Goal: Task Accomplishment & Management: Manage account settings

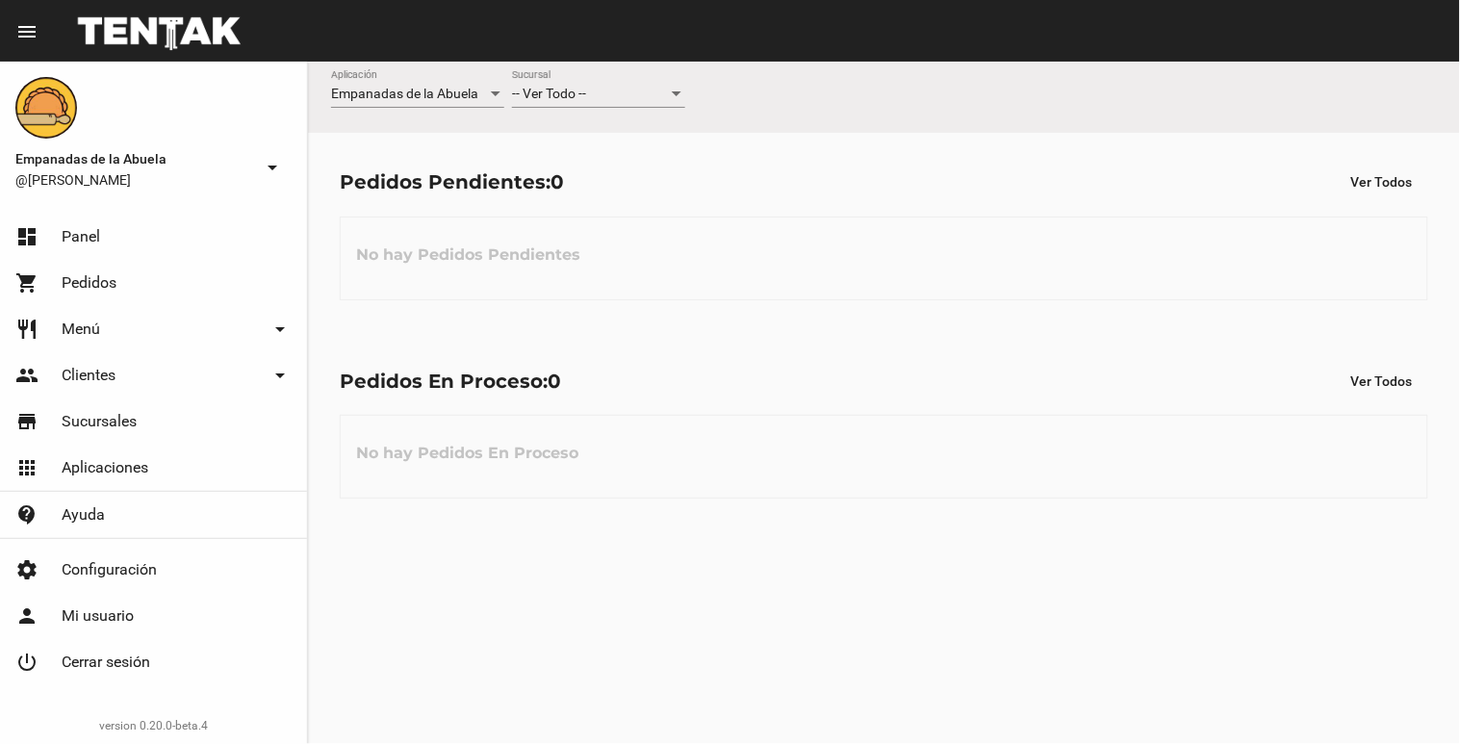
click at [600, 98] on div "-- Ver Todo --" at bounding box center [590, 94] width 156 height 15
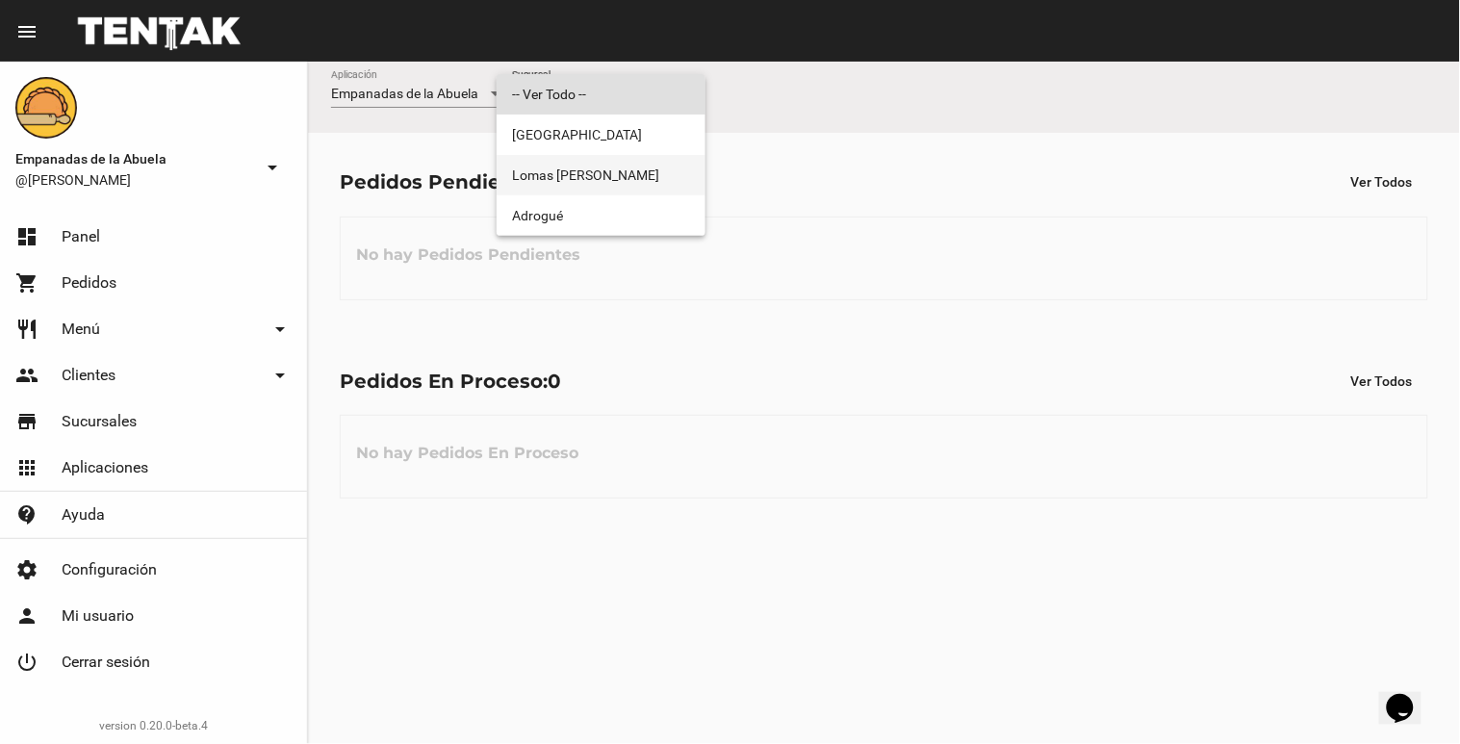
click at [579, 179] on span "Lomas [PERSON_NAME]" at bounding box center [601, 175] width 178 height 40
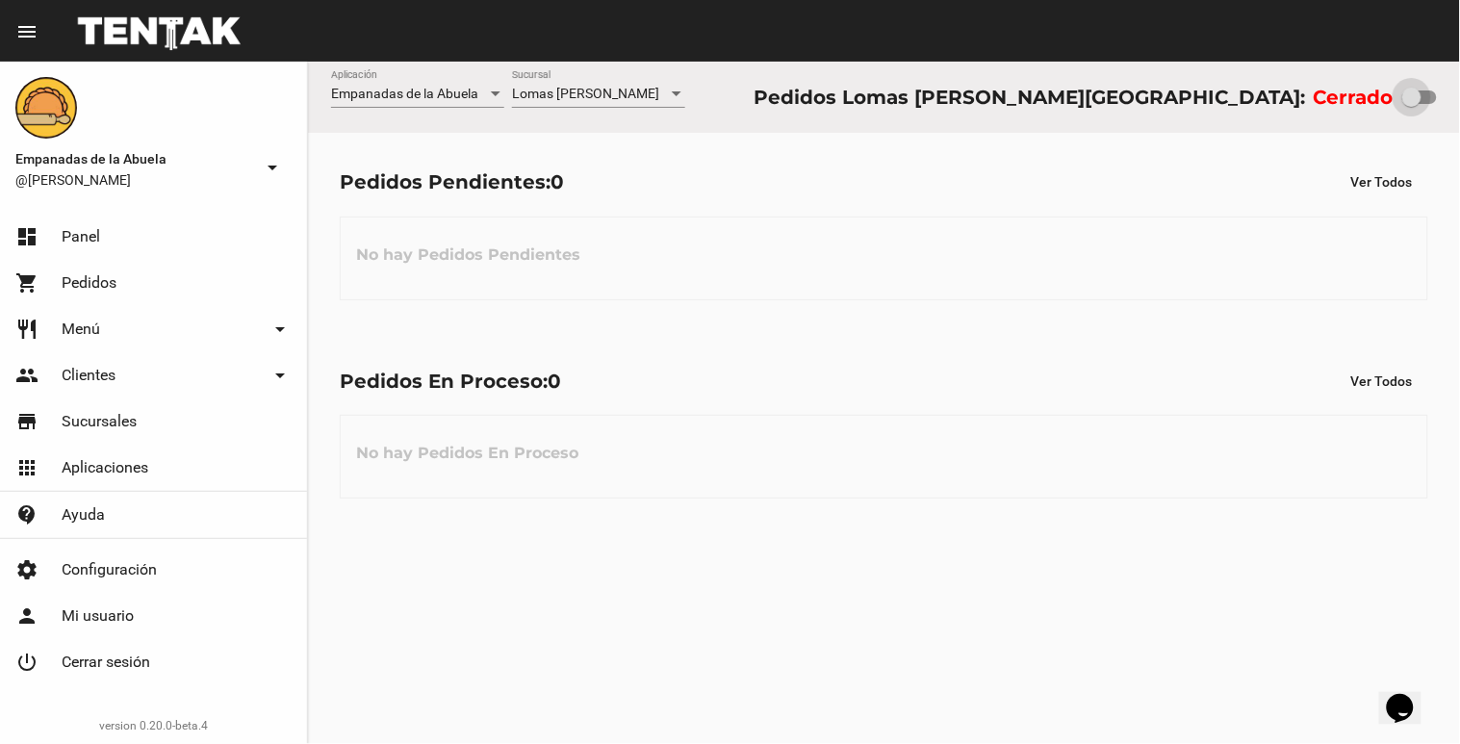
click at [1415, 91] on div at bounding box center [1411, 97] width 19 height 19
click at [1412, 104] on input "checkbox" at bounding box center [1411, 104] width 1 height 1
checkbox input "true"
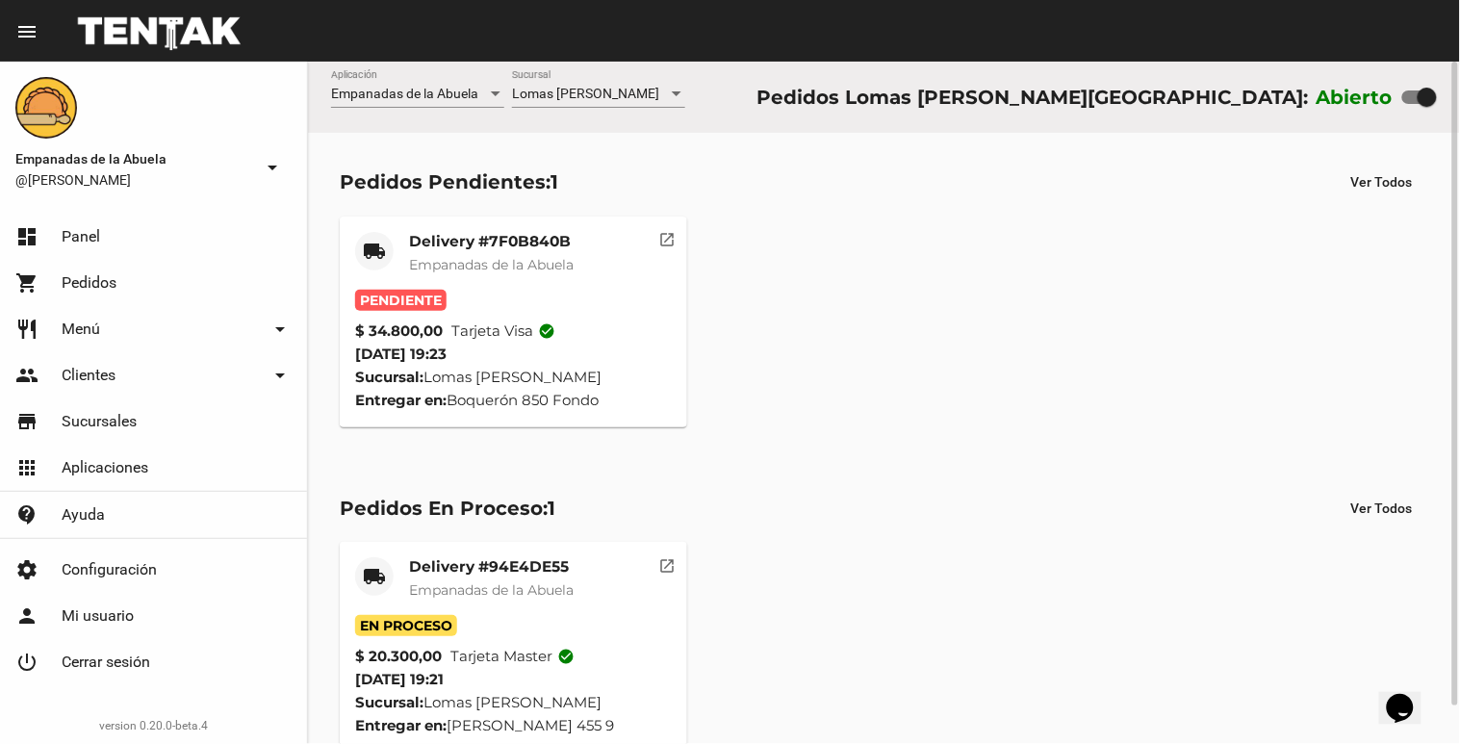
click at [485, 284] on div "Delivery #7F0B840B Empanadas de la Abuela" at bounding box center [491, 261] width 165 height 58
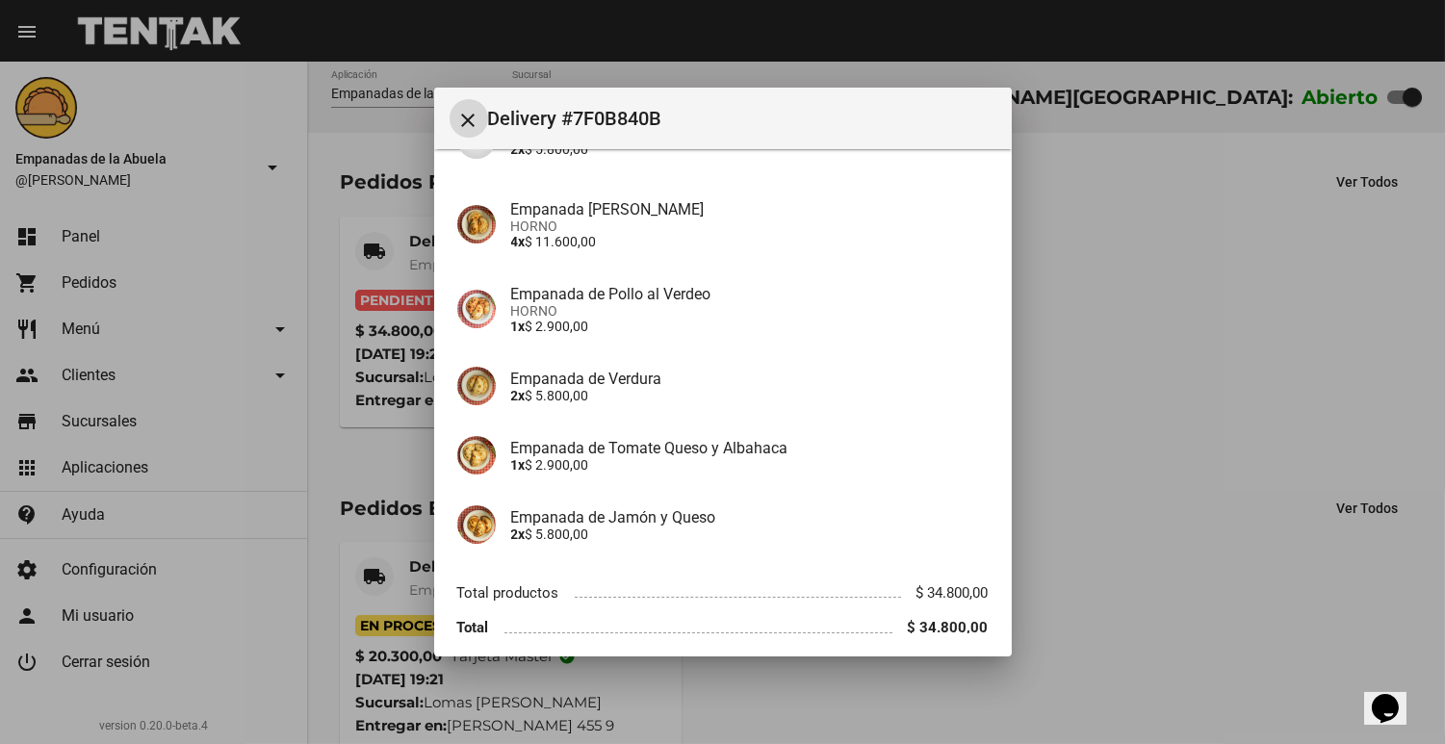
scroll to position [292, 0]
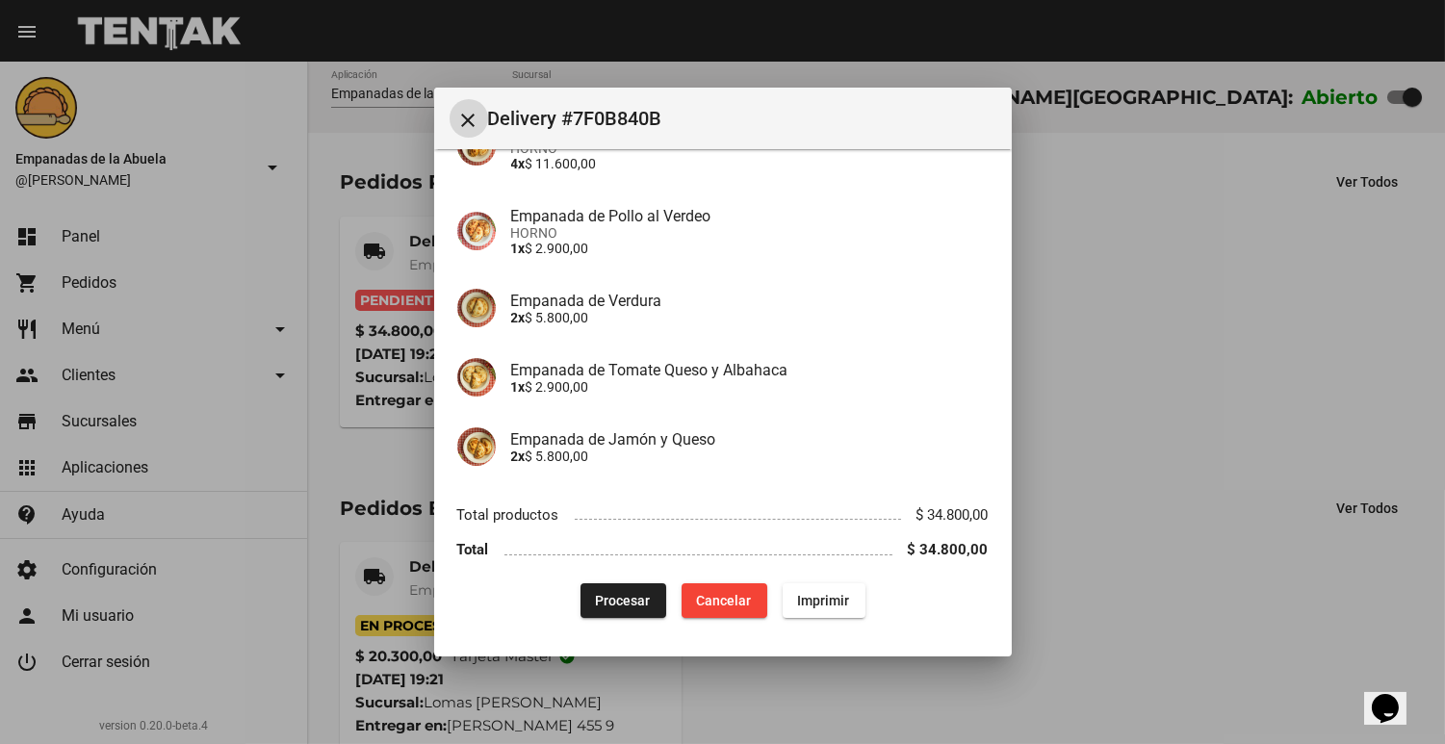
click at [583, 603] on button "Procesar" at bounding box center [623, 600] width 86 height 35
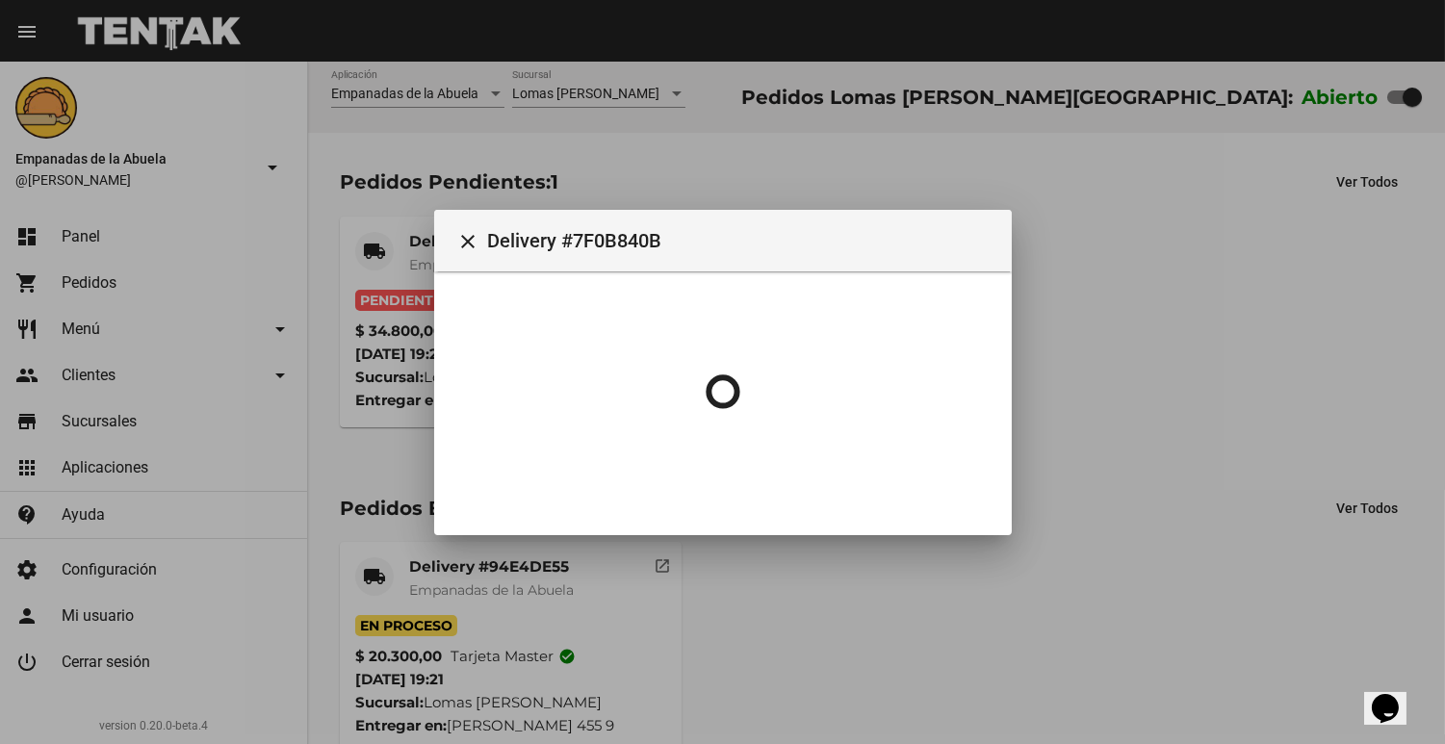
scroll to position [0, 0]
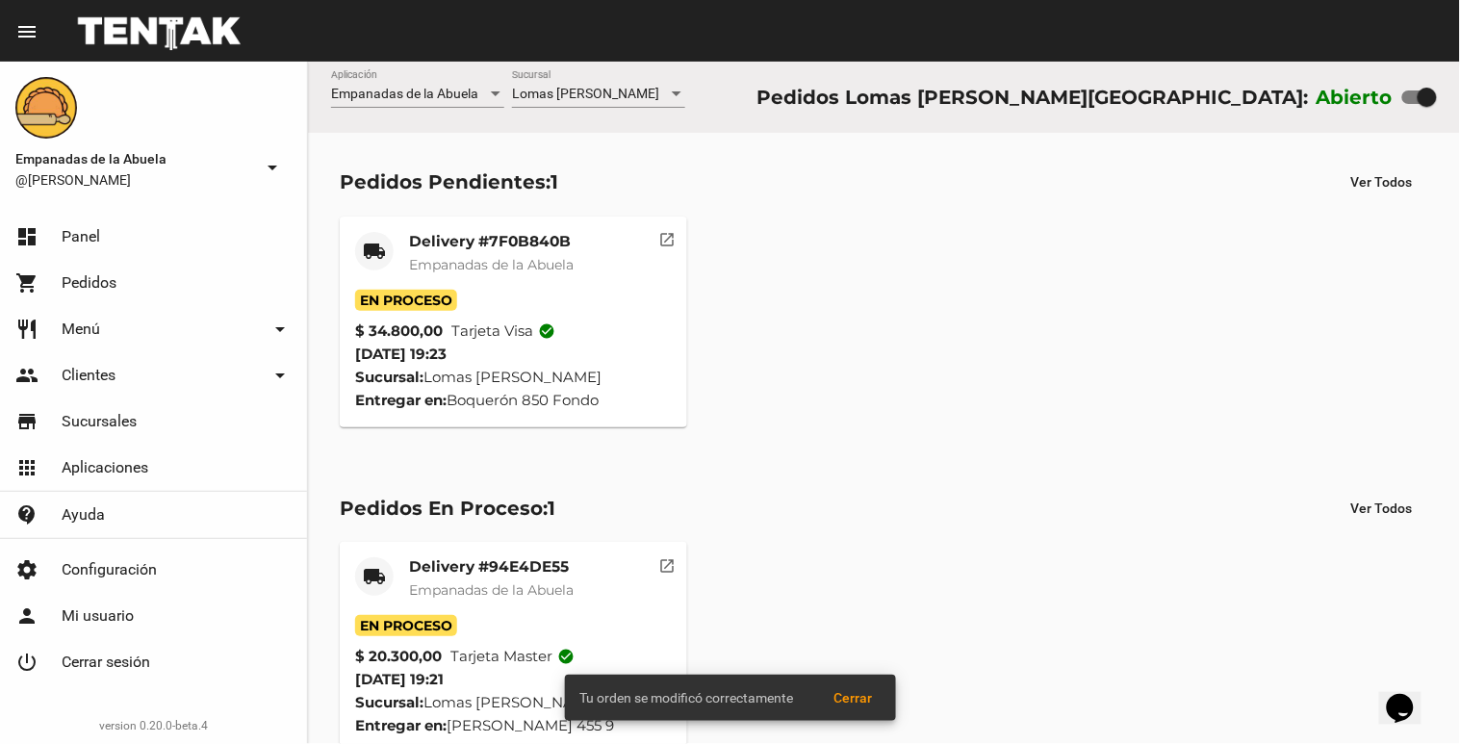
click at [422, 244] on mat-card-title "Delivery #7F0B840B" at bounding box center [491, 241] width 165 height 19
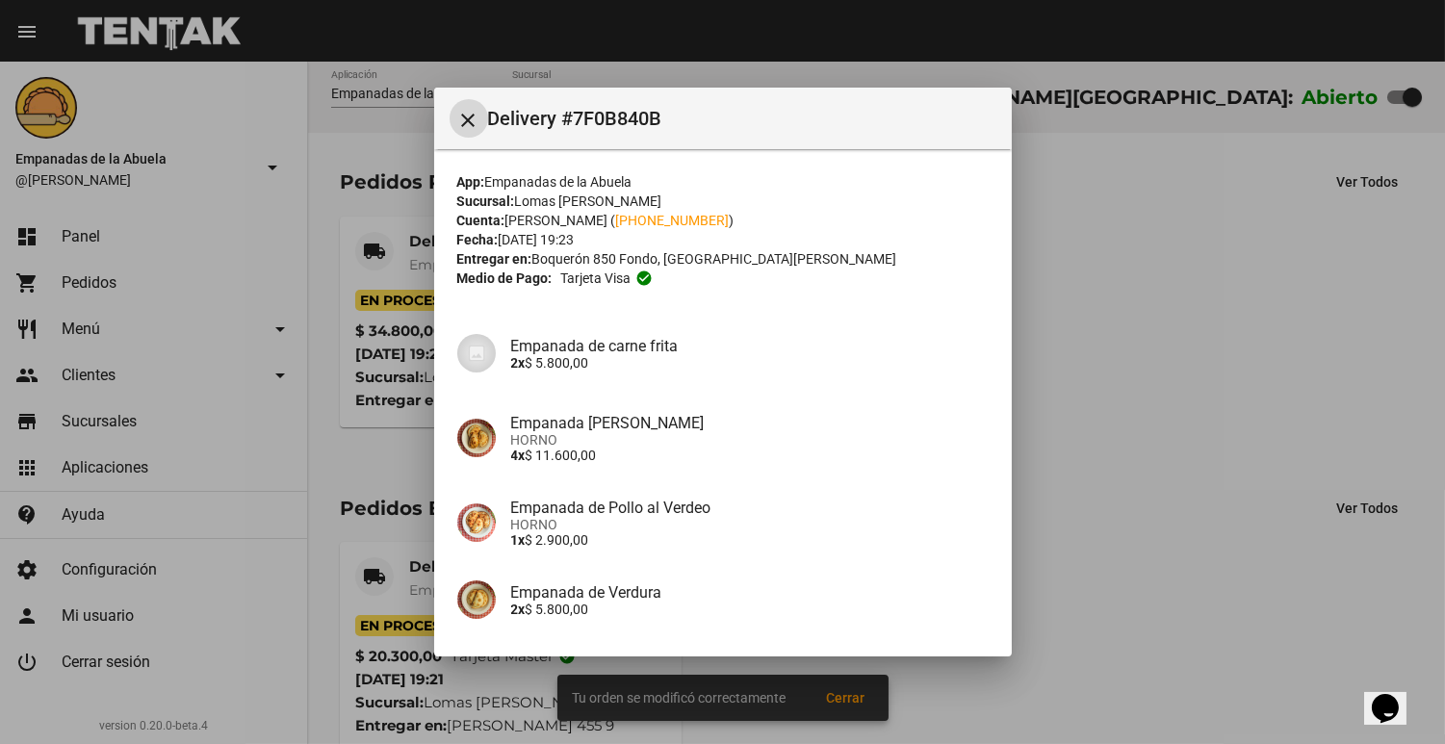
scroll to position [292, 0]
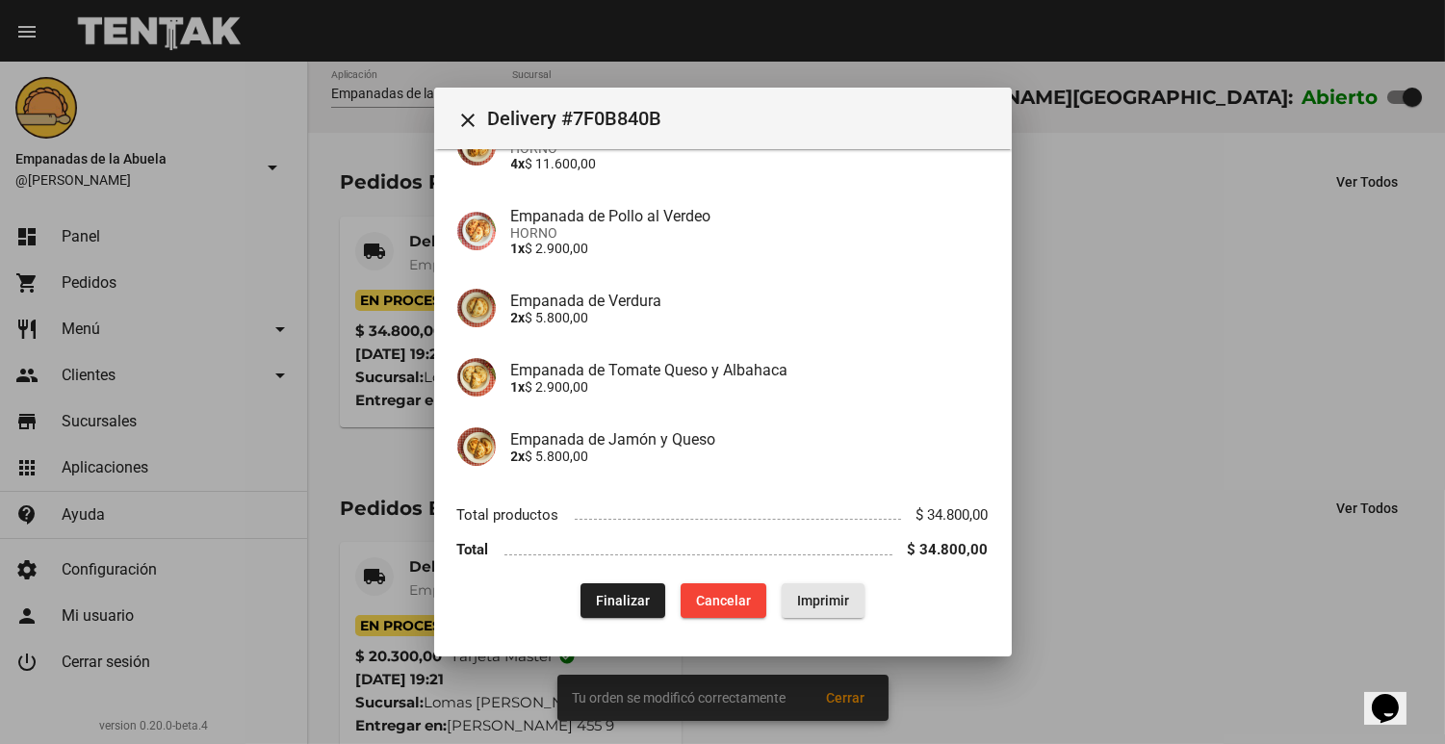
click at [836, 599] on span "Imprimir" at bounding box center [823, 600] width 52 height 15
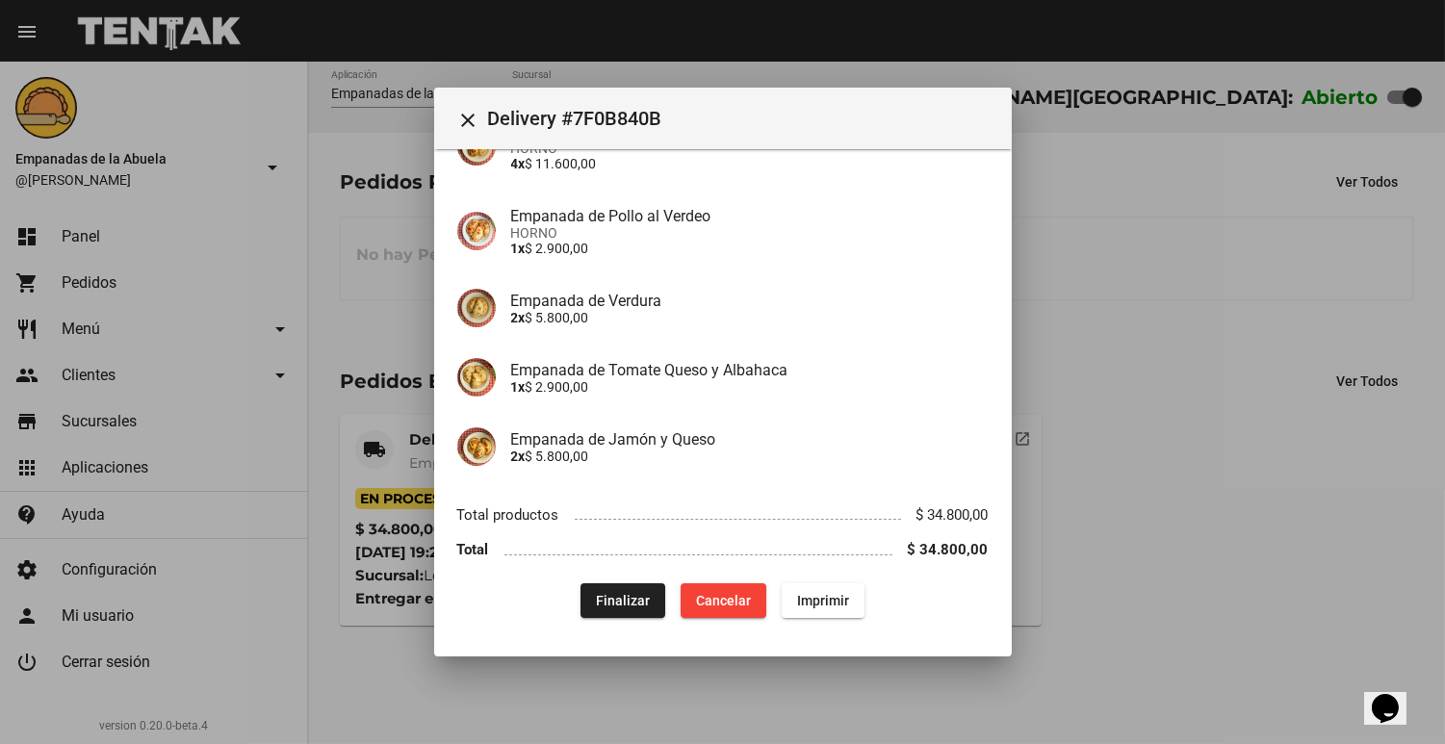
click at [345, 340] on div at bounding box center [722, 372] width 1445 height 744
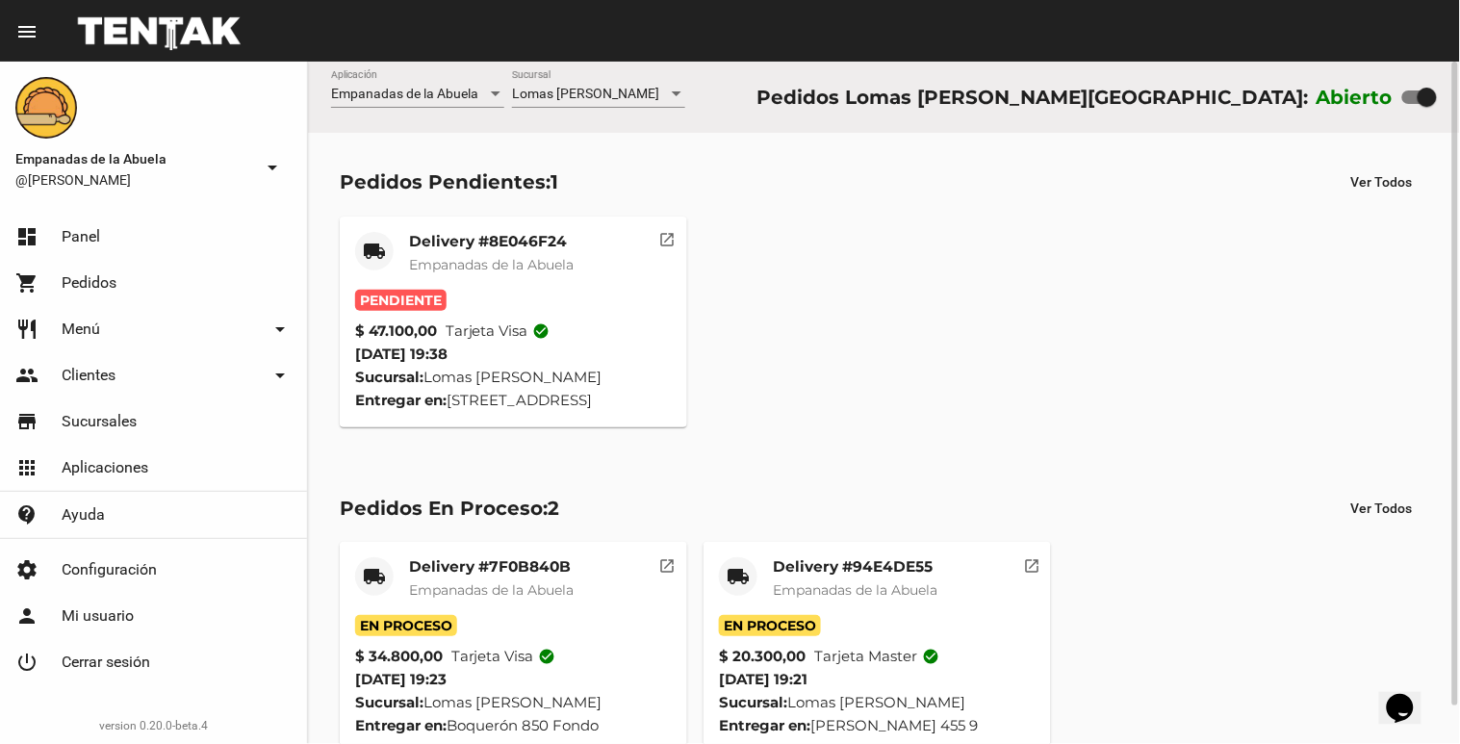
click at [476, 243] on mat-card-title "Delivery #8E046F24" at bounding box center [491, 241] width 165 height 19
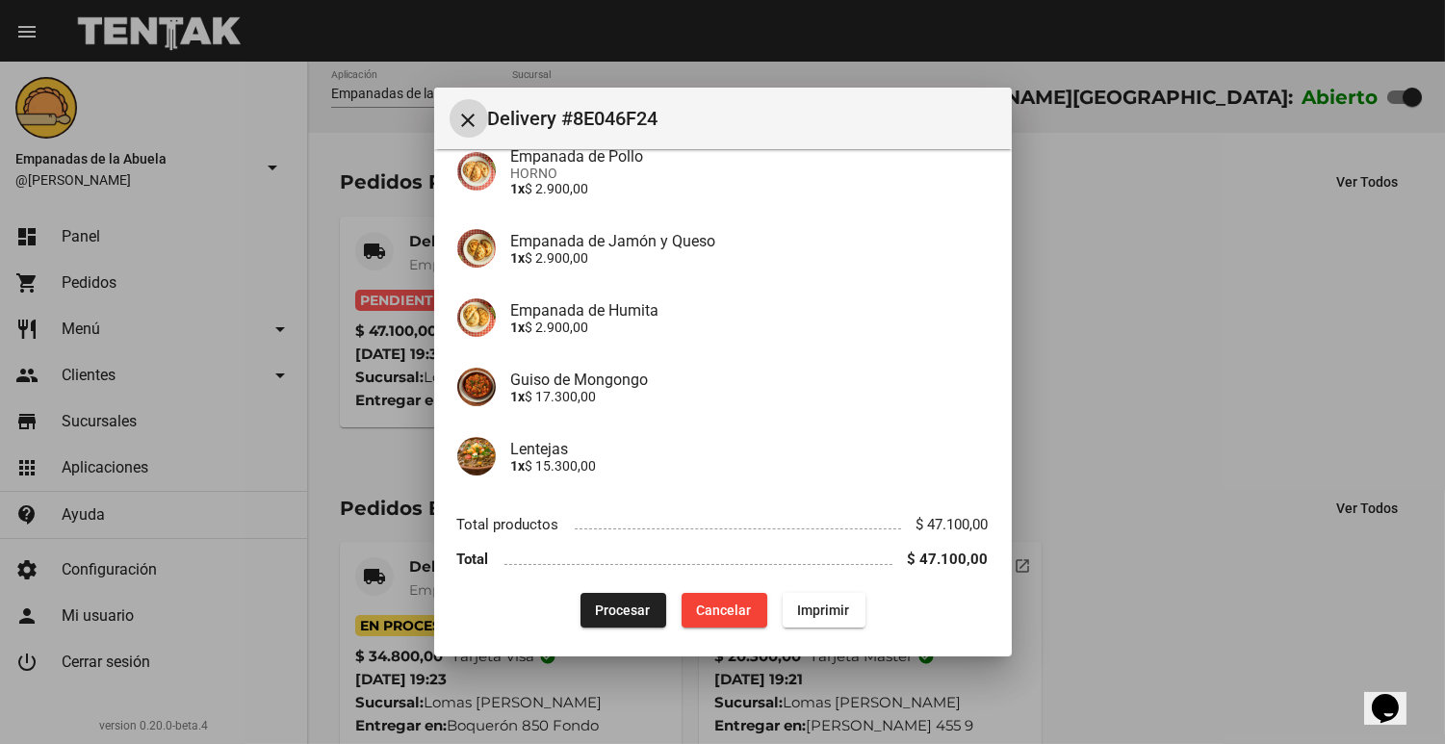
scroll to position [330, 0]
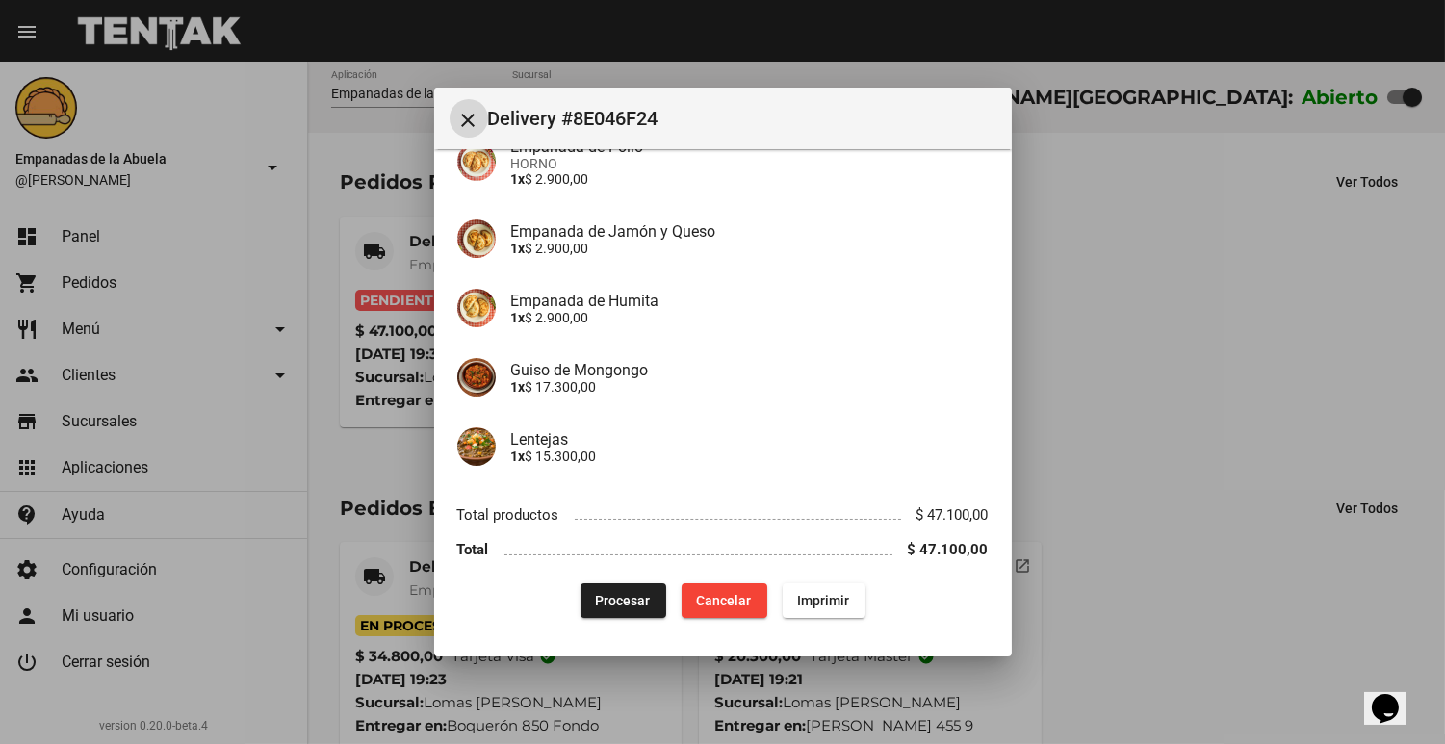
click at [580, 603] on button "Procesar" at bounding box center [623, 600] width 86 height 35
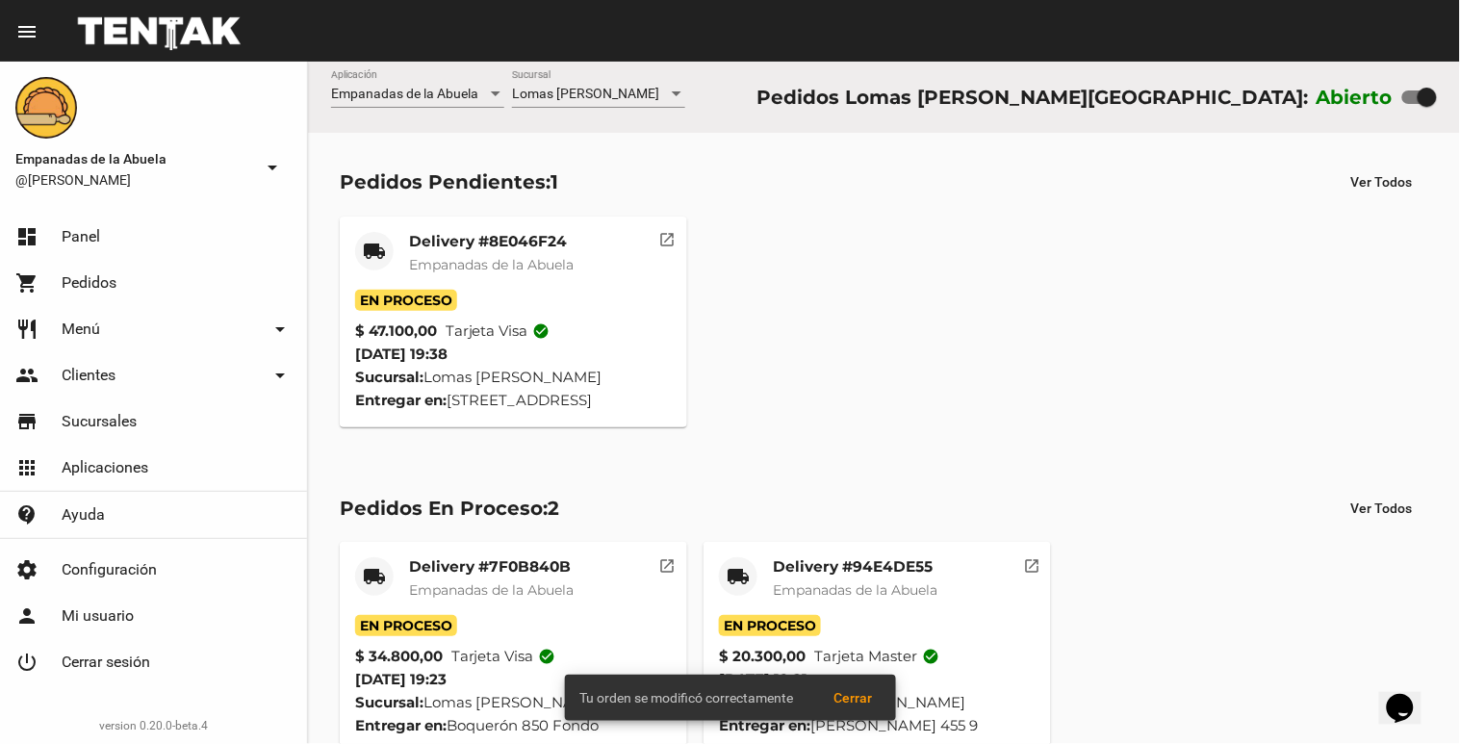
click at [475, 241] on mat-card-title "Delivery #8E046F24" at bounding box center [491, 241] width 165 height 19
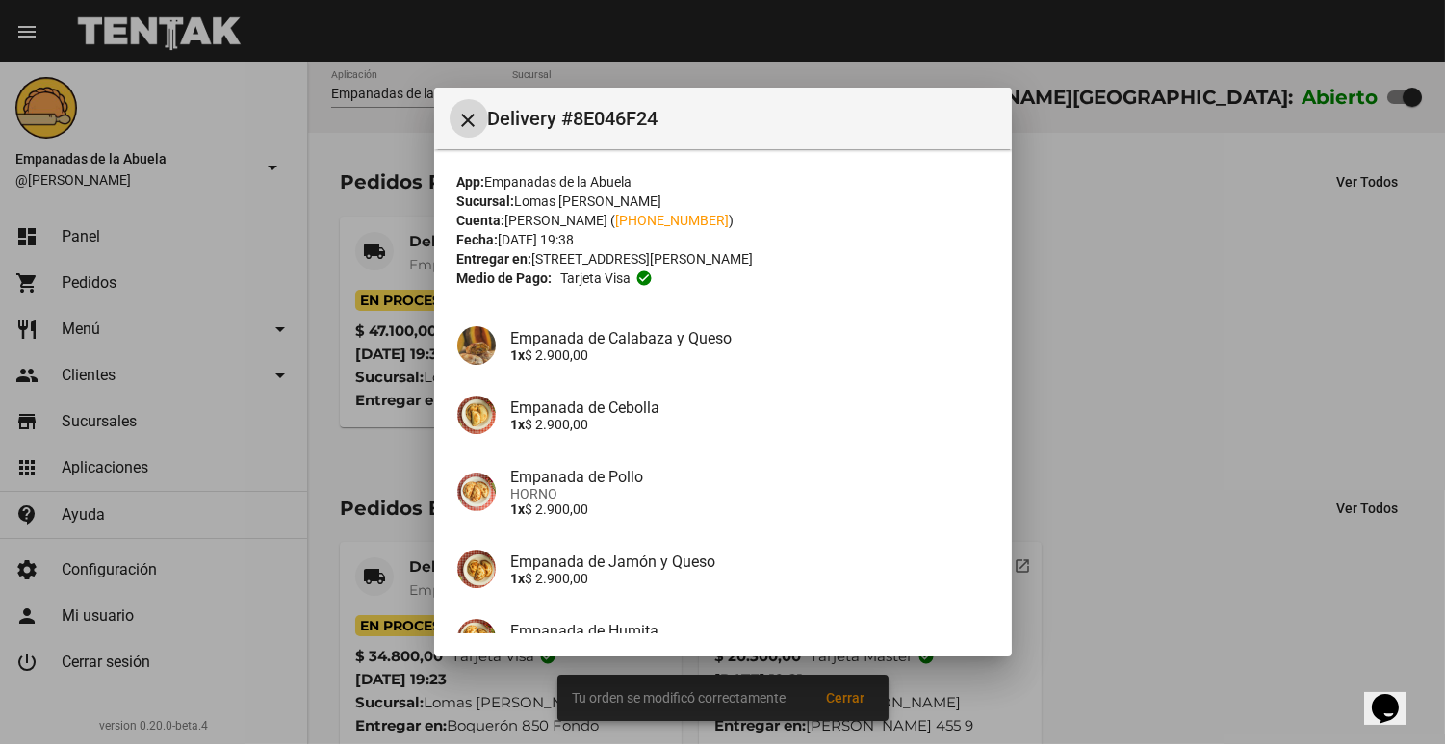
scroll to position [330, 0]
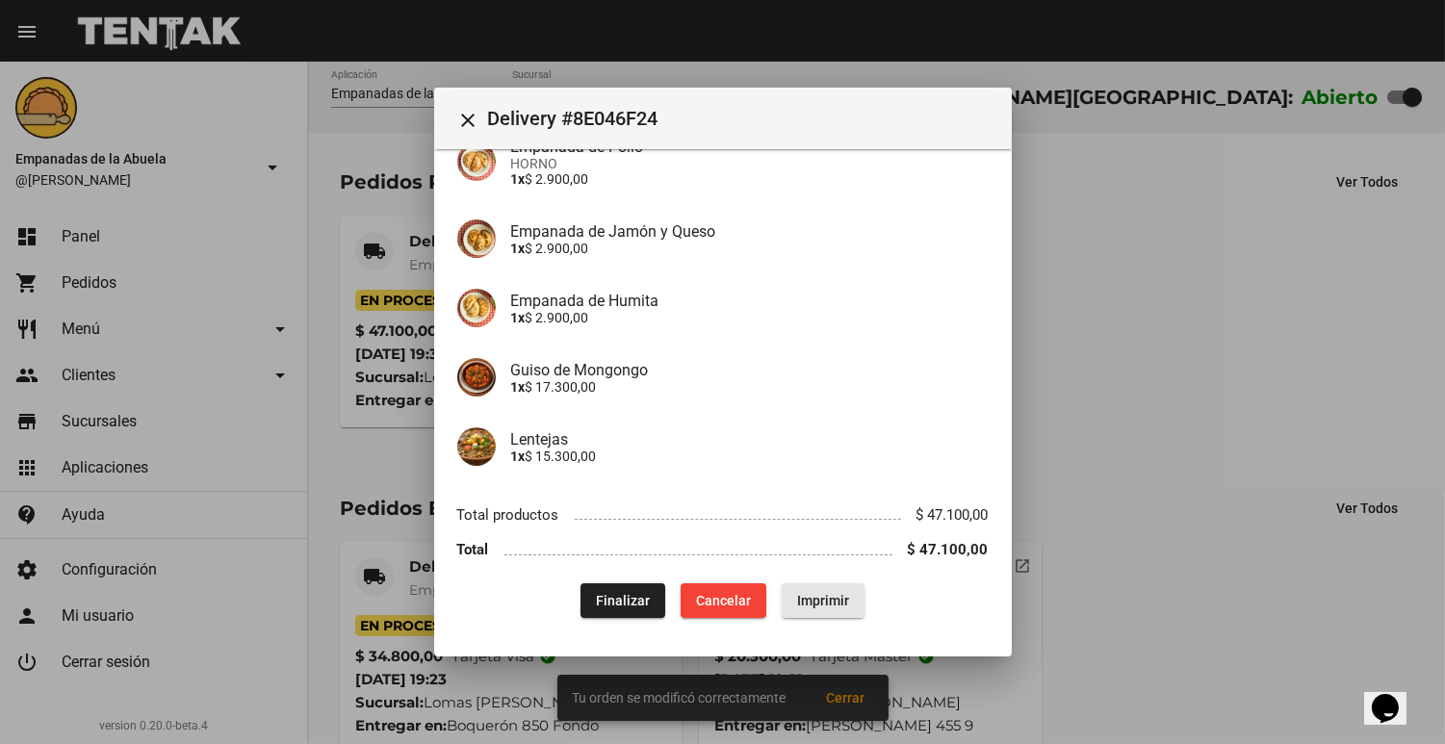
click at [793, 583] on button "Imprimir" at bounding box center [823, 600] width 83 height 35
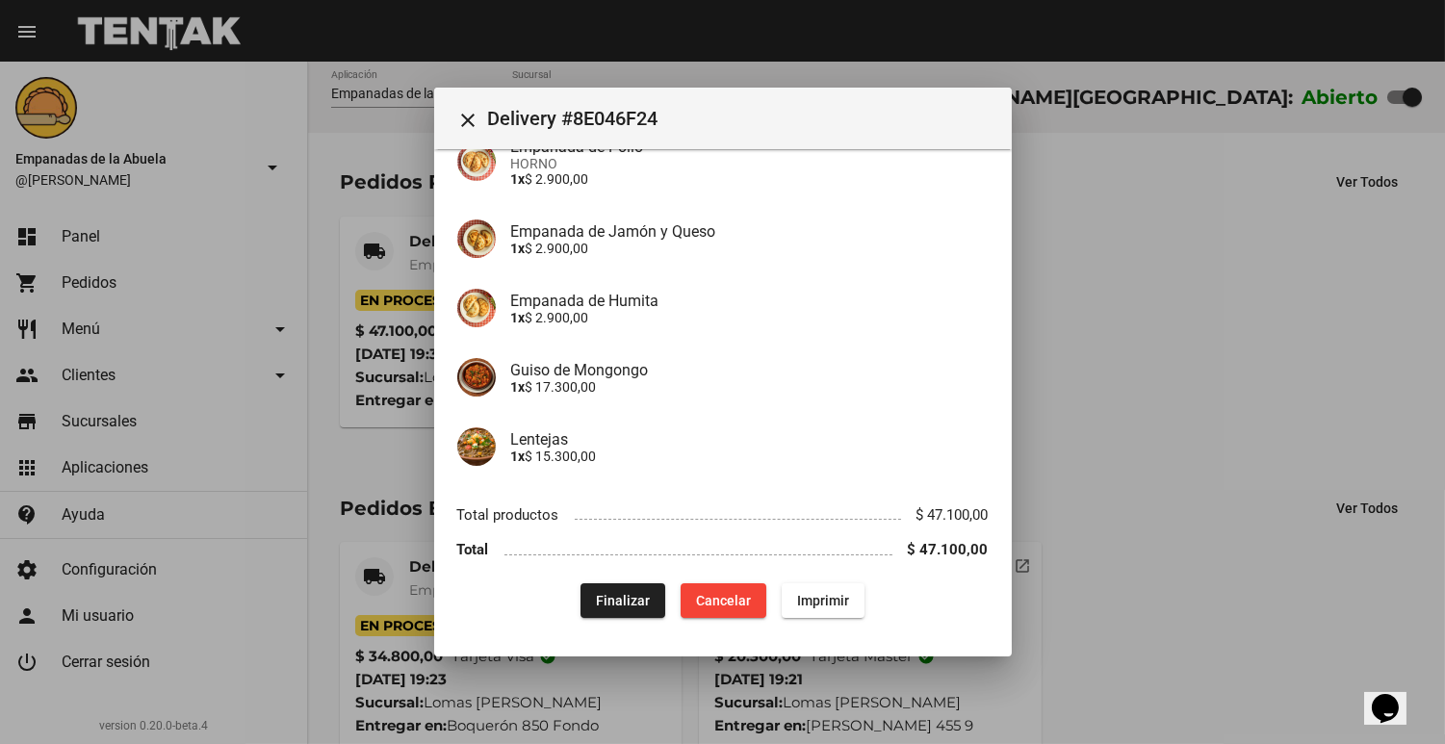
click at [1342, 524] on div at bounding box center [722, 372] width 1445 height 744
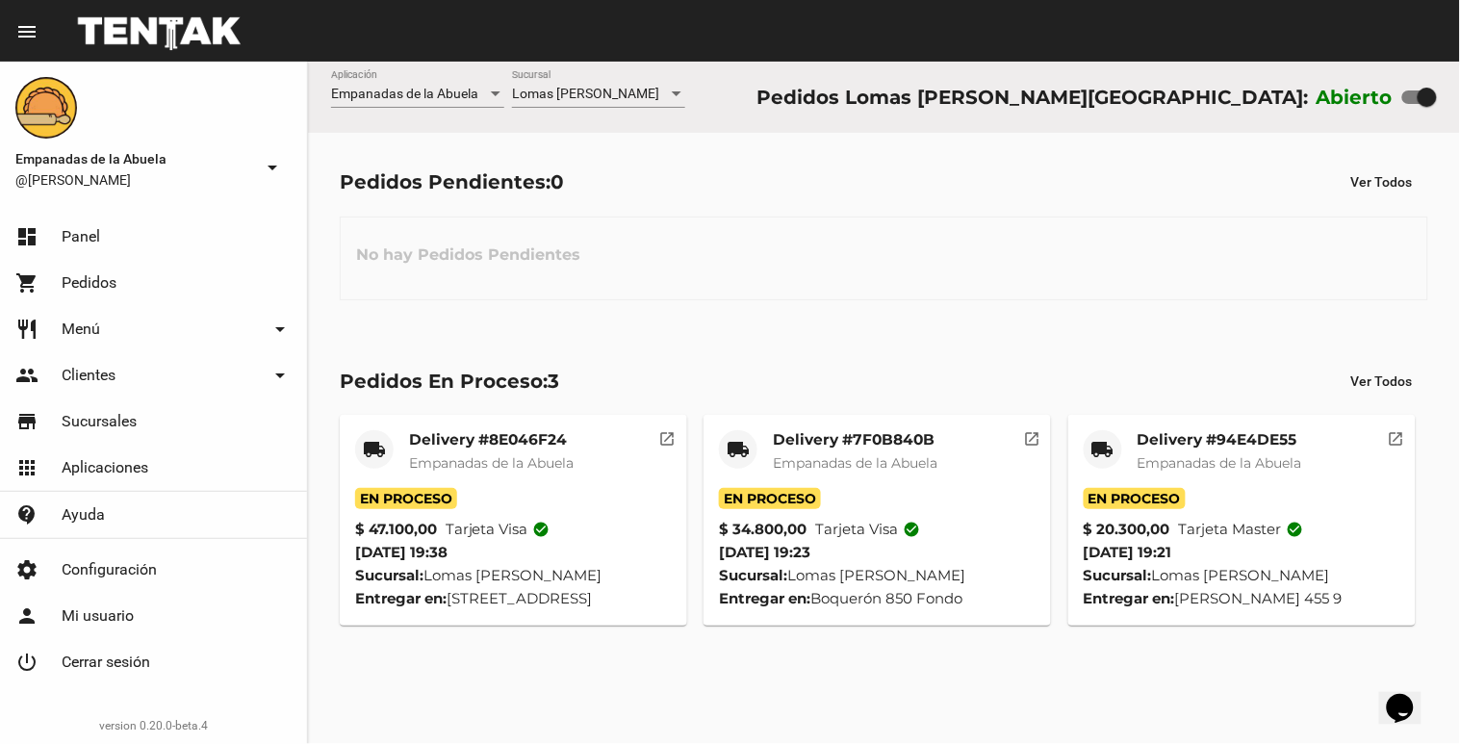
click at [429, 474] on div "Delivery #8E046F24 Empanadas de la Abuela" at bounding box center [491, 459] width 165 height 58
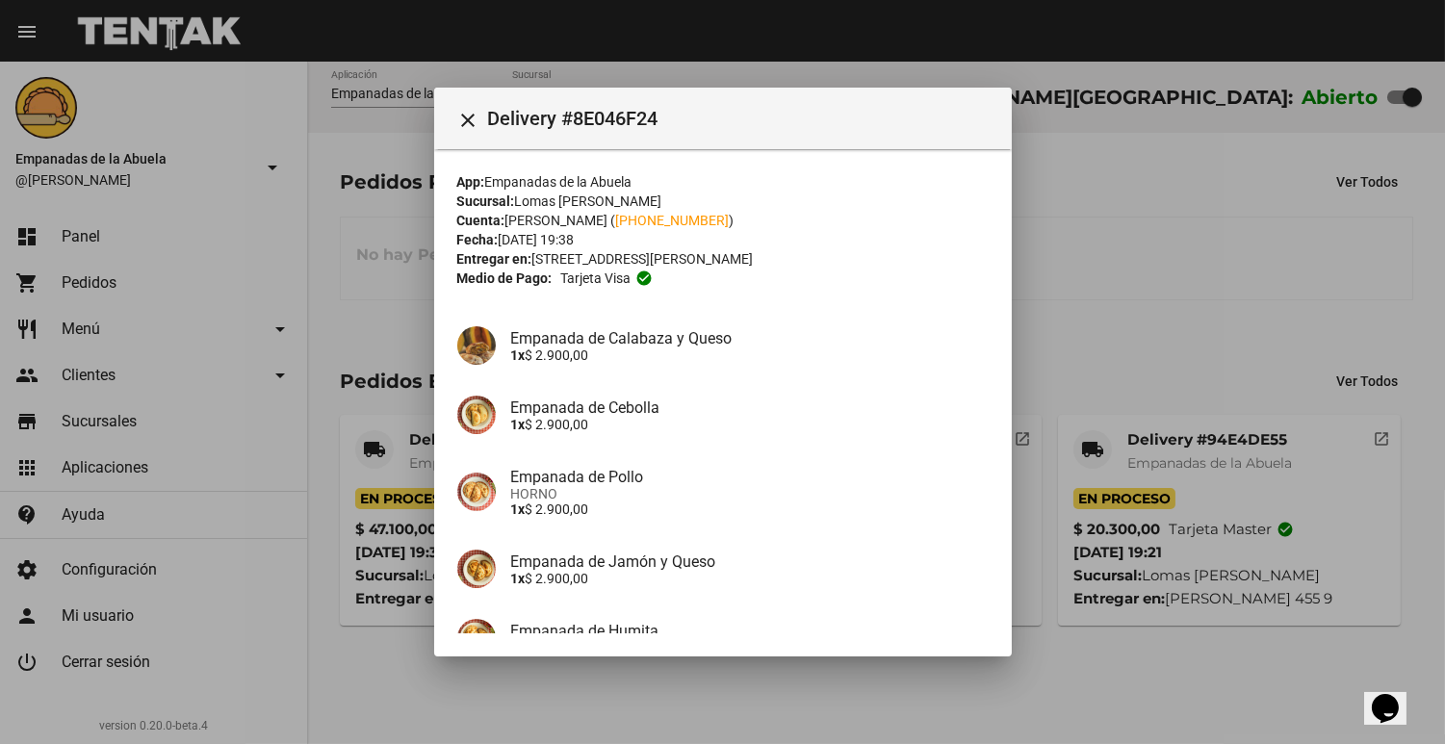
click at [388, 316] on div at bounding box center [722, 372] width 1445 height 744
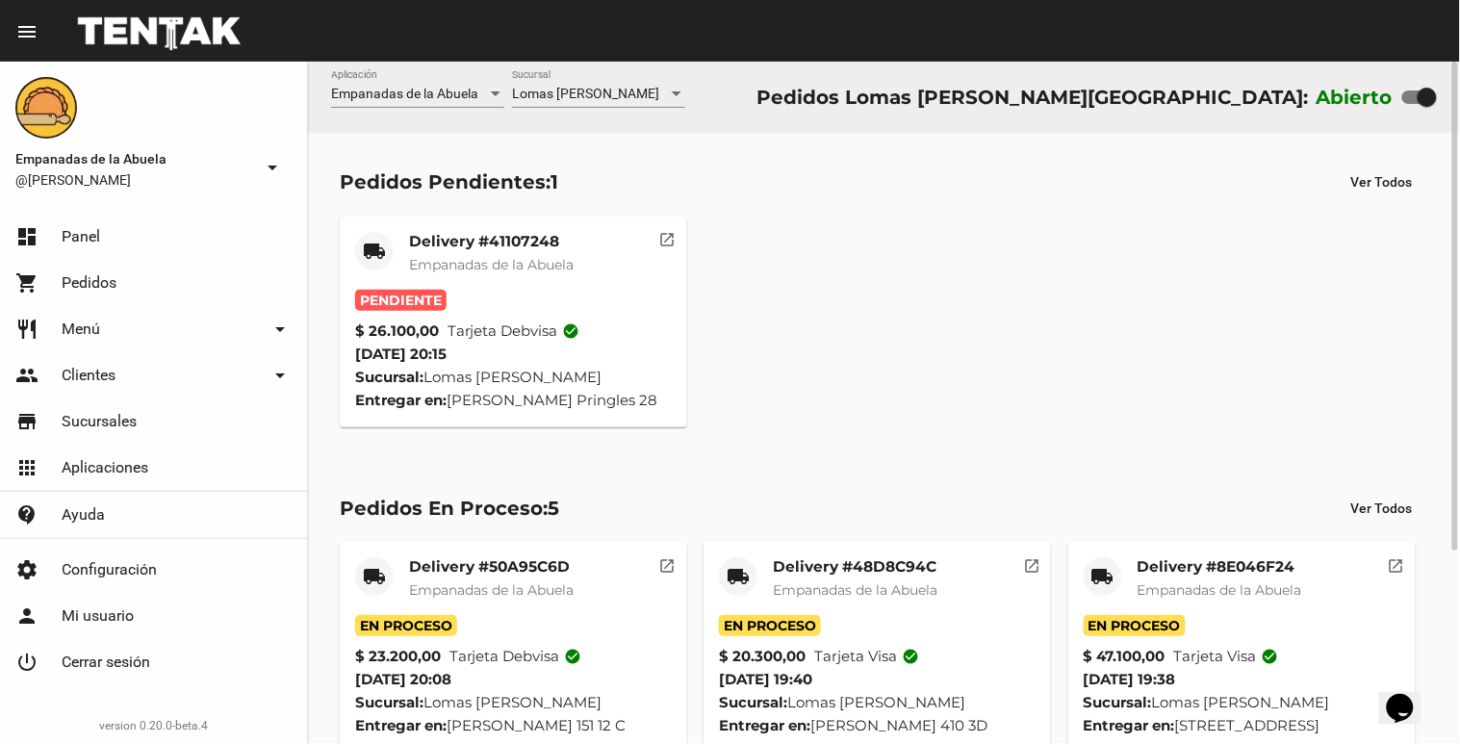
click at [447, 308] on span "Pendiente" at bounding box center [400, 300] width 91 height 21
click at [473, 258] on span "Empanadas de la Abuela" at bounding box center [491, 264] width 165 height 17
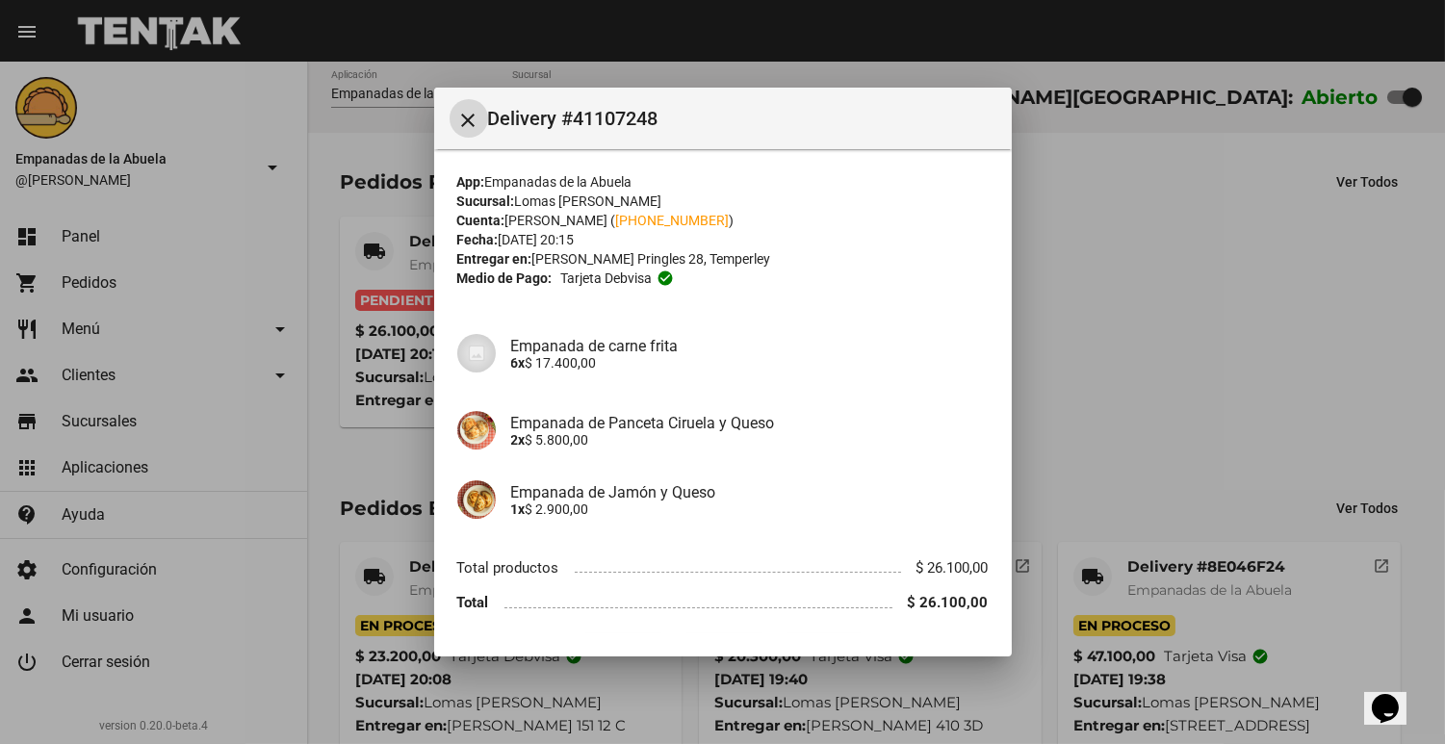
scroll to position [53, 0]
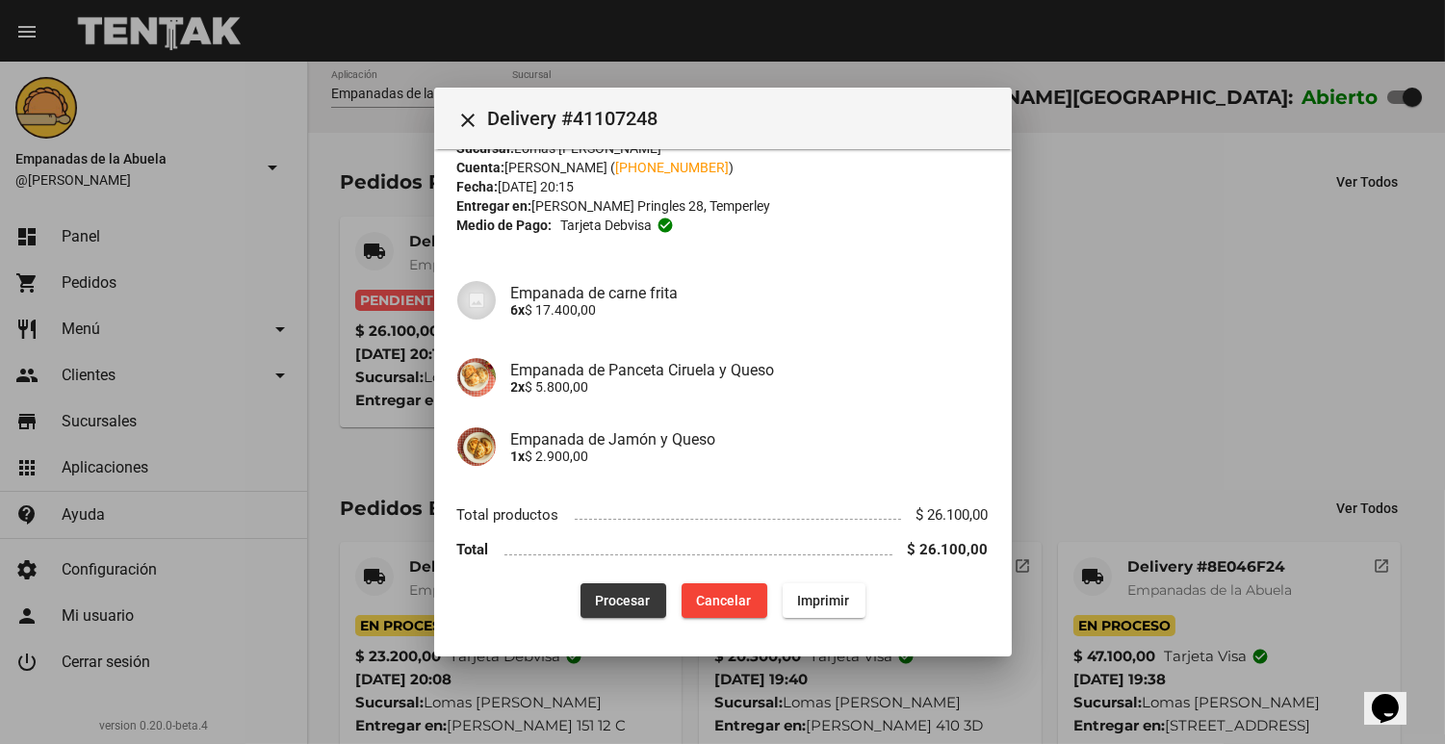
click at [591, 584] on button "Procesar" at bounding box center [623, 600] width 86 height 35
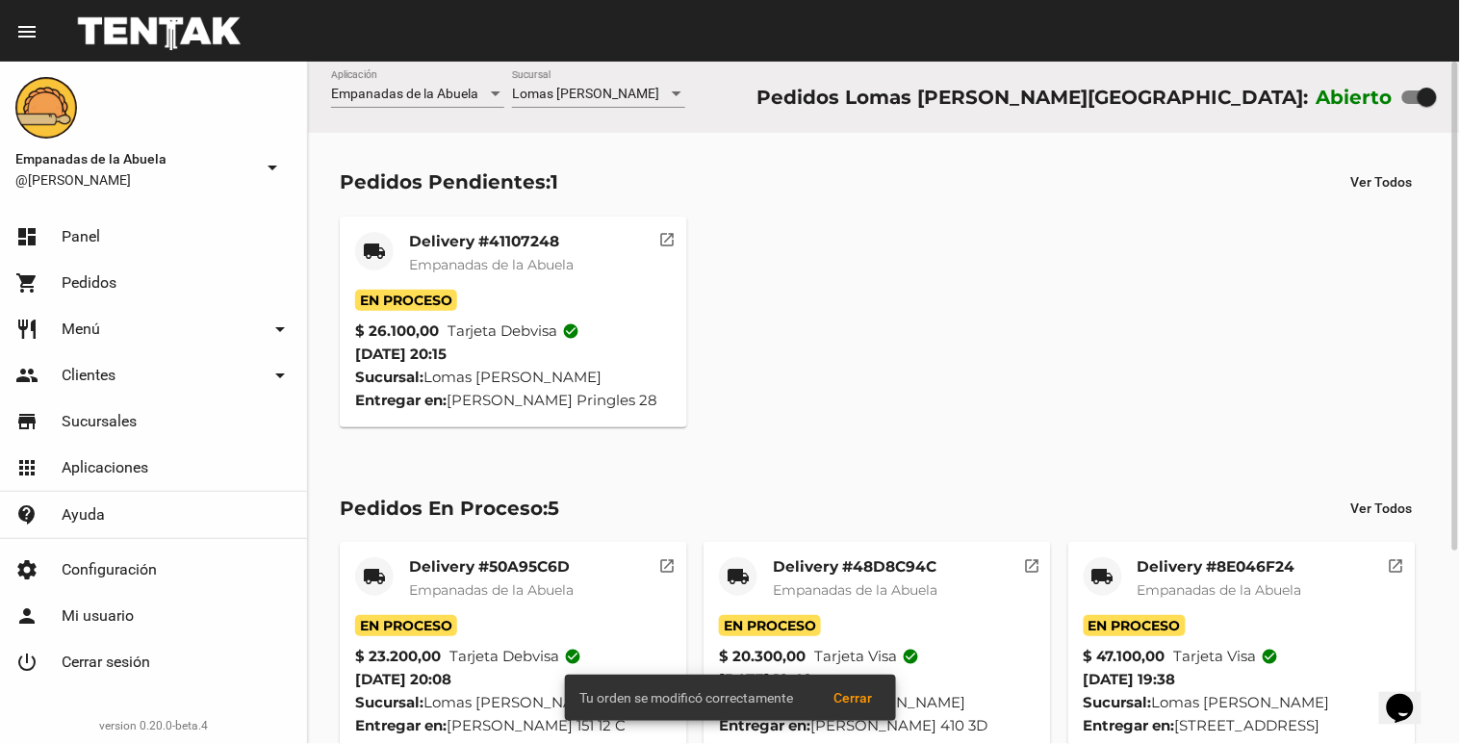
click at [425, 245] on mat-card-title "Delivery #41107248" at bounding box center [491, 241] width 165 height 19
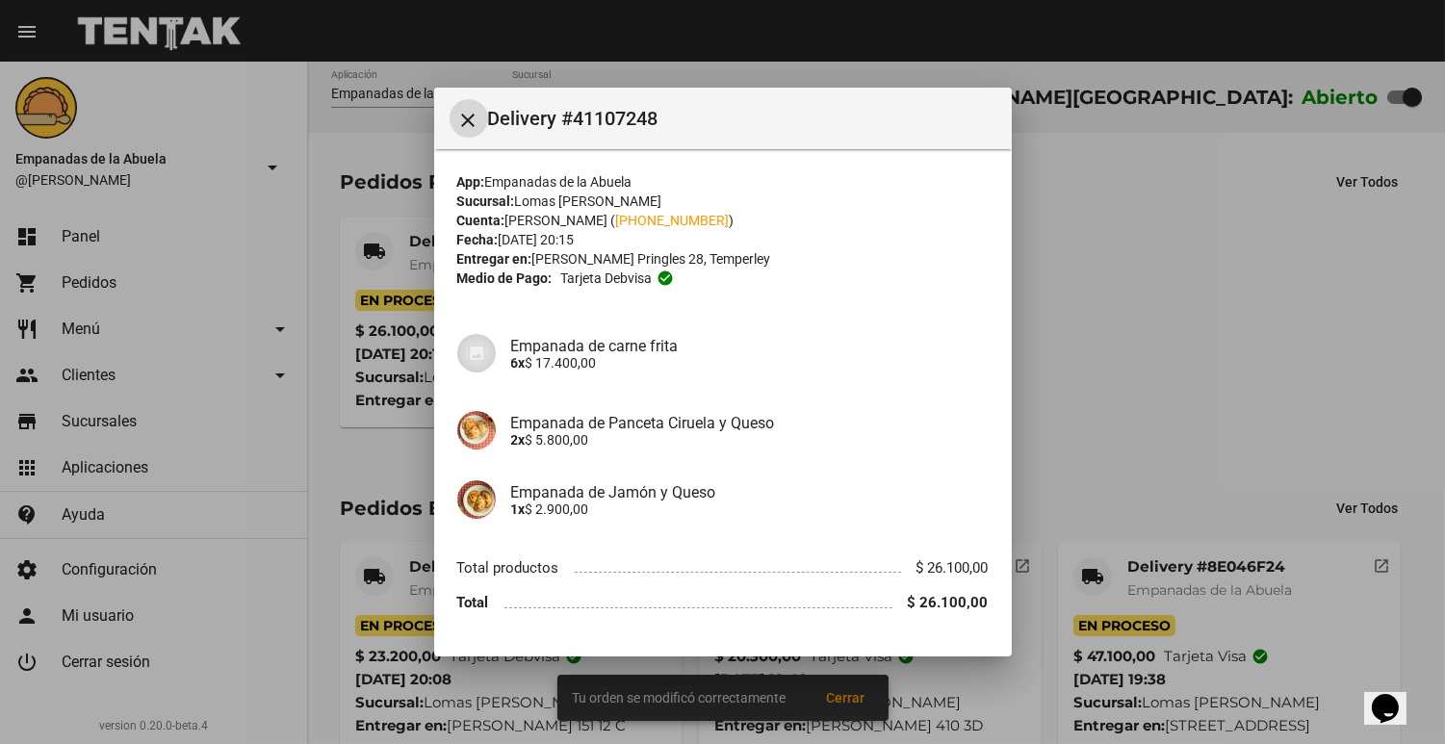
scroll to position [53, 0]
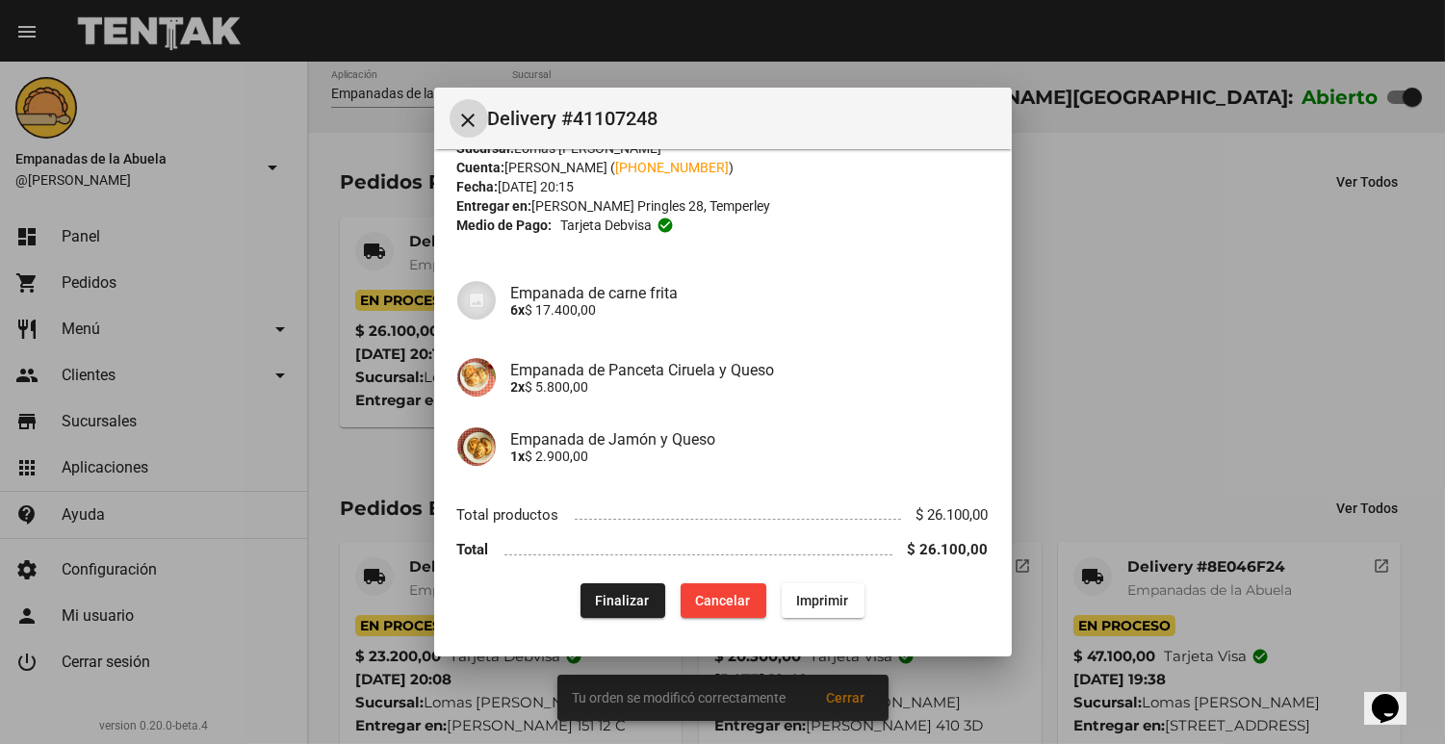
click at [825, 595] on span "Imprimir" at bounding box center [823, 600] width 52 height 15
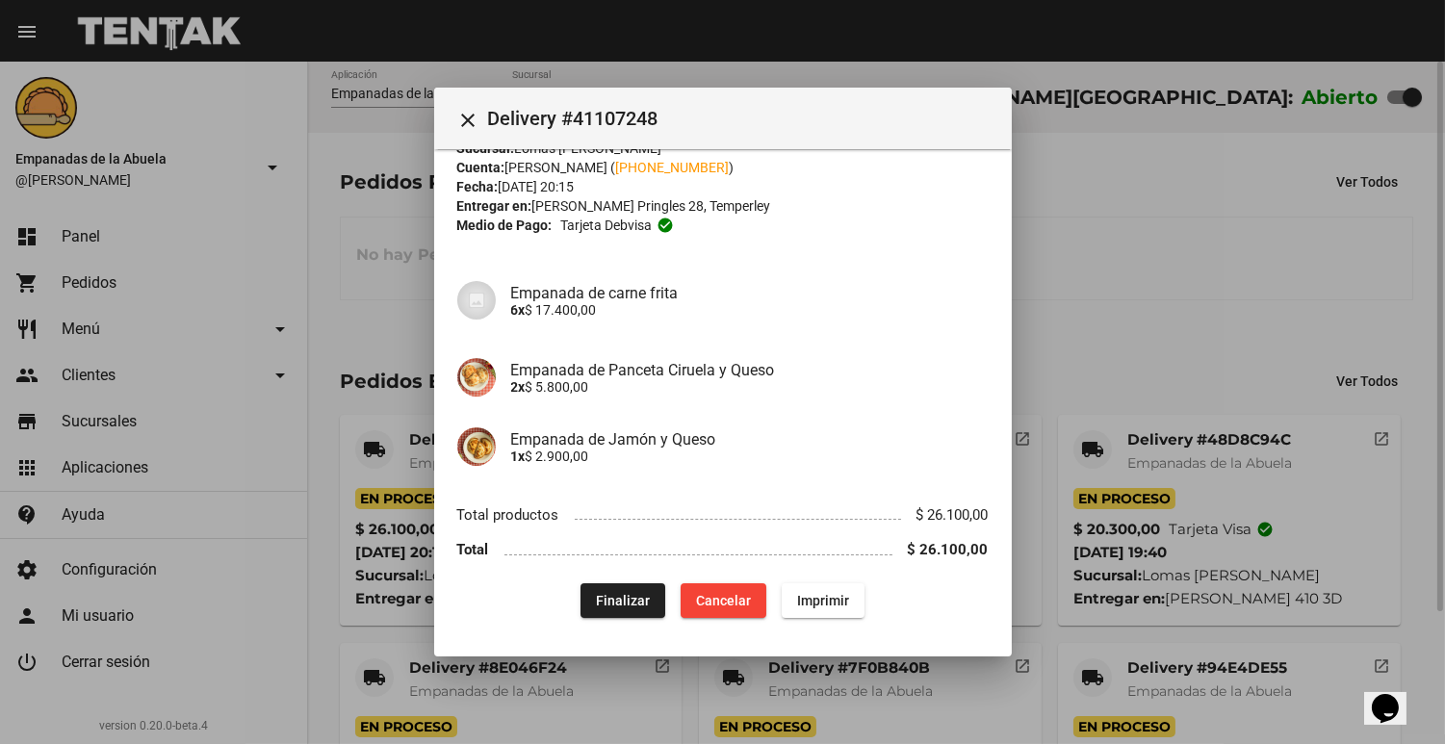
click at [1192, 416] on div at bounding box center [722, 372] width 1445 height 744
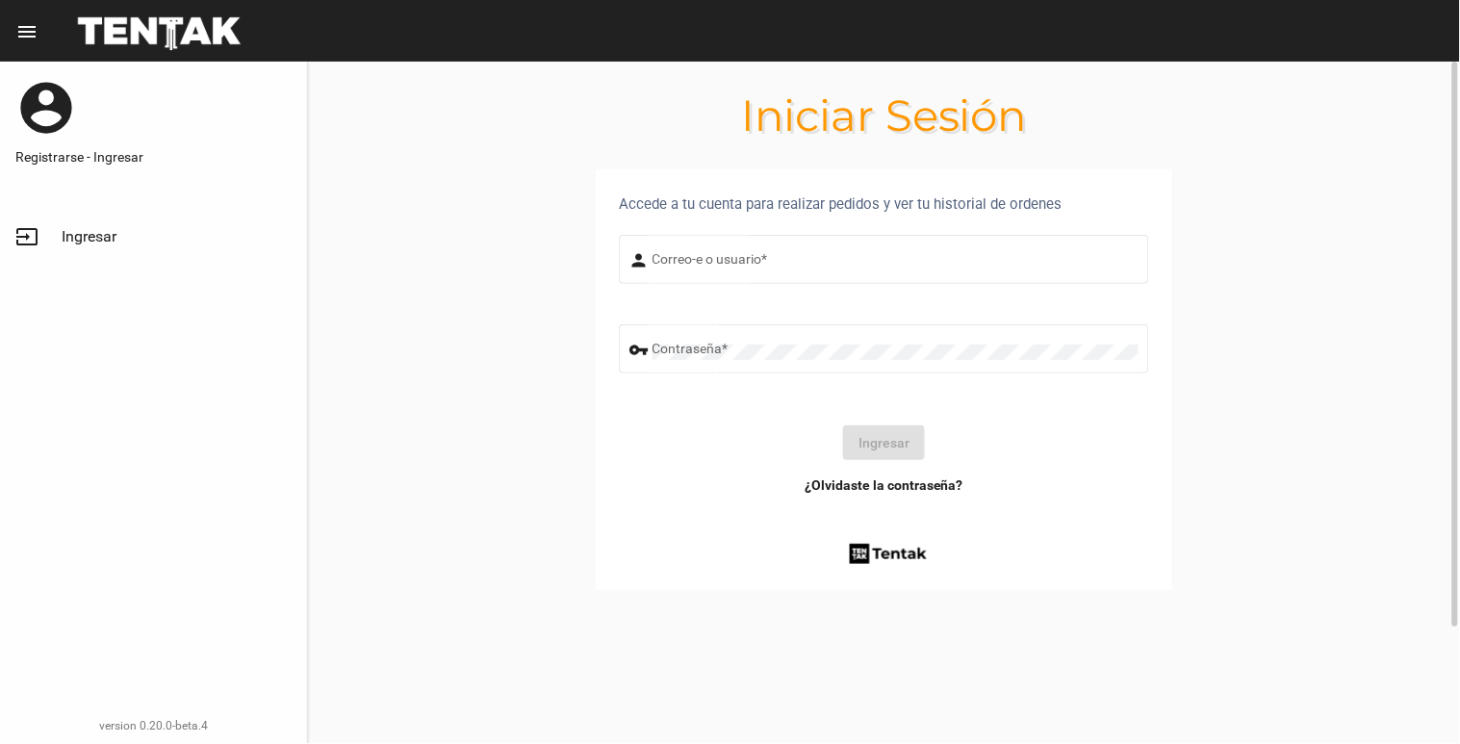
type input "[EMAIL_ADDRESS][DOMAIN_NAME]"
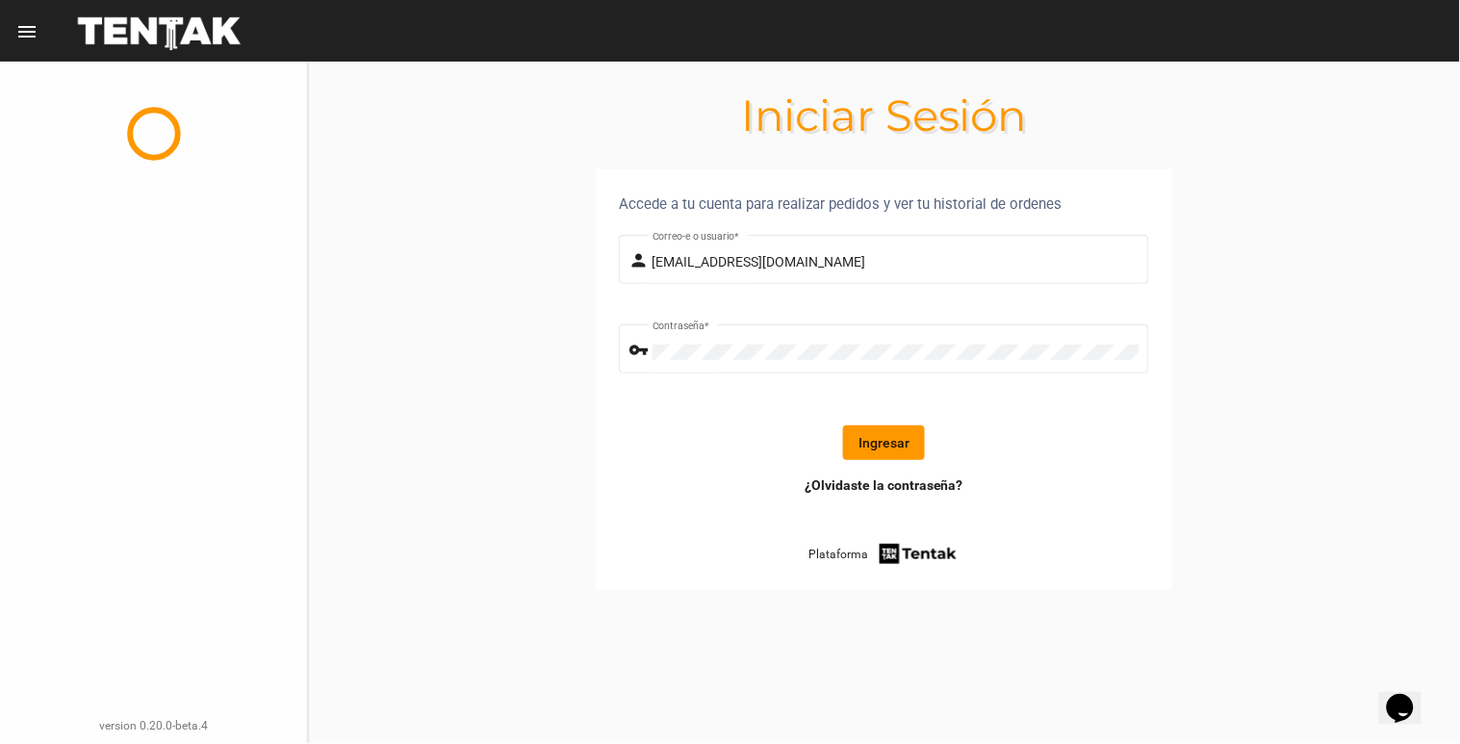
click at [844, 428] on button "Ingresar" at bounding box center [884, 442] width 82 height 35
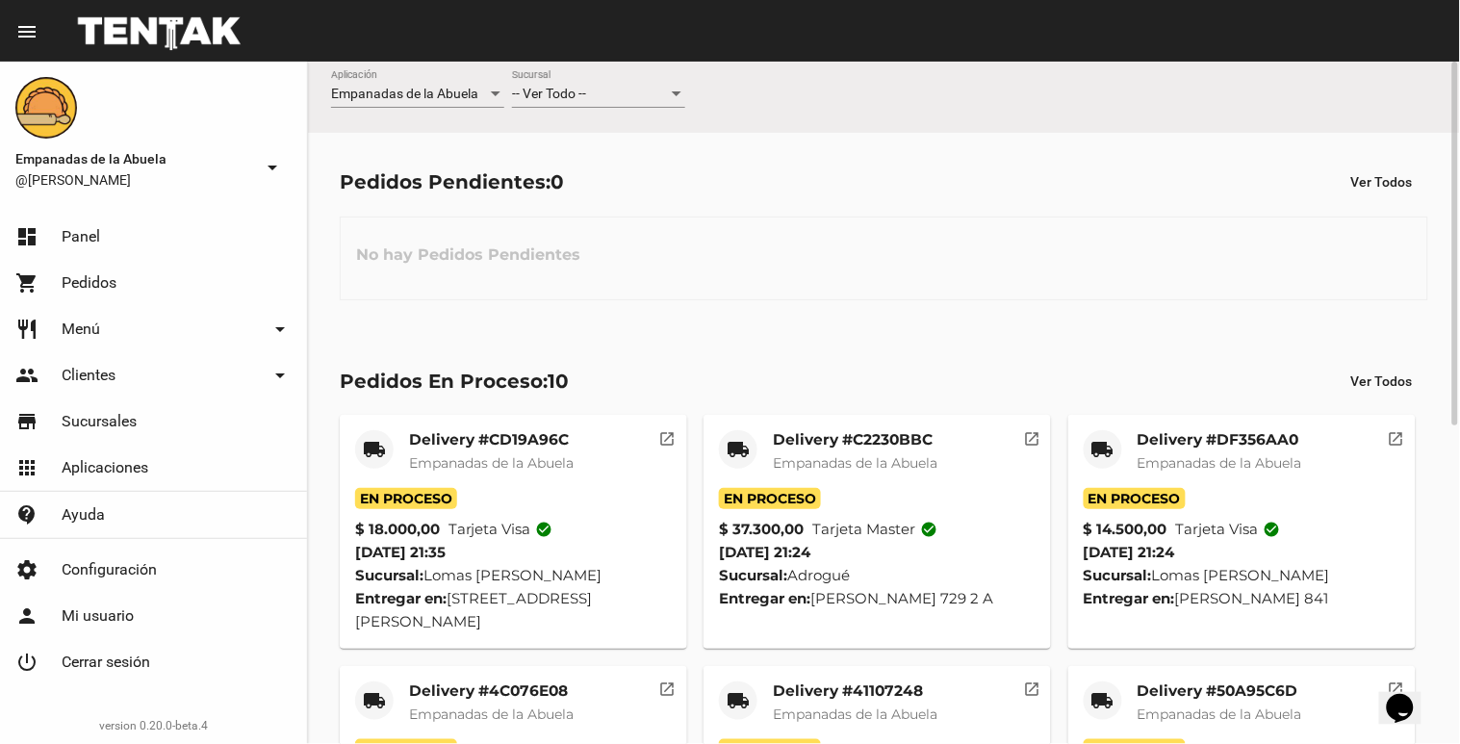
click at [563, 78] on div "-- Ver Todo -- Sucursal" at bounding box center [598, 89] width 173 height 38
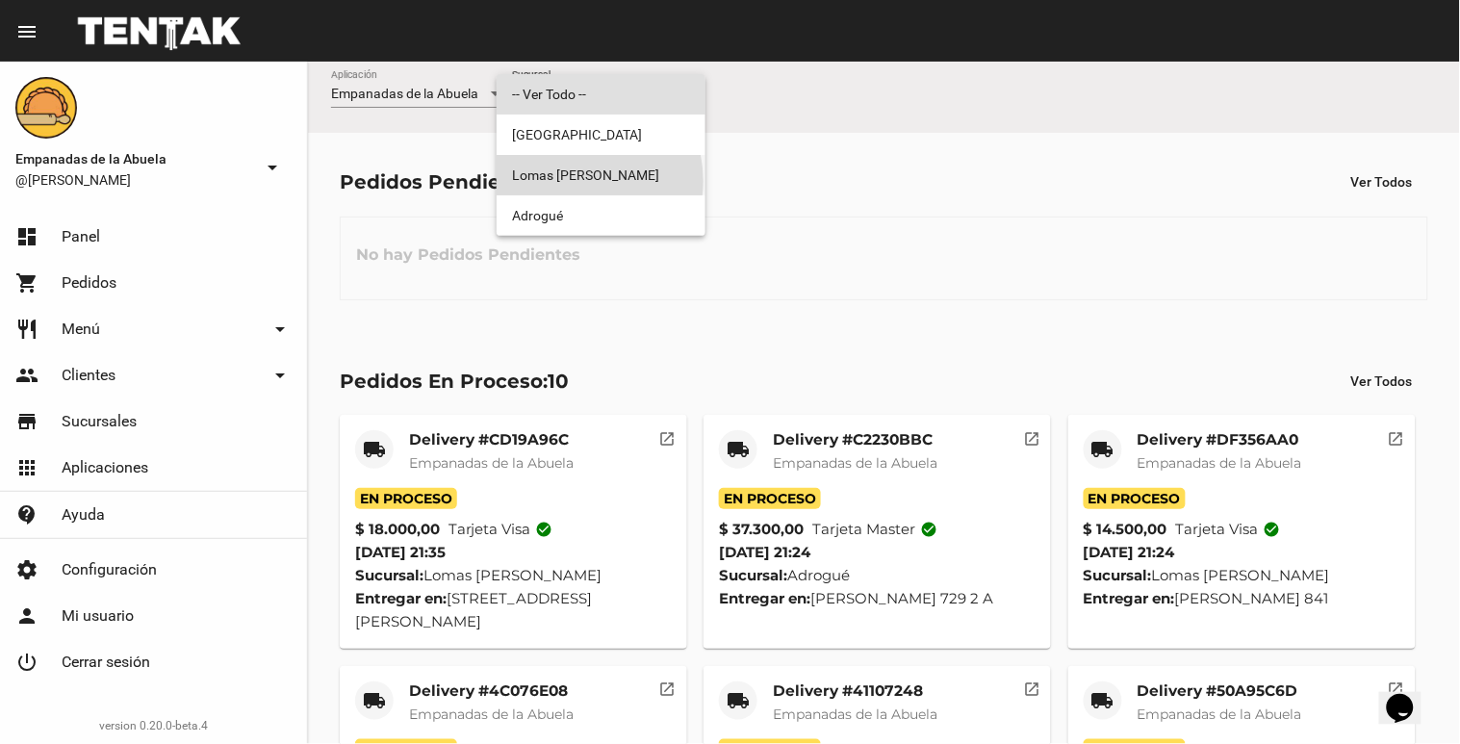
click at [573, 181] on span "Lomas [PERSON_NAME]" at bounding box center [601, 175] width 178 height 40
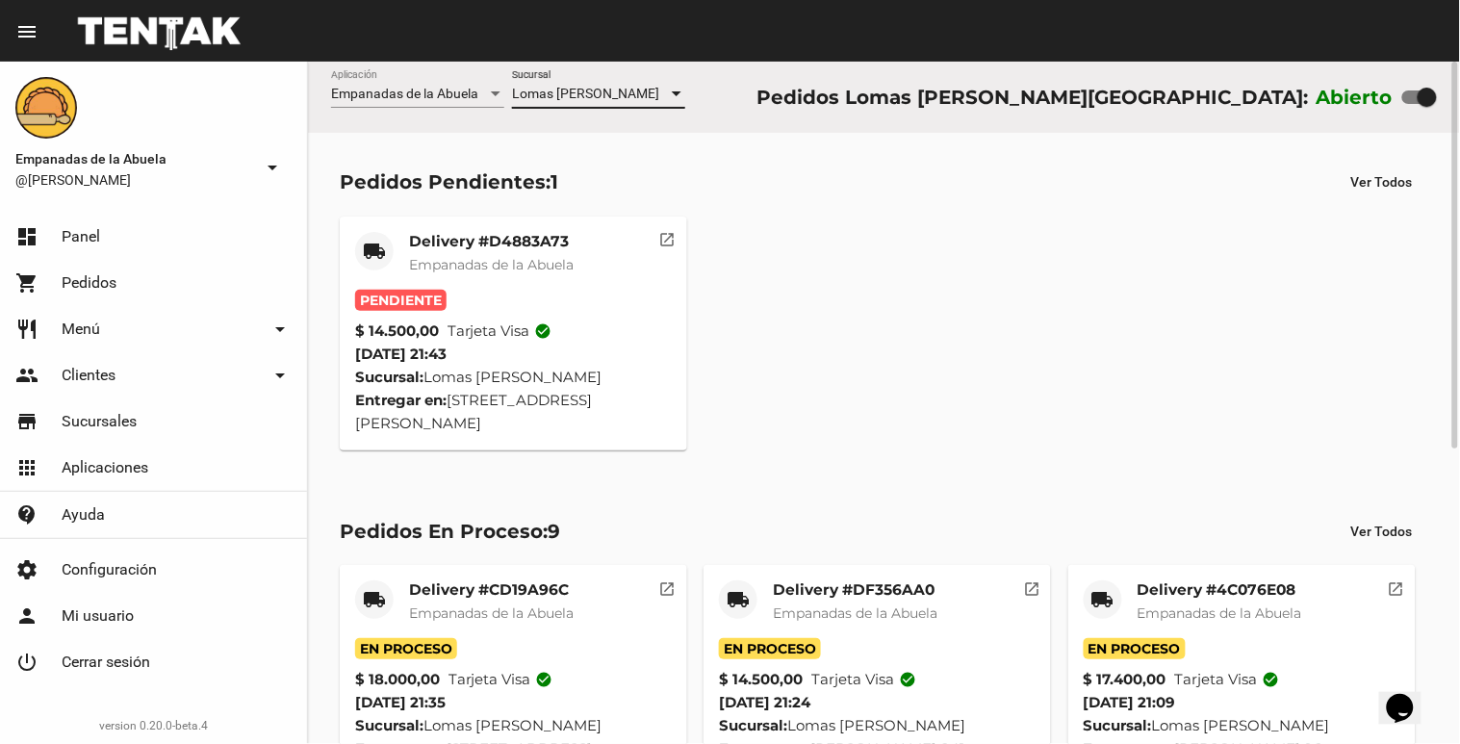
click at [452, 244] on mat-card-title "Delivery #D4883A73" at bounding box center [491, 241] width 165 height 19
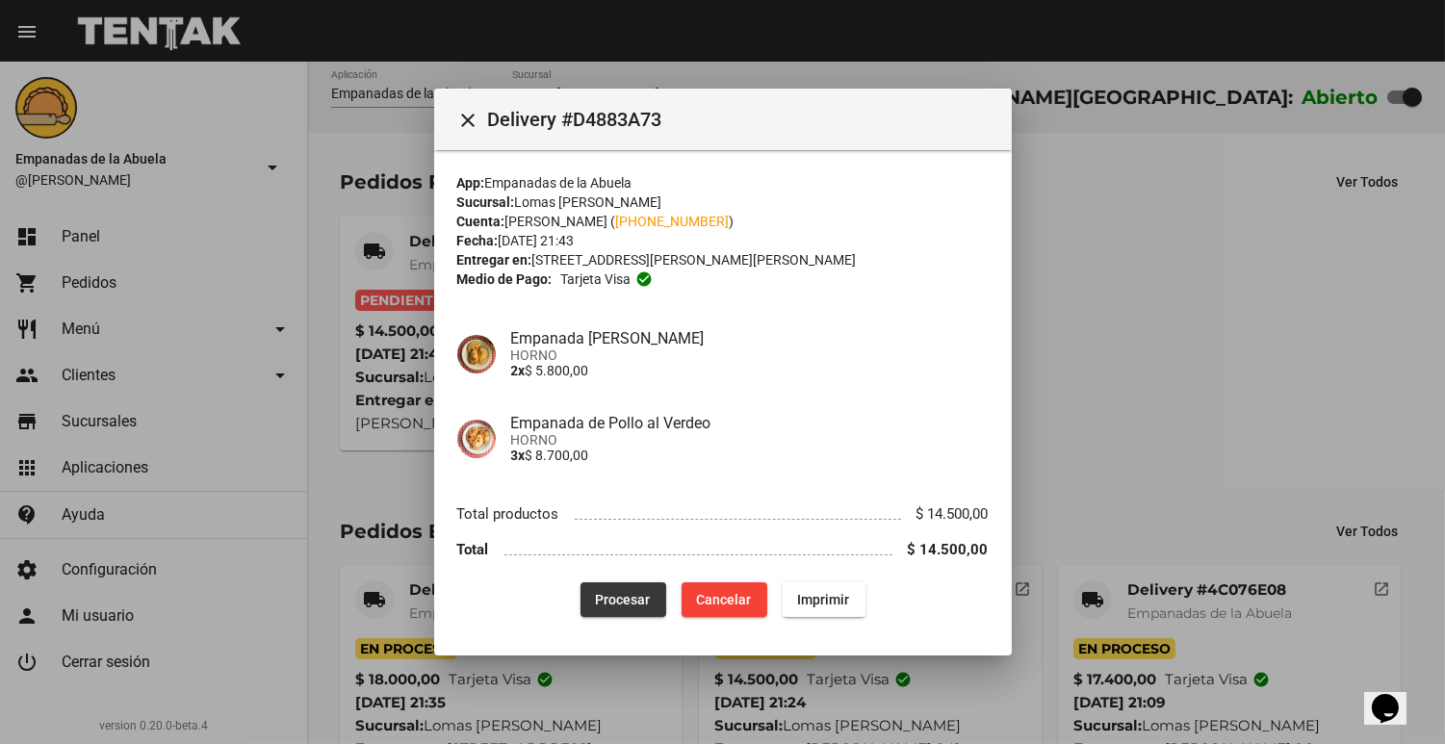
click at [598, 599] on span "Procesar" at bounding box center [623, 599] width 55 height 15
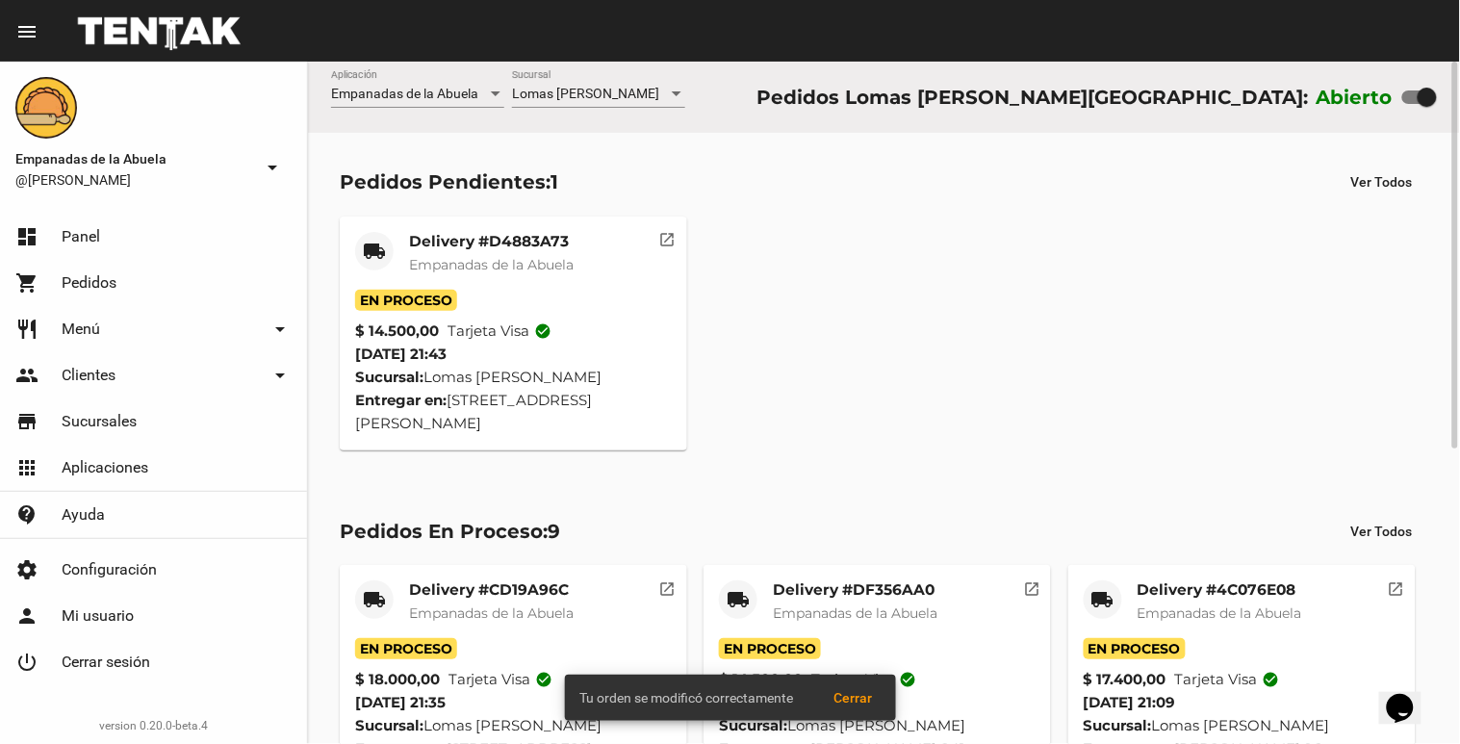
click at [445, 256] on span "Empanadas de la Abuela" at bounding box center [491, 264] width 165 height 17
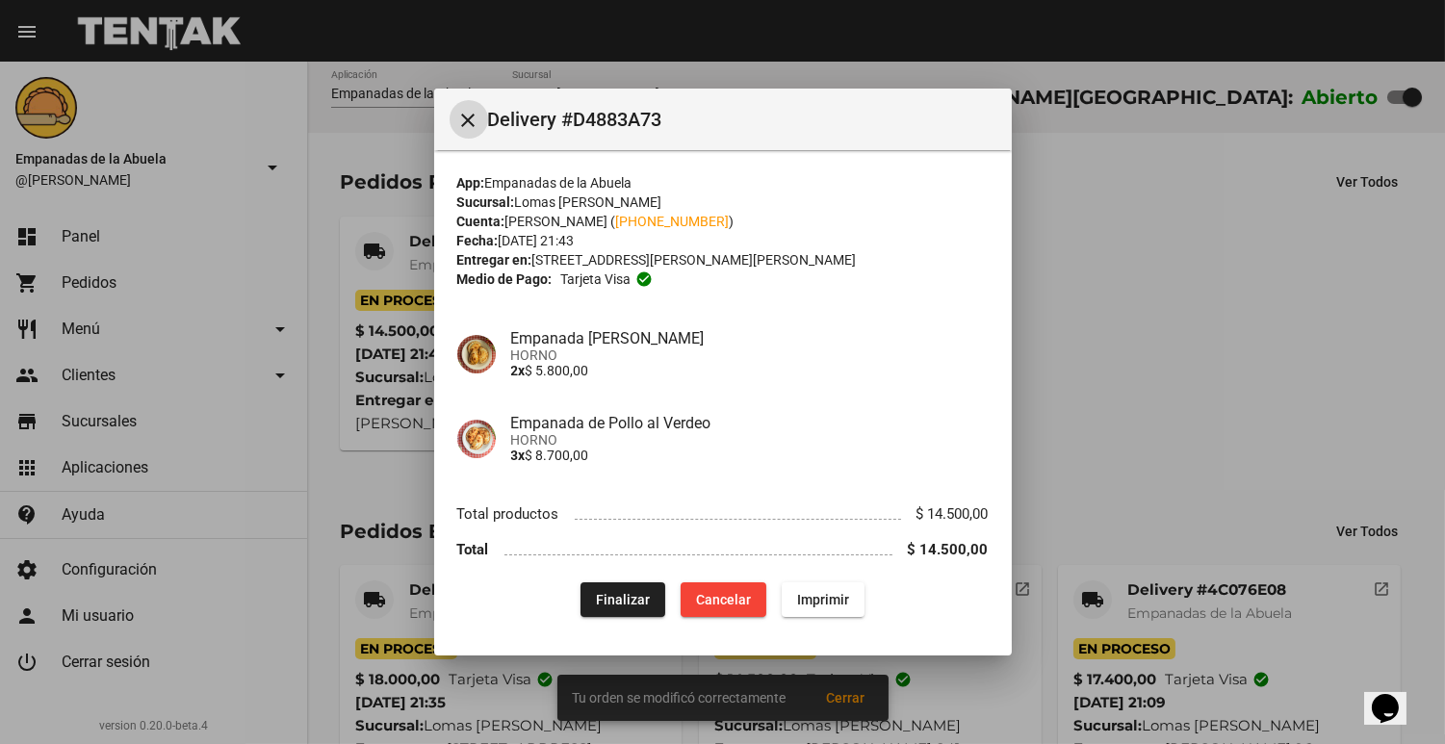
click at [821, 602] on span "Imprimir" at bounding box center [823, 599] width 52 height 15
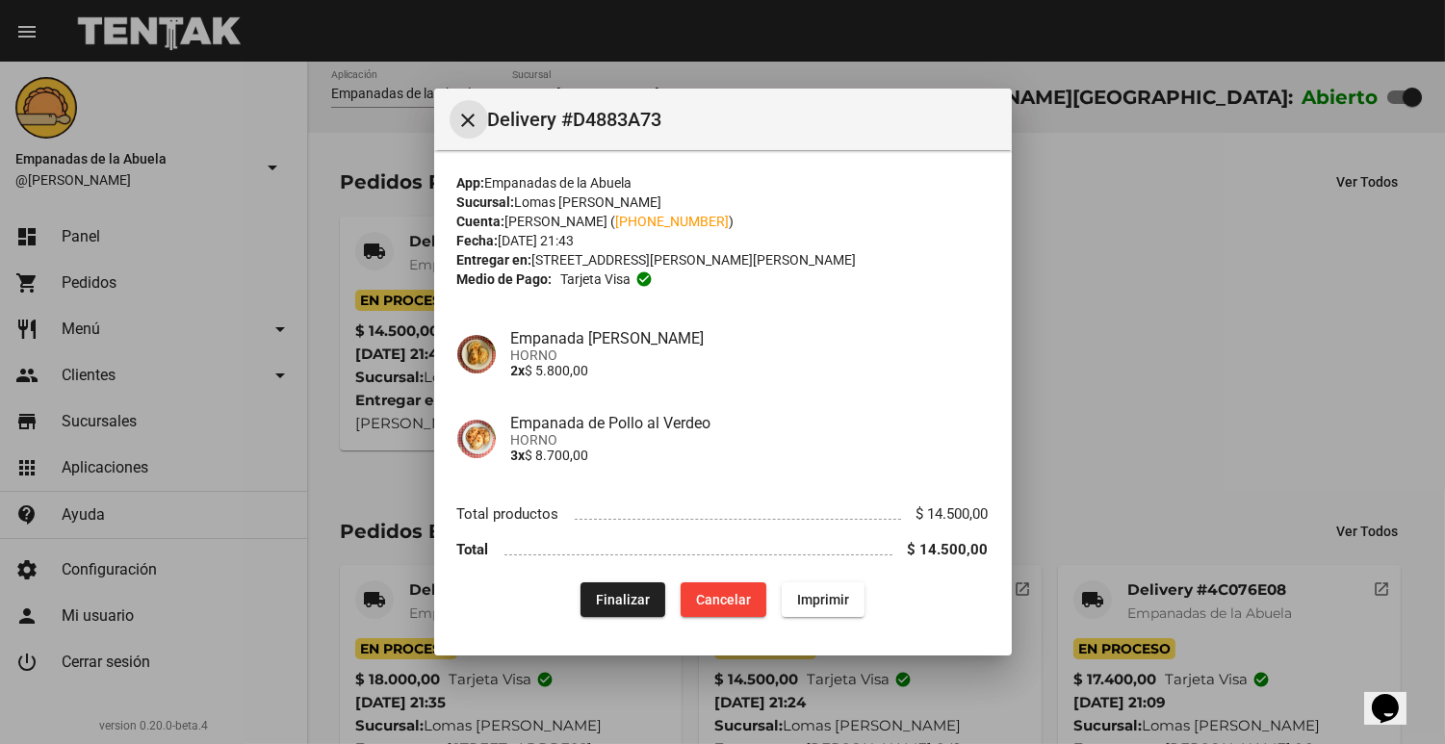
click at [455, 133] on button "close" at bounding box center [469, 119] width 39 height 39
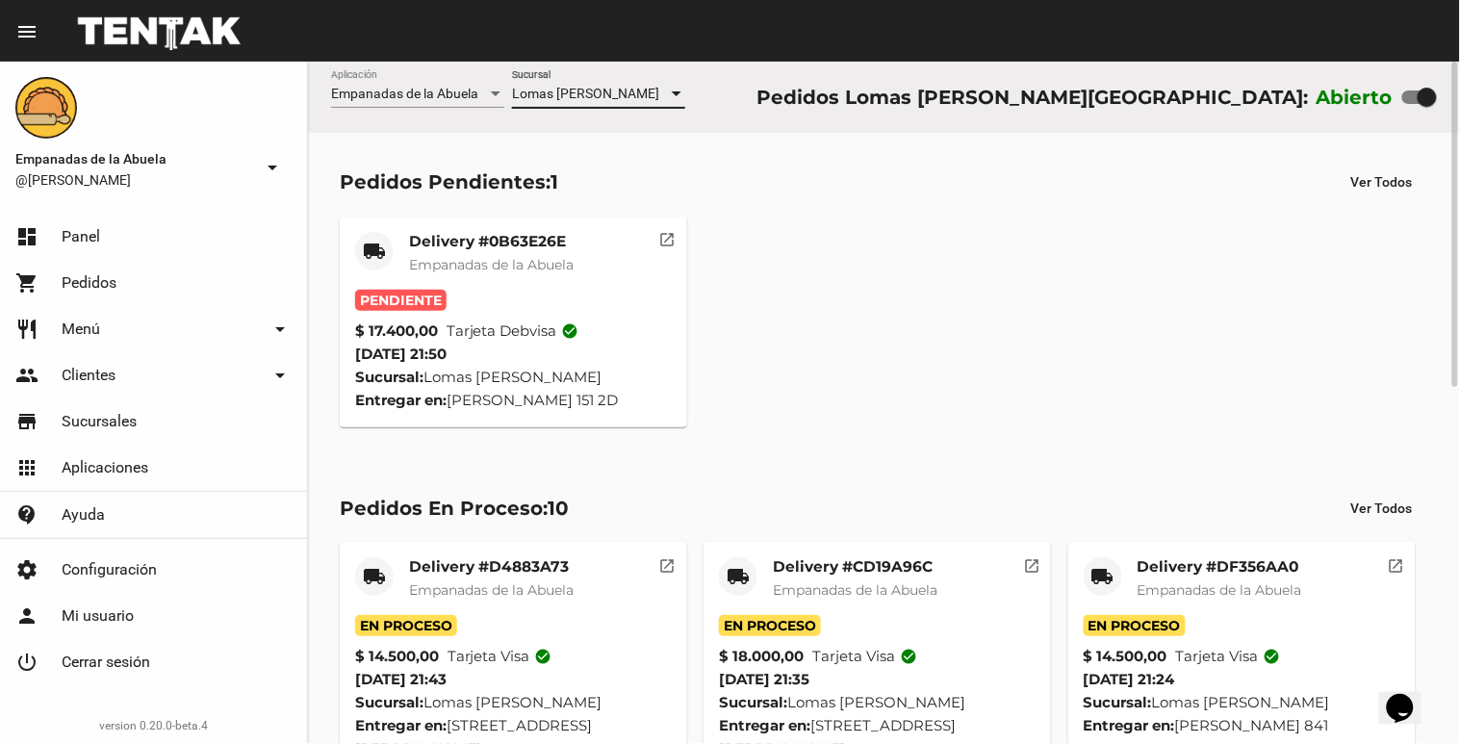
click at [628, 88] on div "Lomas [PERSON_NAME]" at bounding box center [590, 94] width 156 height 15
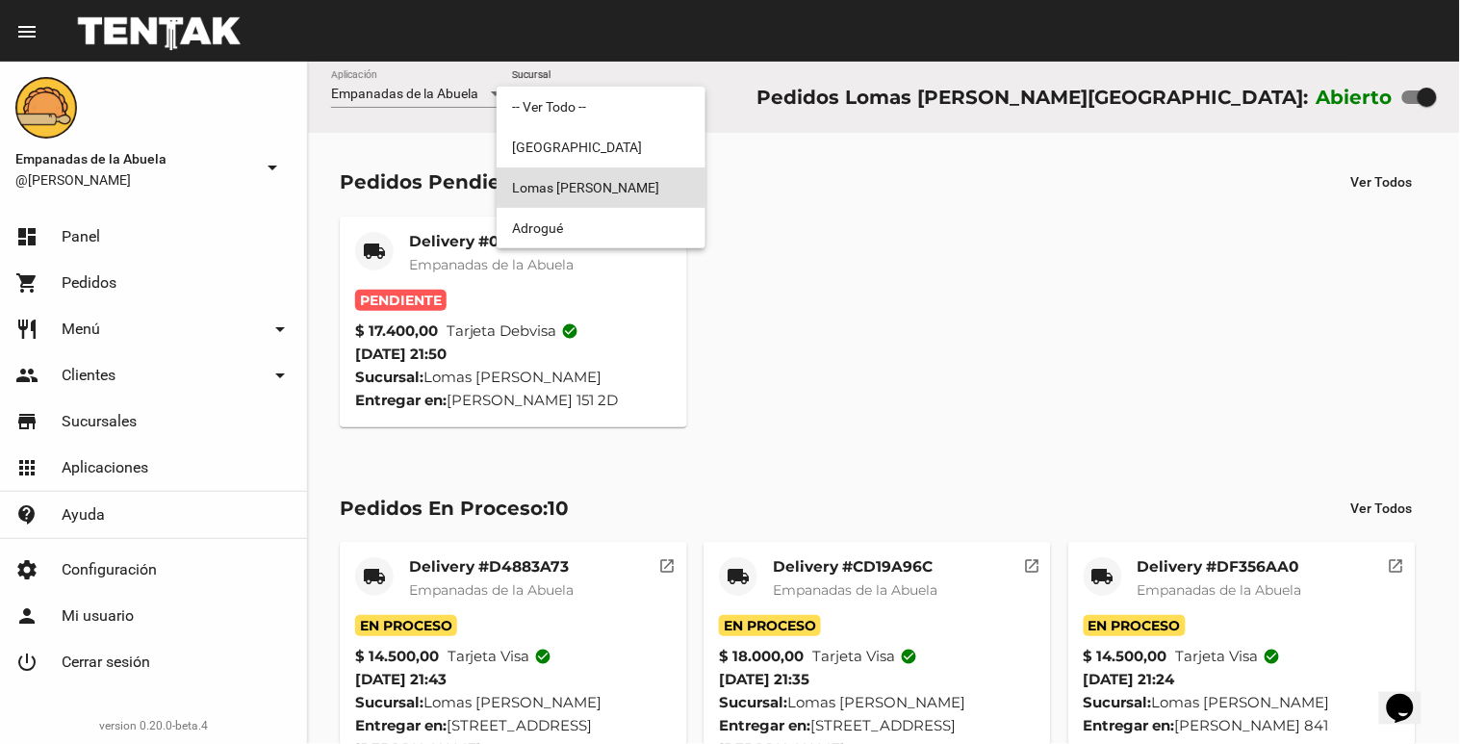
click at [572, 185] on span "Lomas [PERSON_NAME]" at bounding box center [601, 187] width 178 height 40
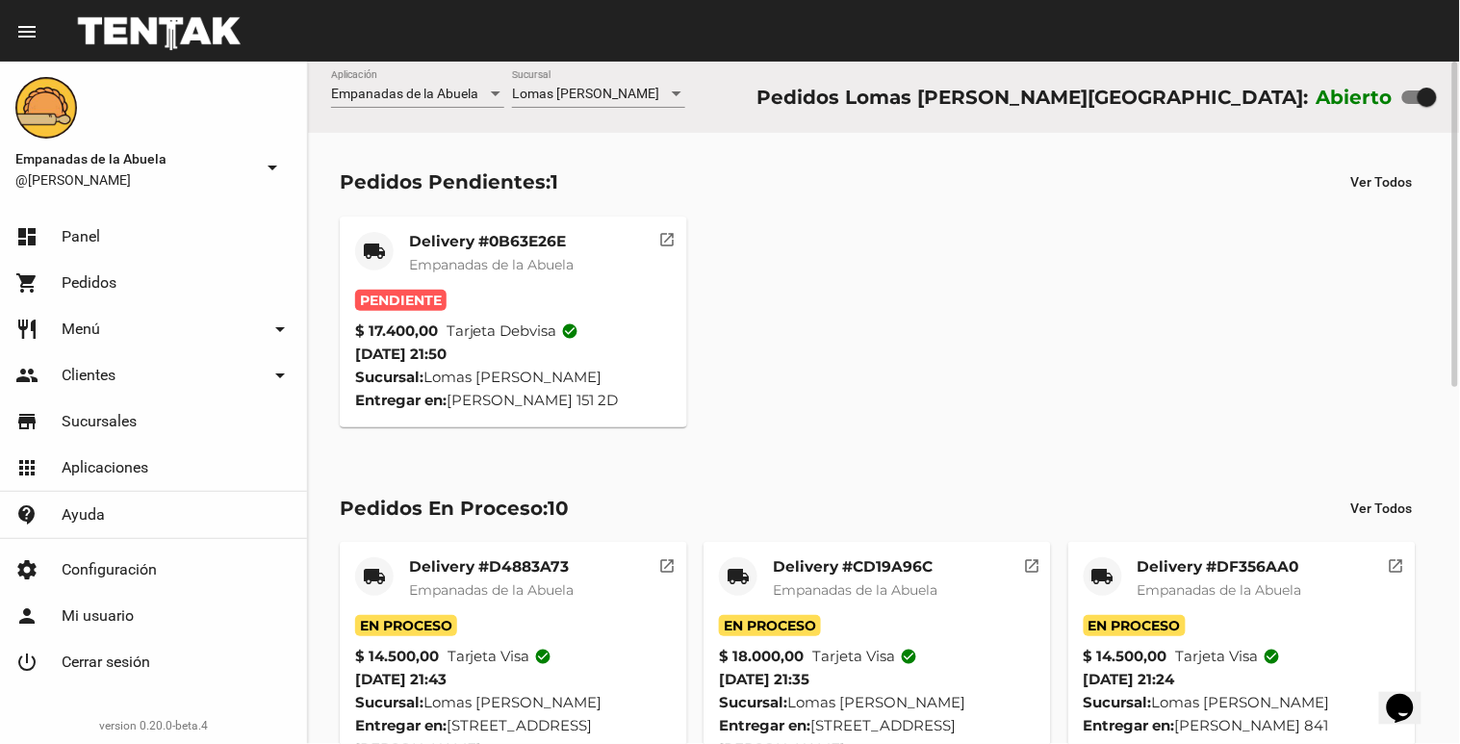
click at [488, 239] on mat-card-title "Delivery #0B63E26E" at bounding box center [491, 241] width 165 height 19
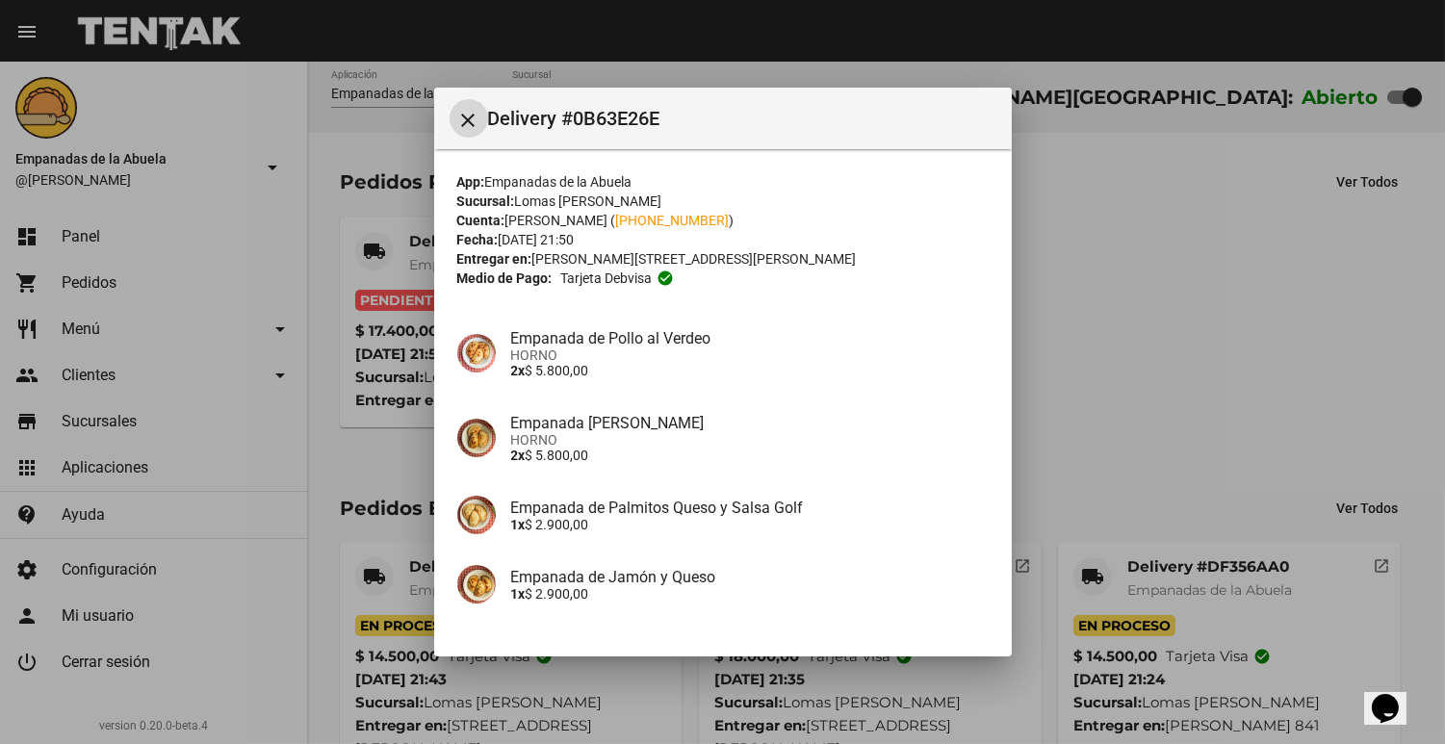
scroll to position [138, 0]
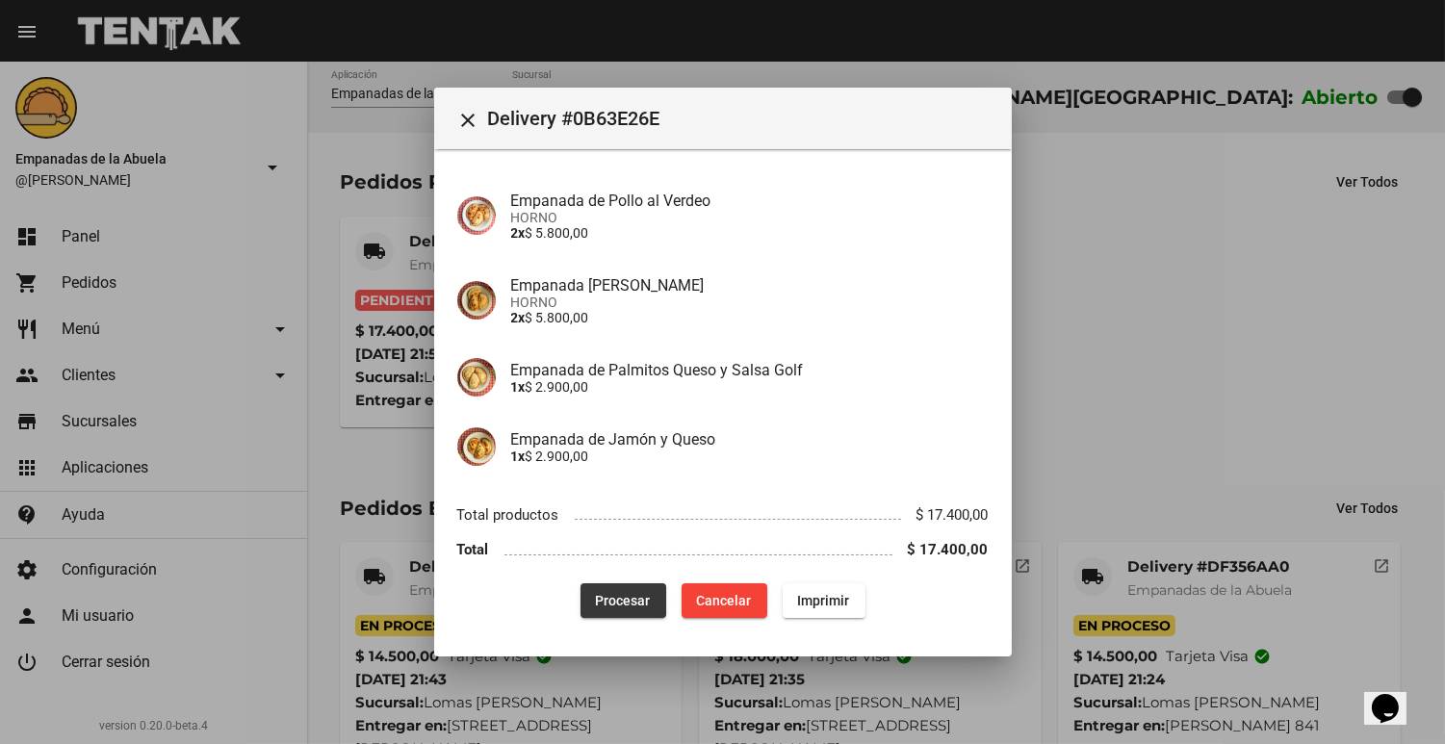
click at [600, 599] on span "Procesar" at bounding box center [623, 600] width 55 height 15
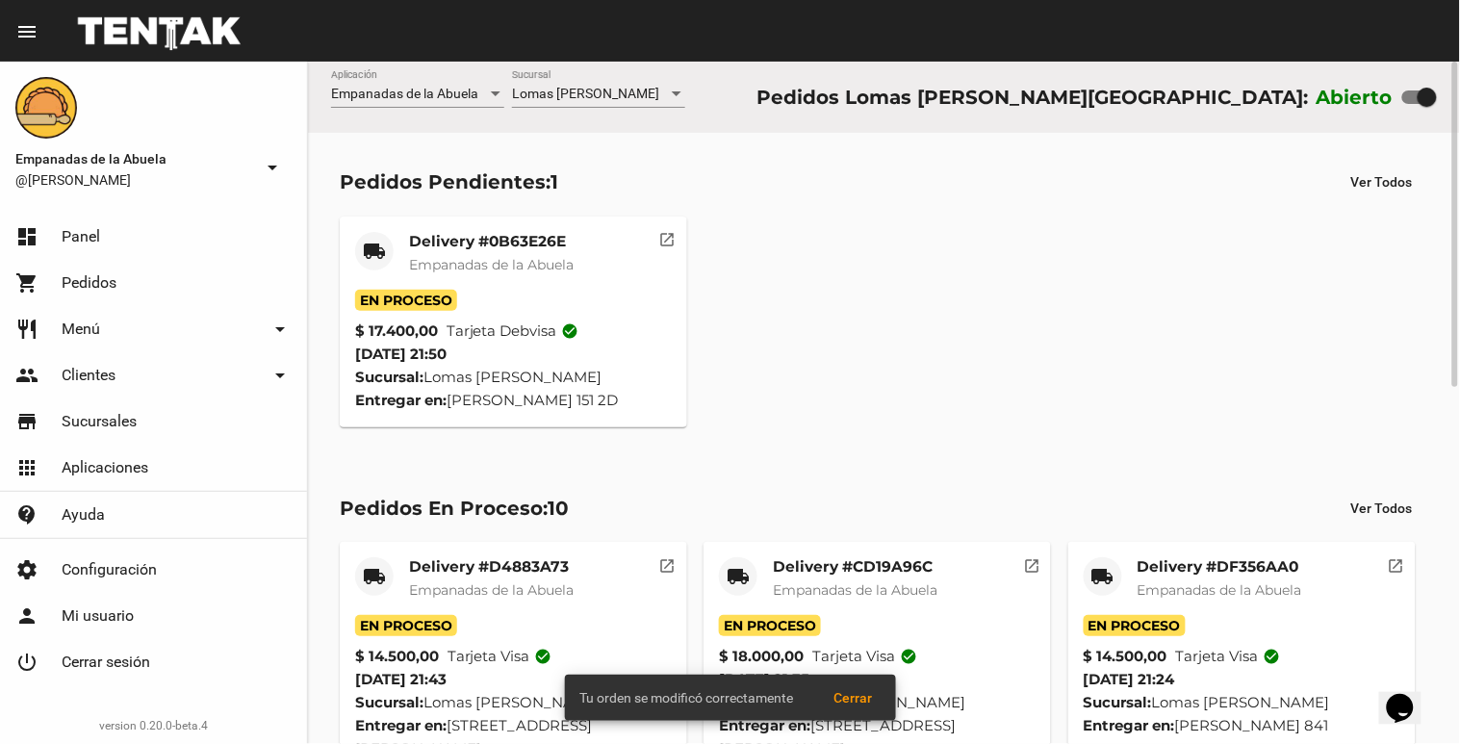
click at [550, 276] on div "Delivery #0B63E26E Empanadas de la Abuela" at bounding box center [491, 261] width 165 height 58
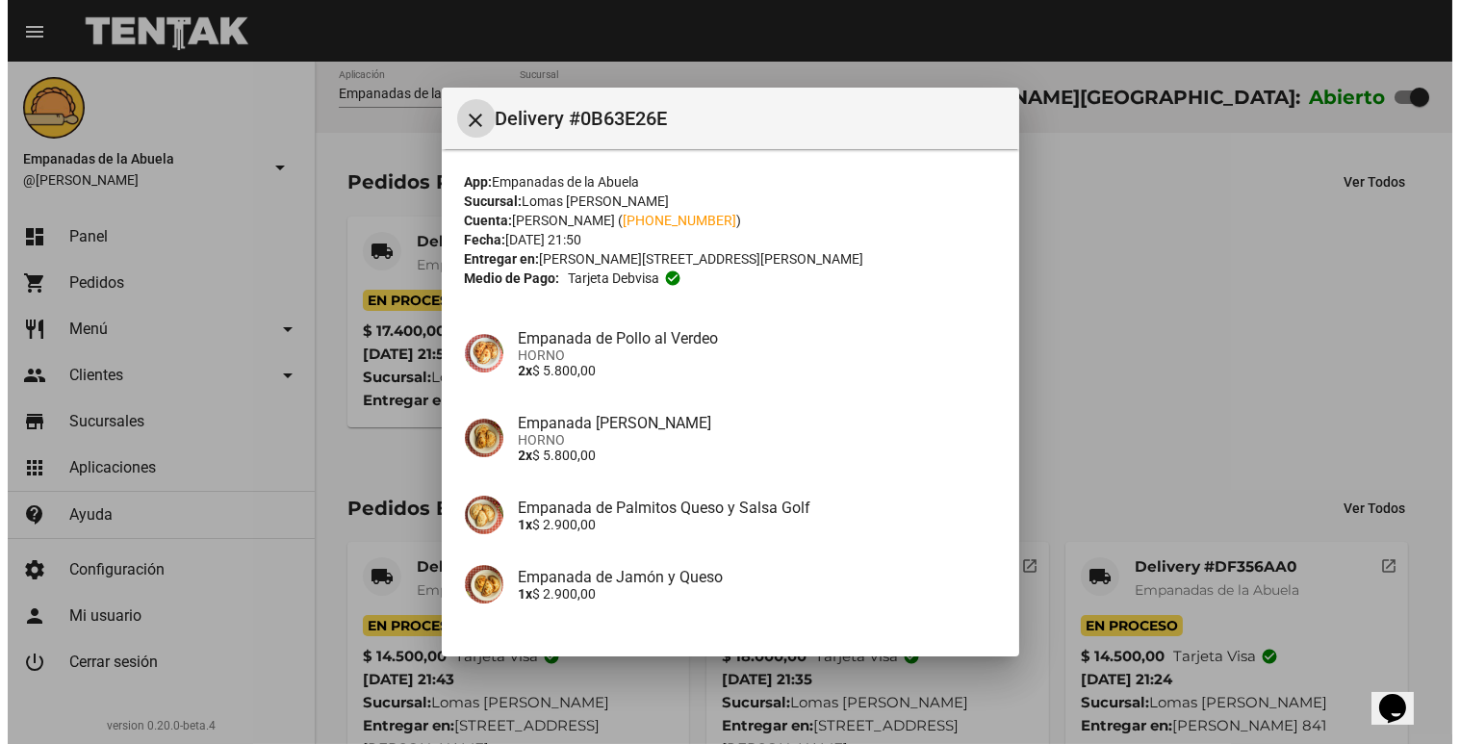
scroll to position [138, 0]
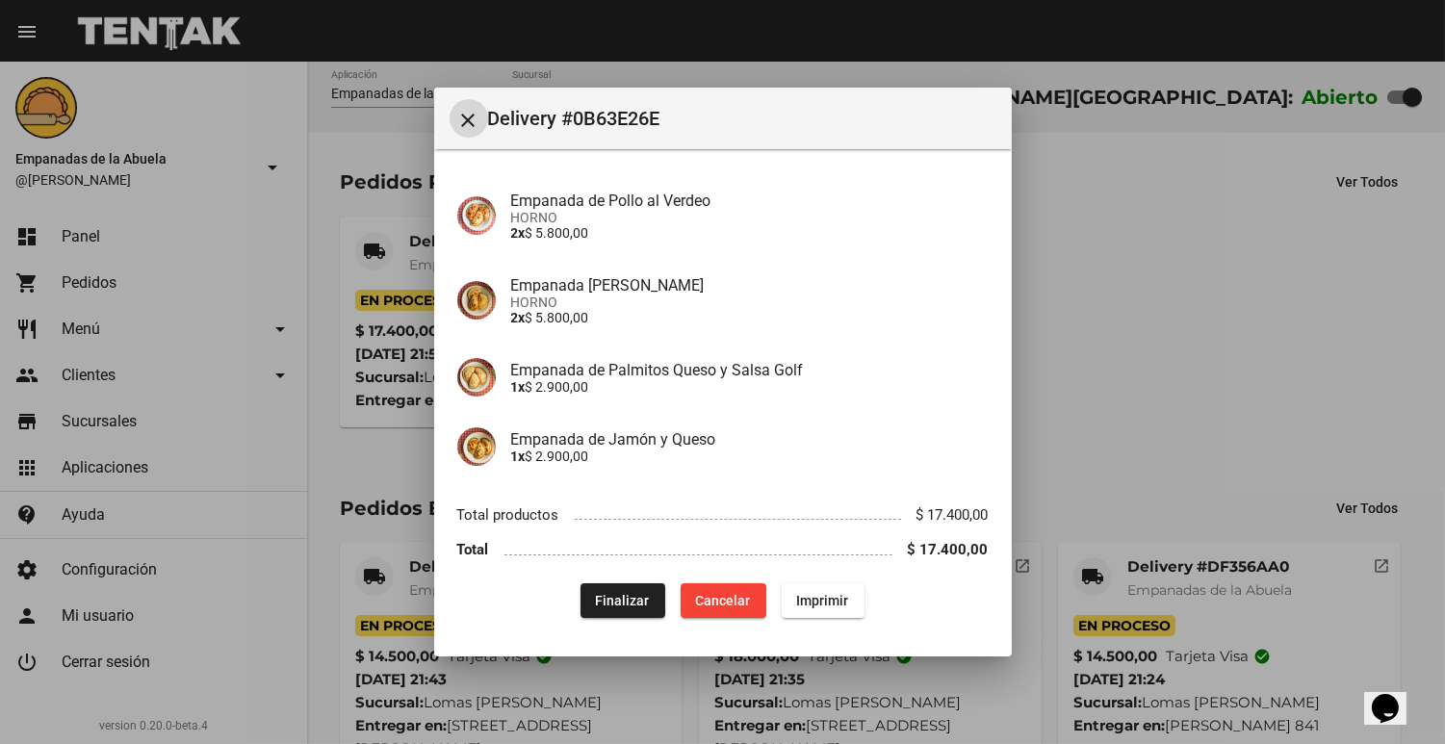
click at [837, 569] on div "App: Empanadas de la Abuela Sucursal: Lomas [PERSON_NAME][GEOGRAPHIC_DATA] Cuen…" at bounding box center [722, 326] width 531 height 583
click at [816, 606] on span "Imprimir" at bounding box center [823, 600] width 52 height 15
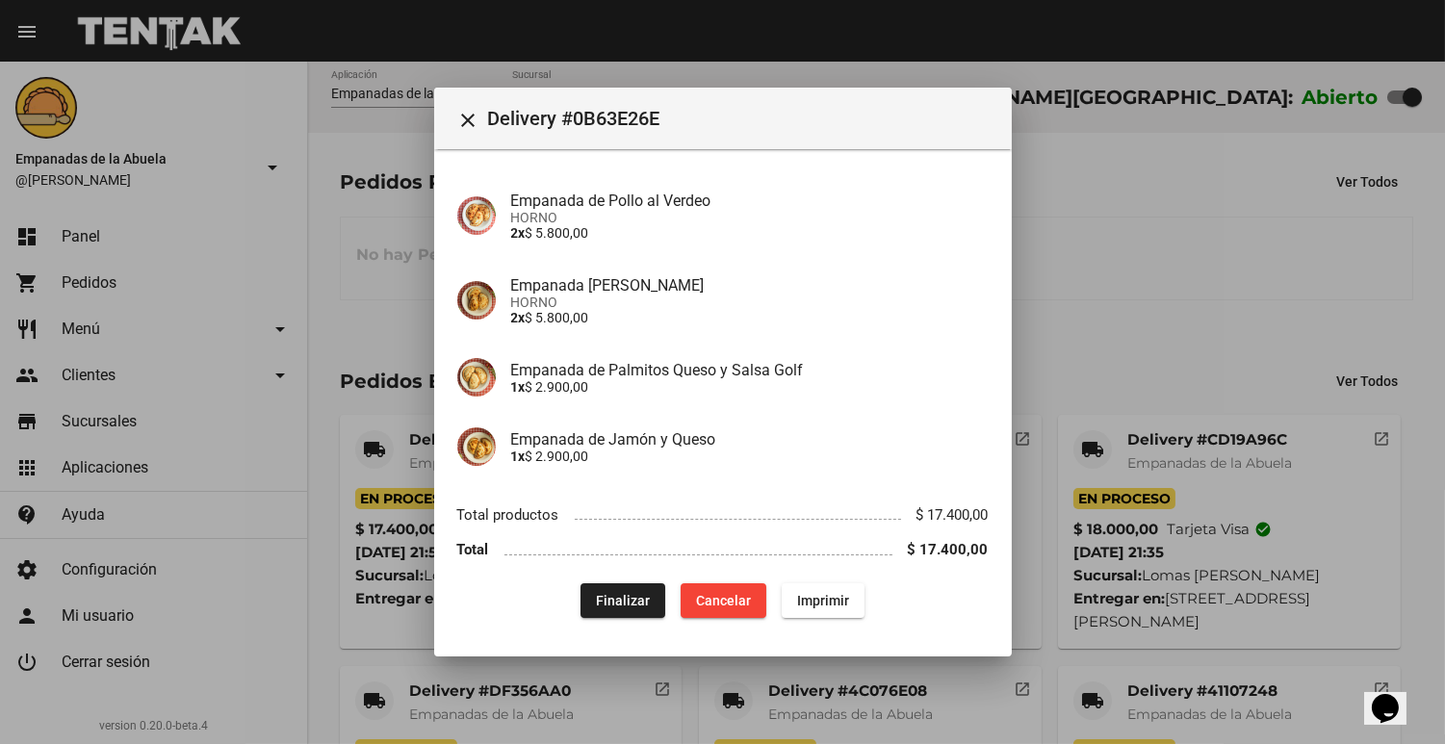
click at [1081, 244] on div at bounding box center [722, 372] width 1445 height 744
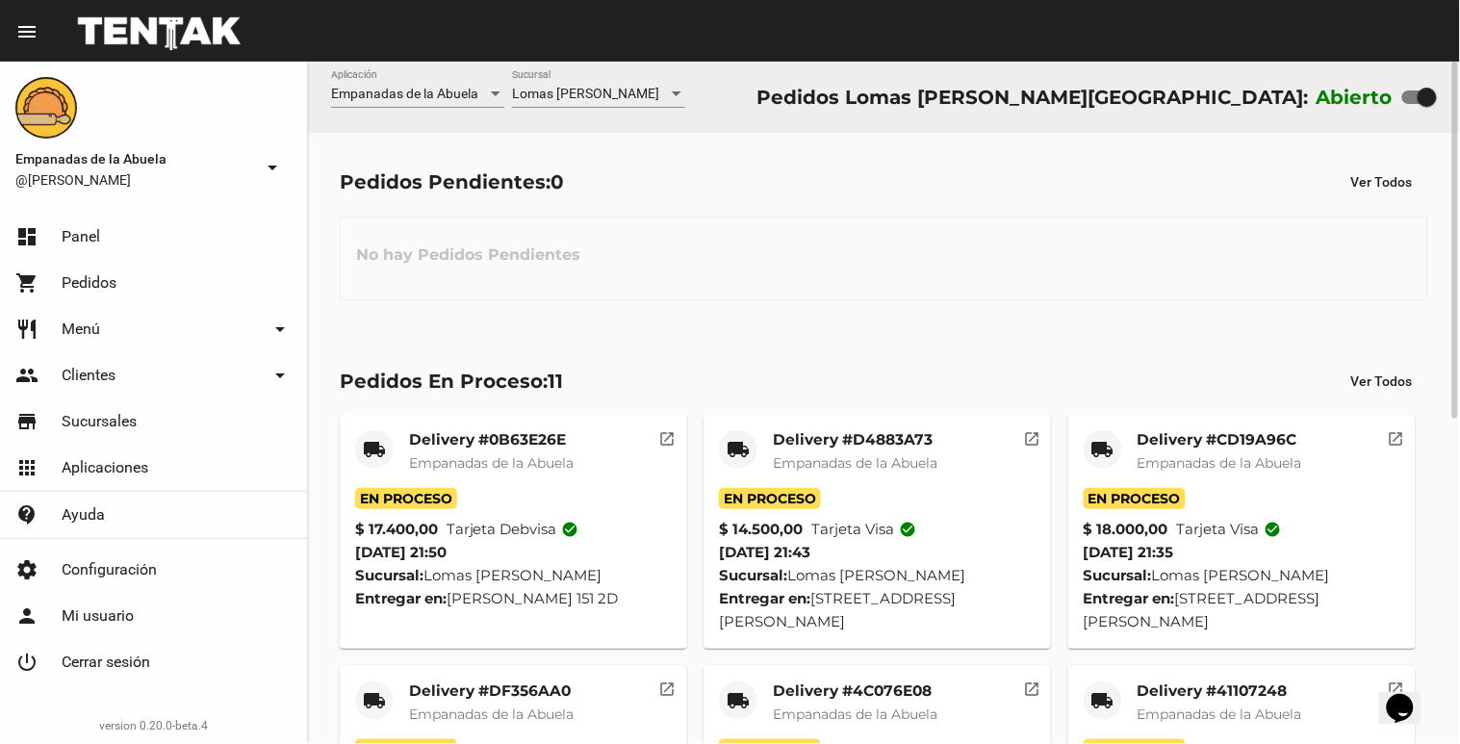
click at [554, 118] on div "Lomas [PERSON_NAME] Sucursal" at bounding box center [598, 97] width 173 height 55
click at [591, 72] on div "Lomas [PERSON_NAME] Sucursal" at bounding box center [598, 89] width 173 height 38
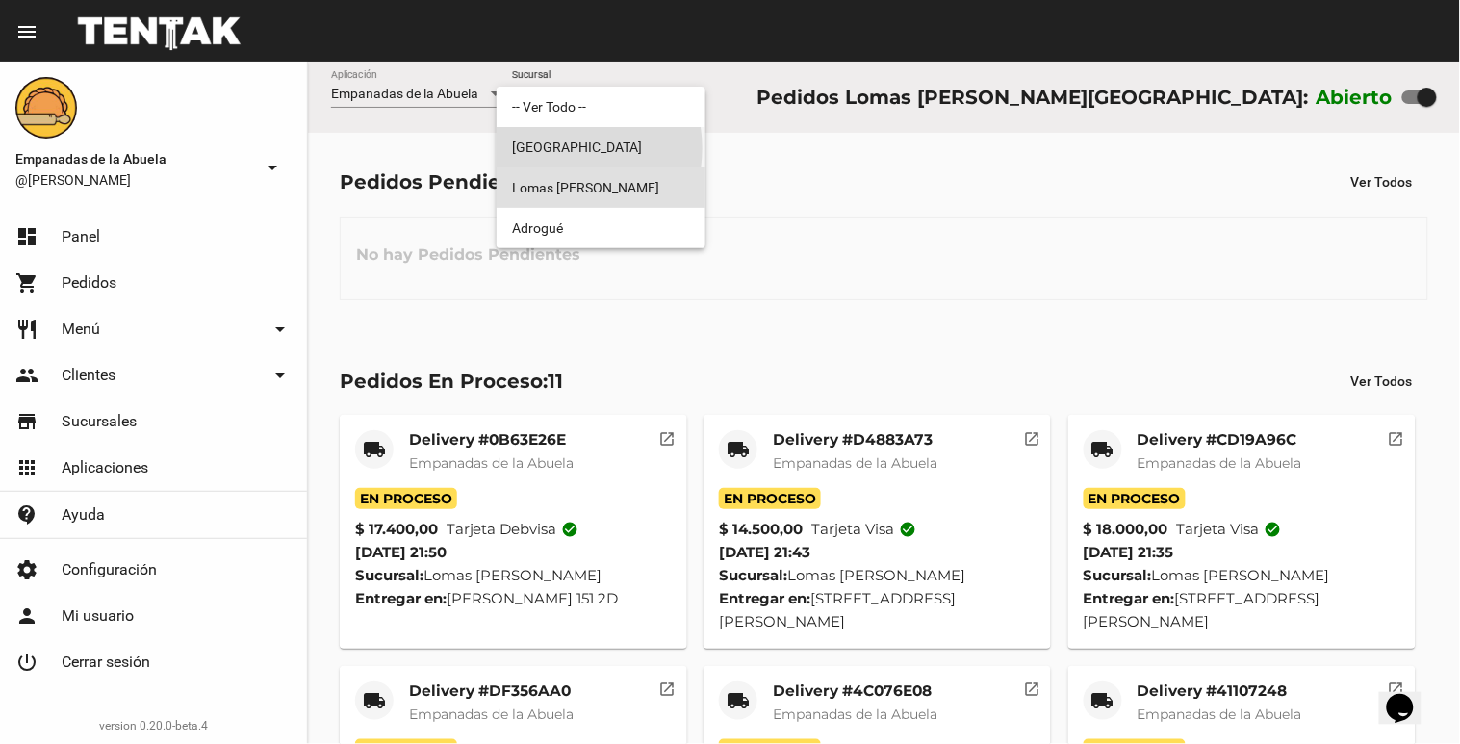
click at [560, 148] on span "[GEOGRAPHIC_DATA]" at bounding box center [601, 147] width 178 height 40
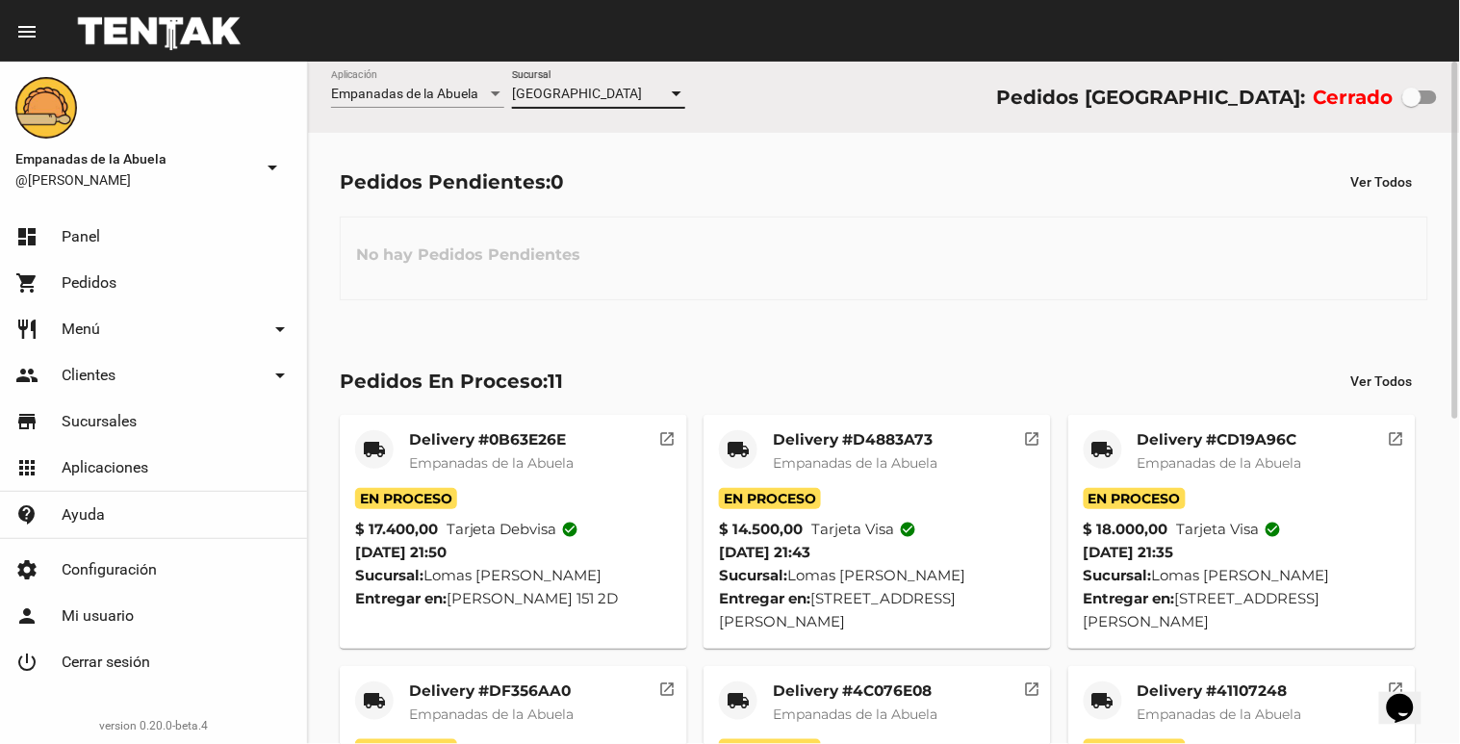
click at [594, 90] on span "[GEOGRAPHIC_DATA]" at bounding box center [577, 93] width 130 height 15
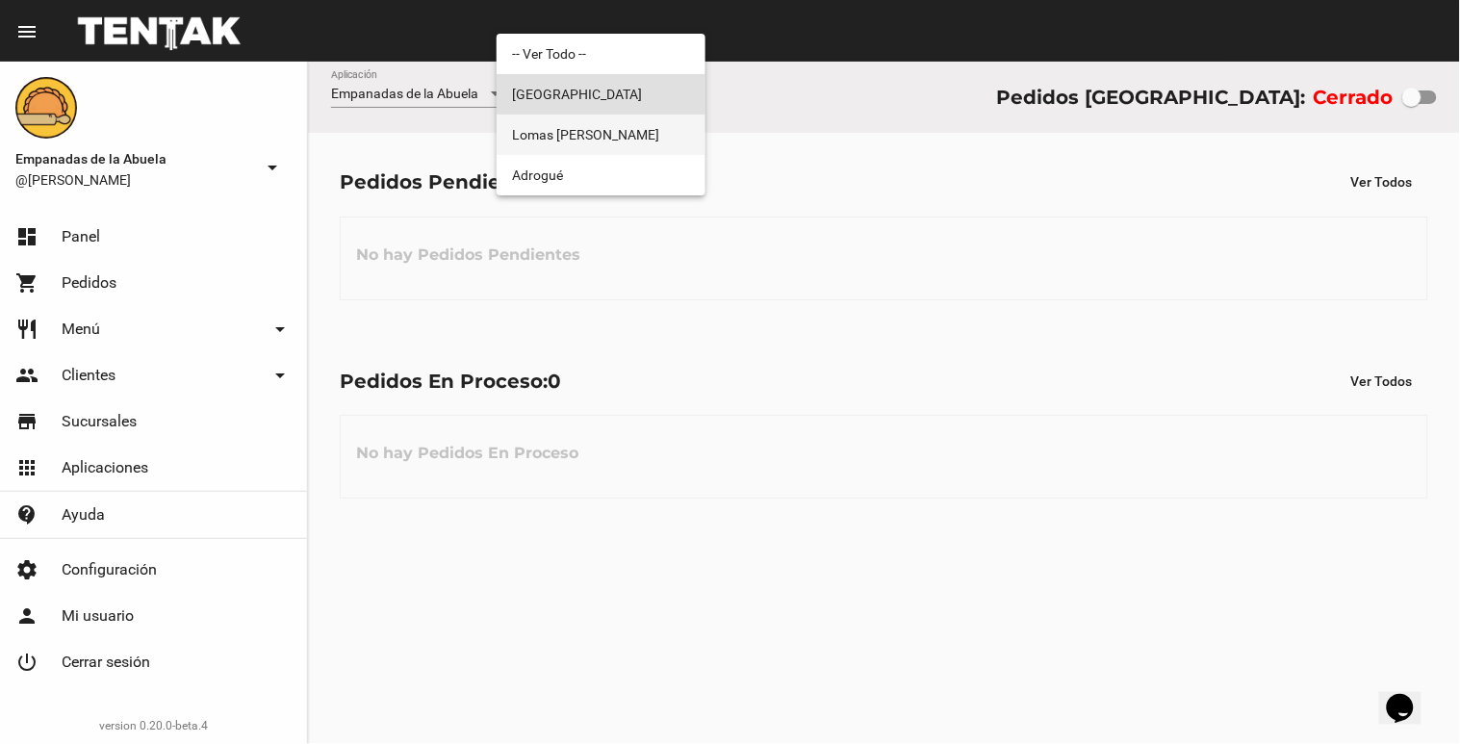
click at [588, 122] on span "Lomas [PERSON_NAME]" at bounding box center [601, 135] width 178 height 40
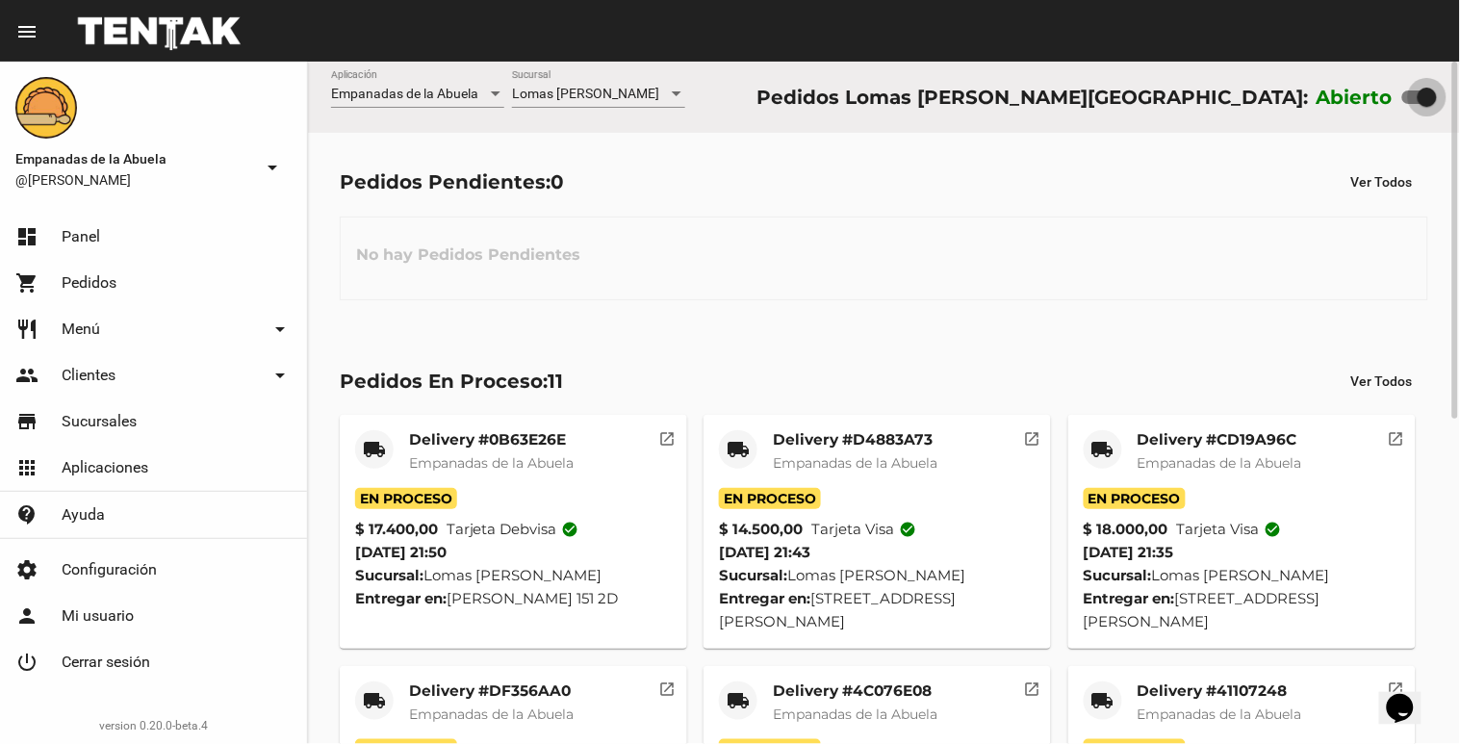
click at [1420, 86] on label at bounding box center [1419, 97] width 35 height 23
click at [1412, 104] on input "checkbox" at bounding box center [1411, 104] width 1 height 1
checkbox input "false"
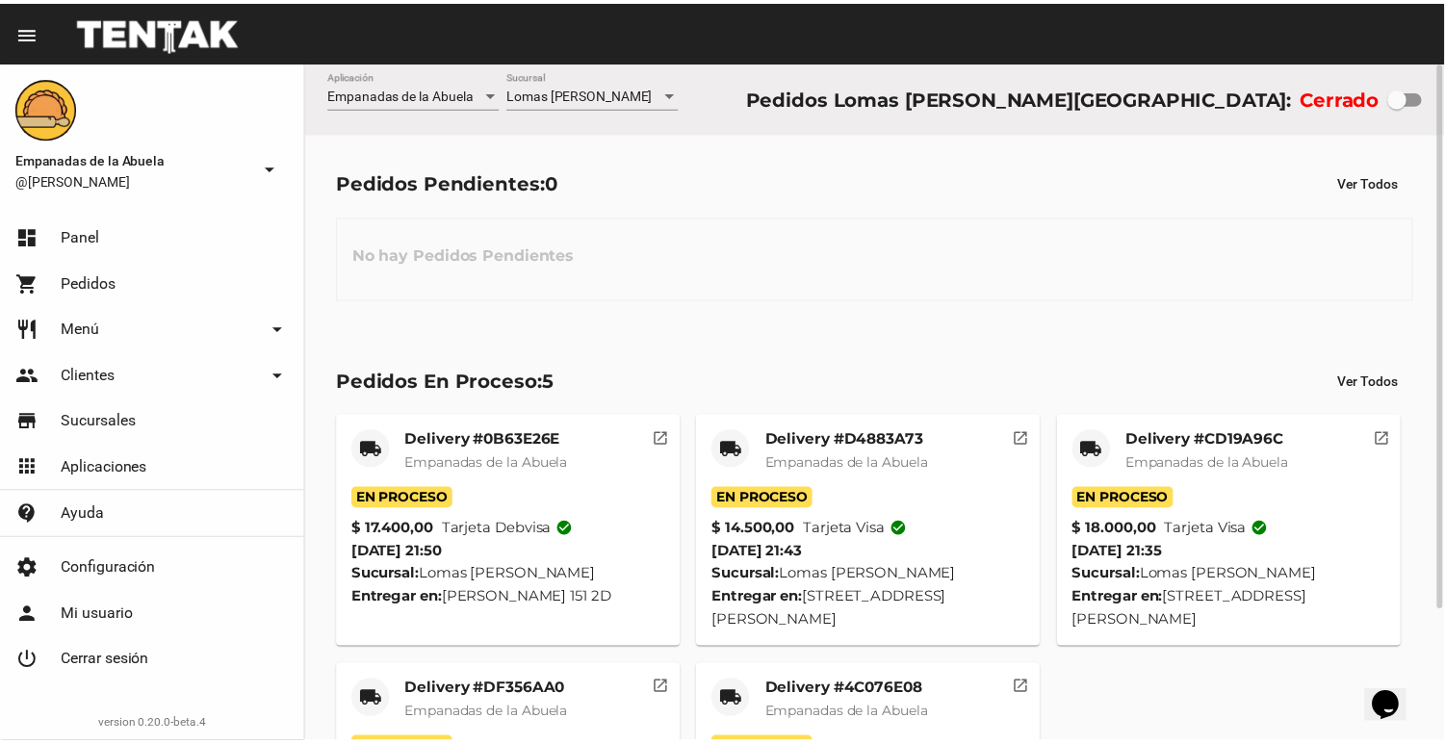
scroll to position [165, 0]
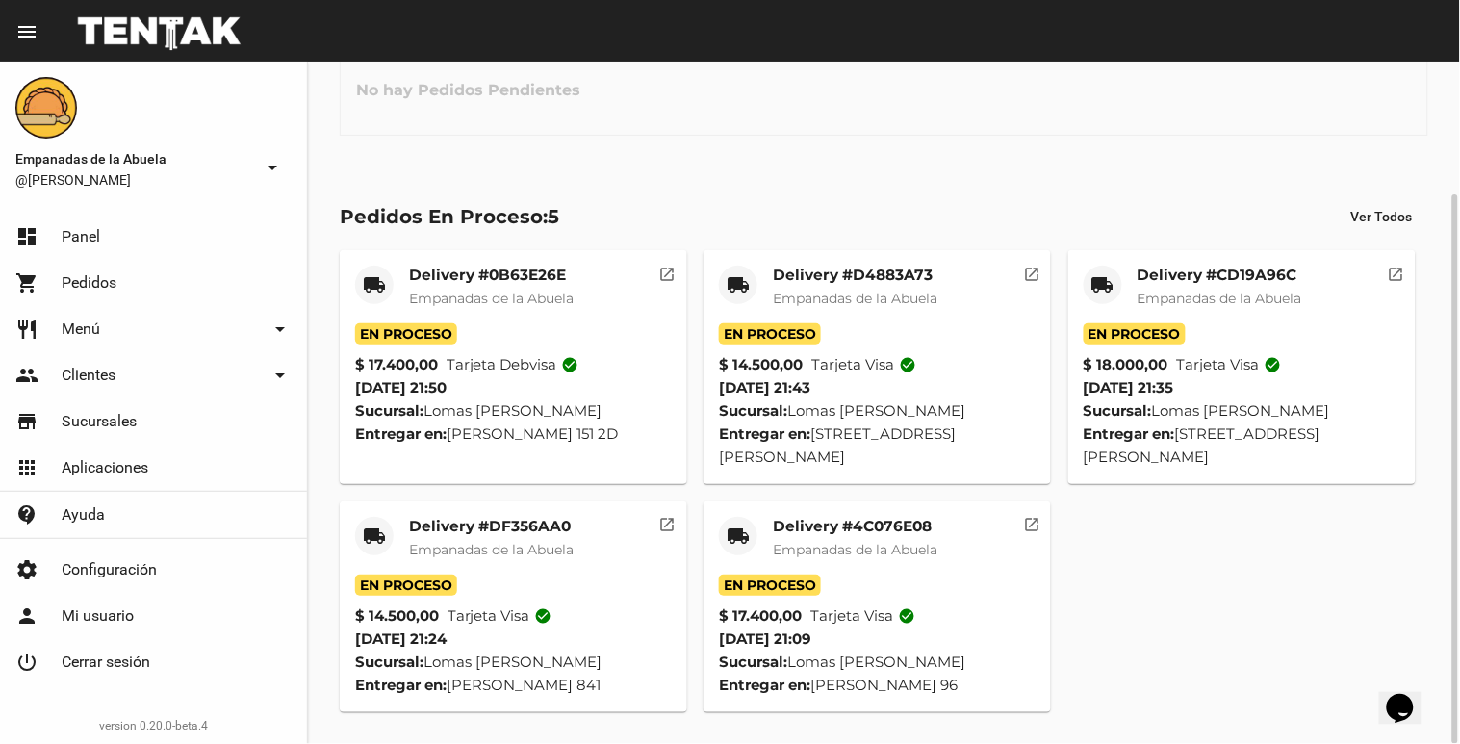
click at [870, 527] on mat-card-title "Delivery #4C076E08" at bounding box center [855, 526] width 165 height 19
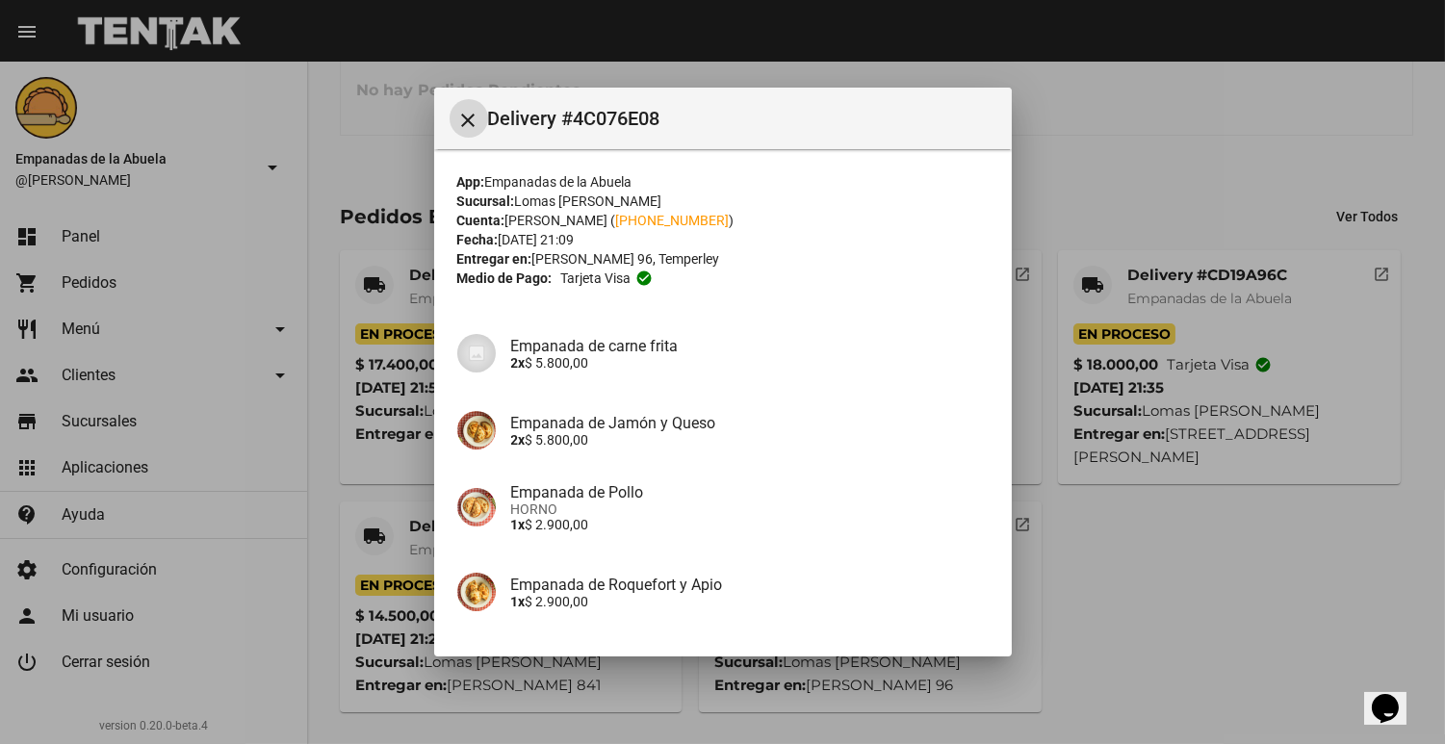
scroll to position [152, 0]
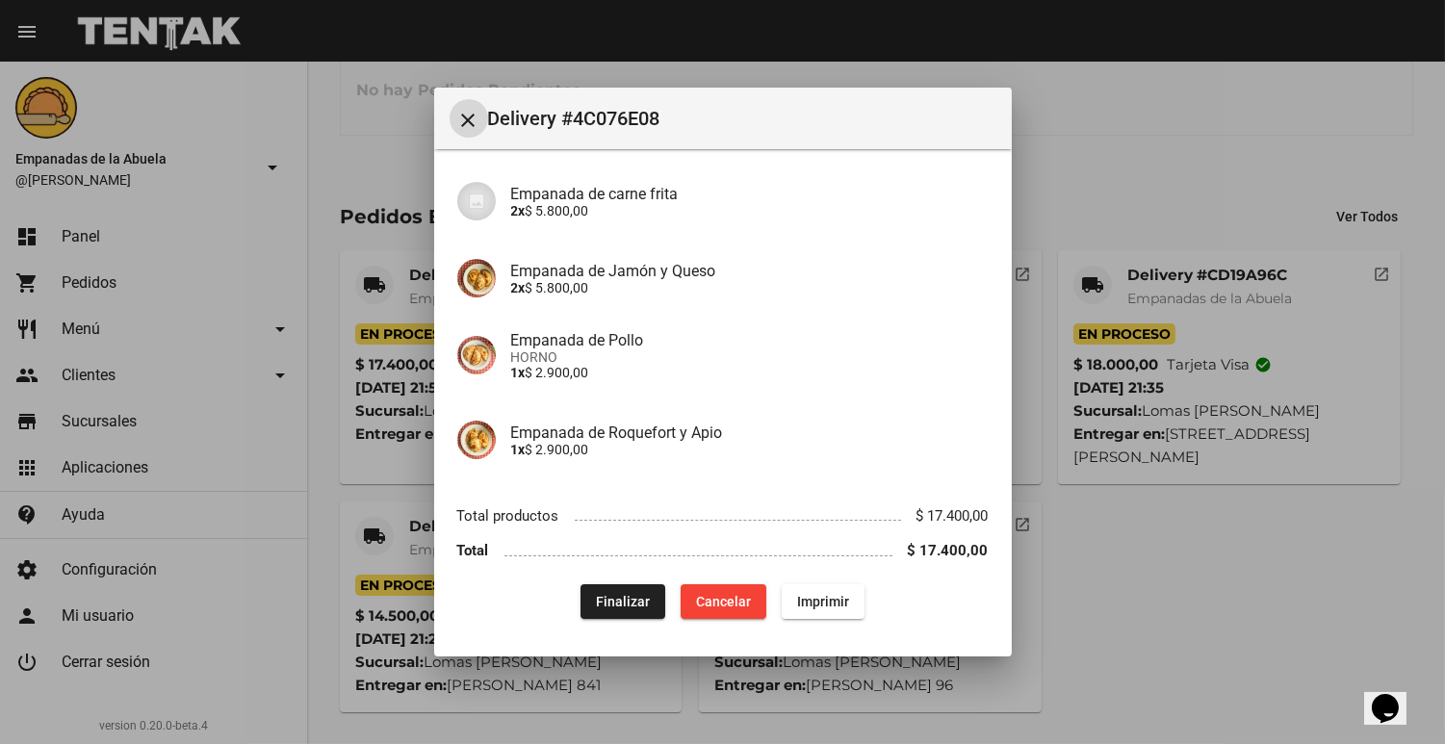
click at [580, 597] on button "Finalizar" at bounding box center [622, 601] width 85 height 35
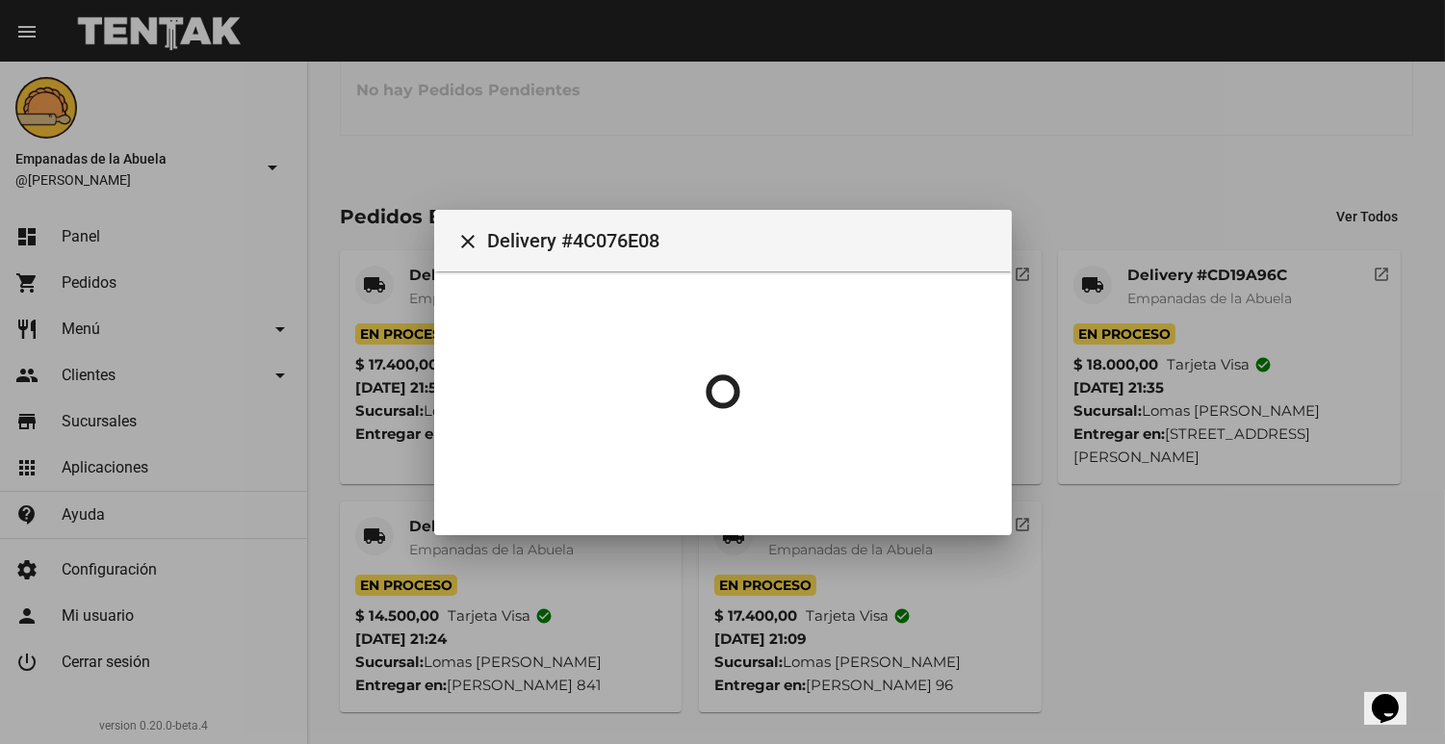
scroll to position [0, 0]
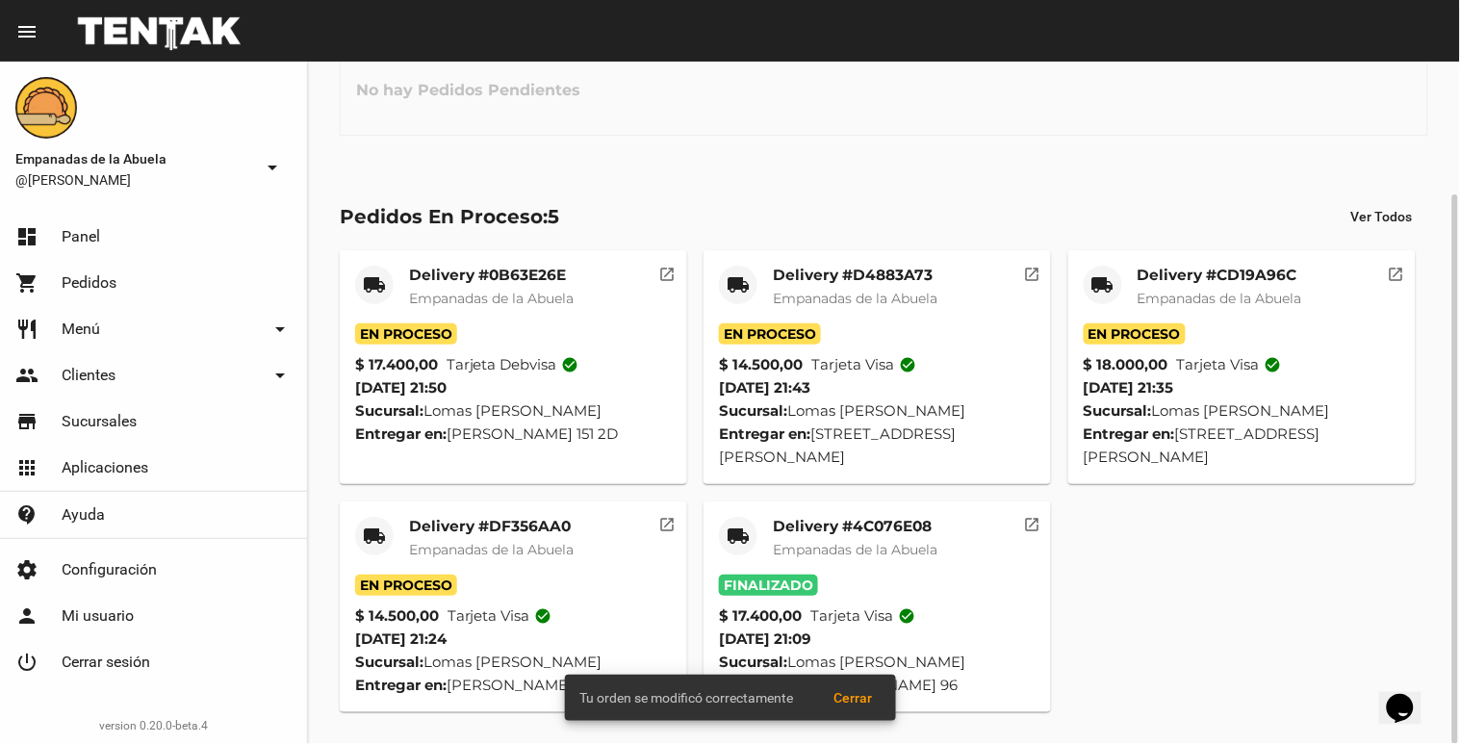
click at [377, 526] on mat-icon "local_shipping" at bounding box center [374, 536] width 23 height 23
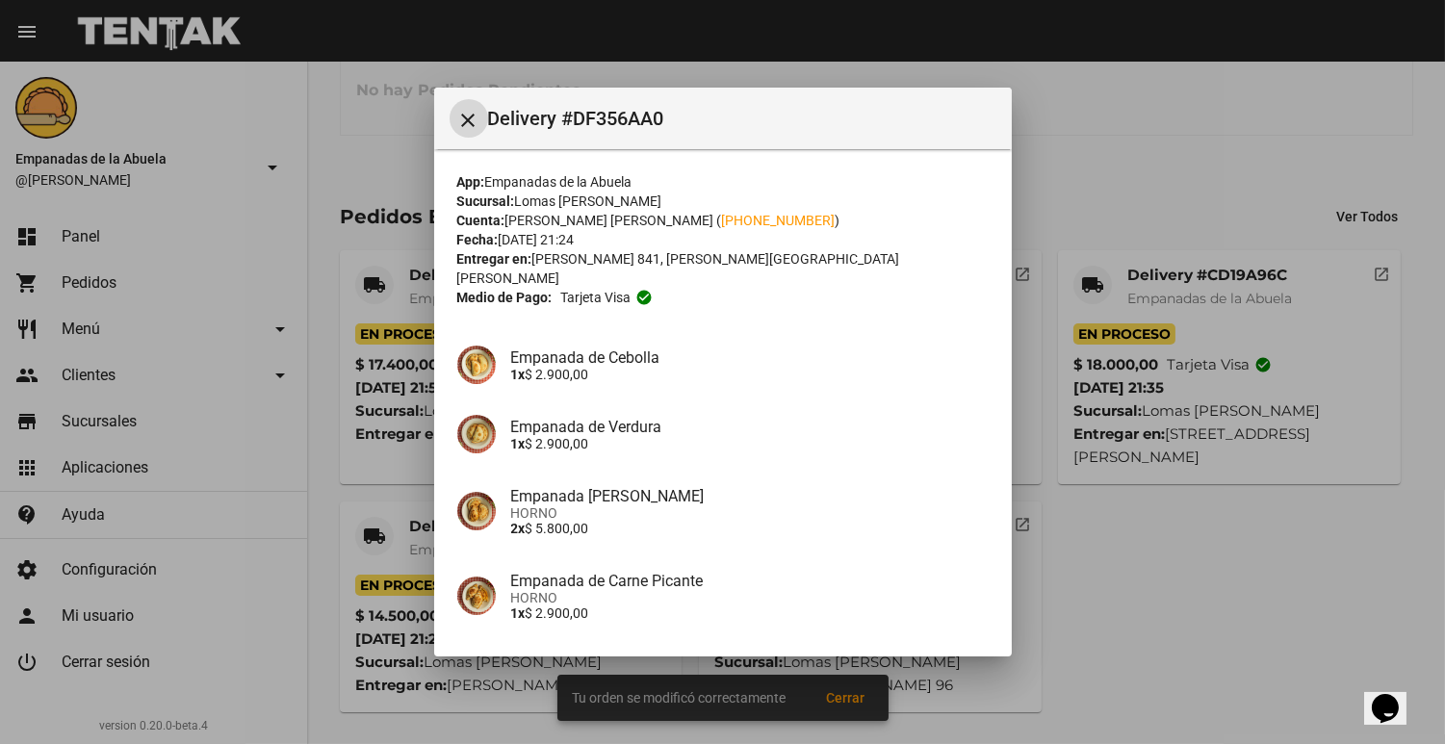
scroll to position [138, 0]
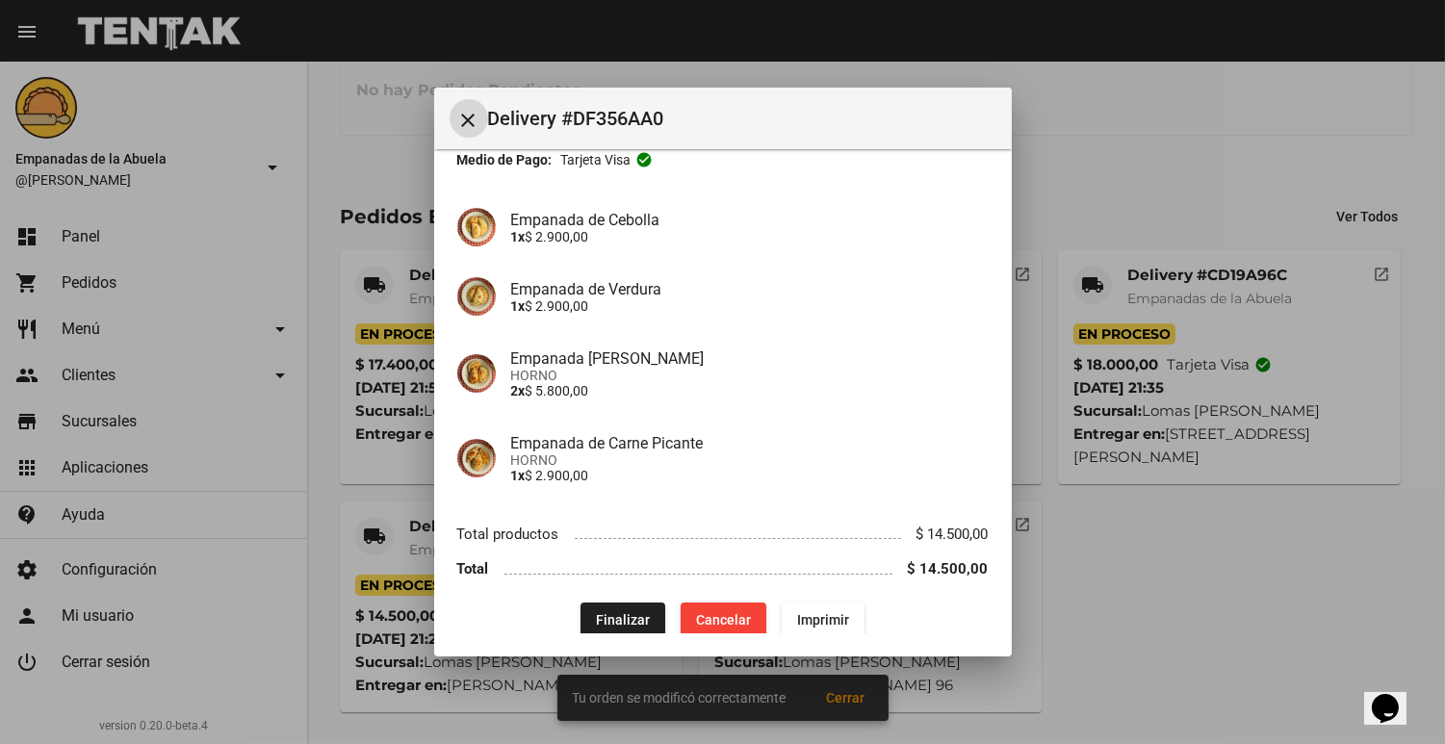
click at [580, 603] on button "Finalizar" at bounding box center [622, 620] width 85 height 35
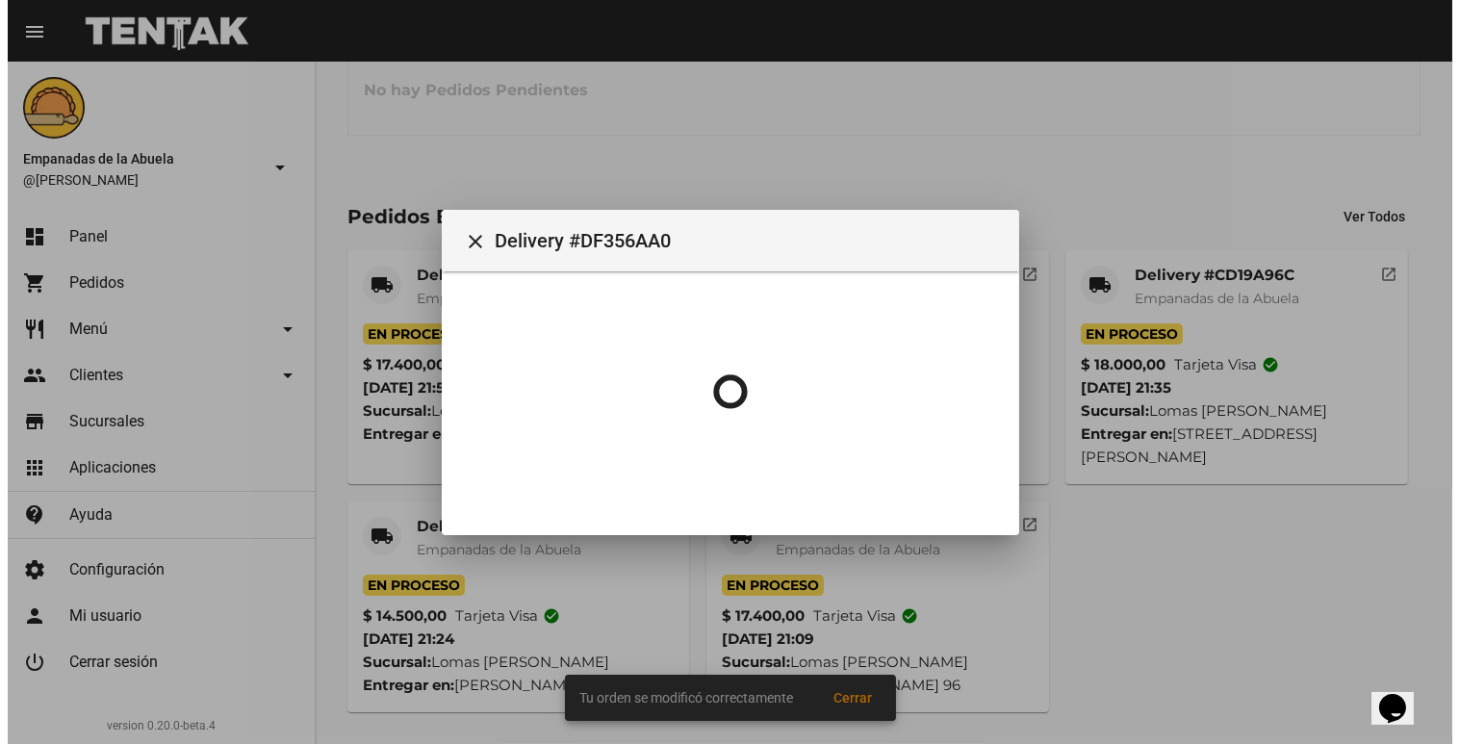
scroll to position [0, 0]
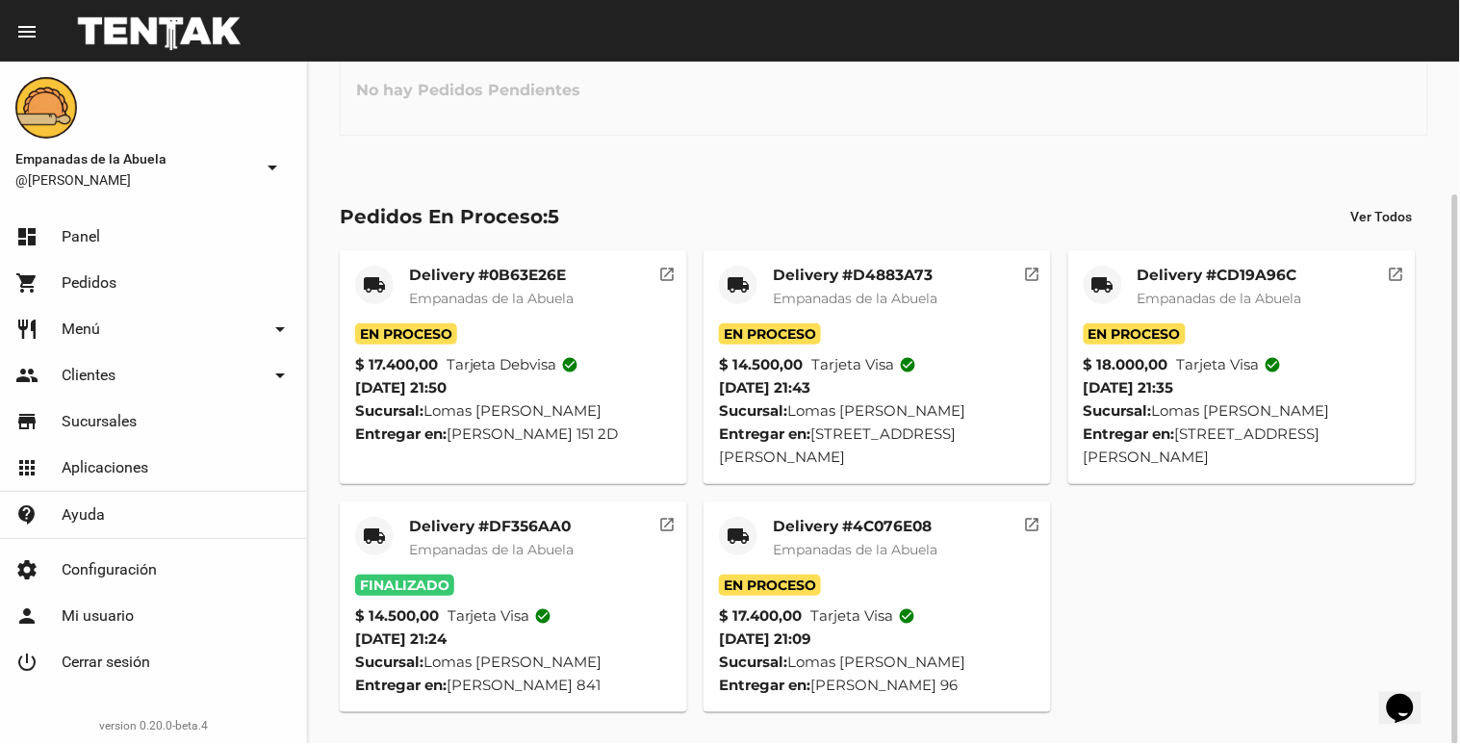
click at [792, 285] on div "Delivery #D4883A73 Empanadas de la Abuela" at bounding box center [855, 295] width 165 height 58
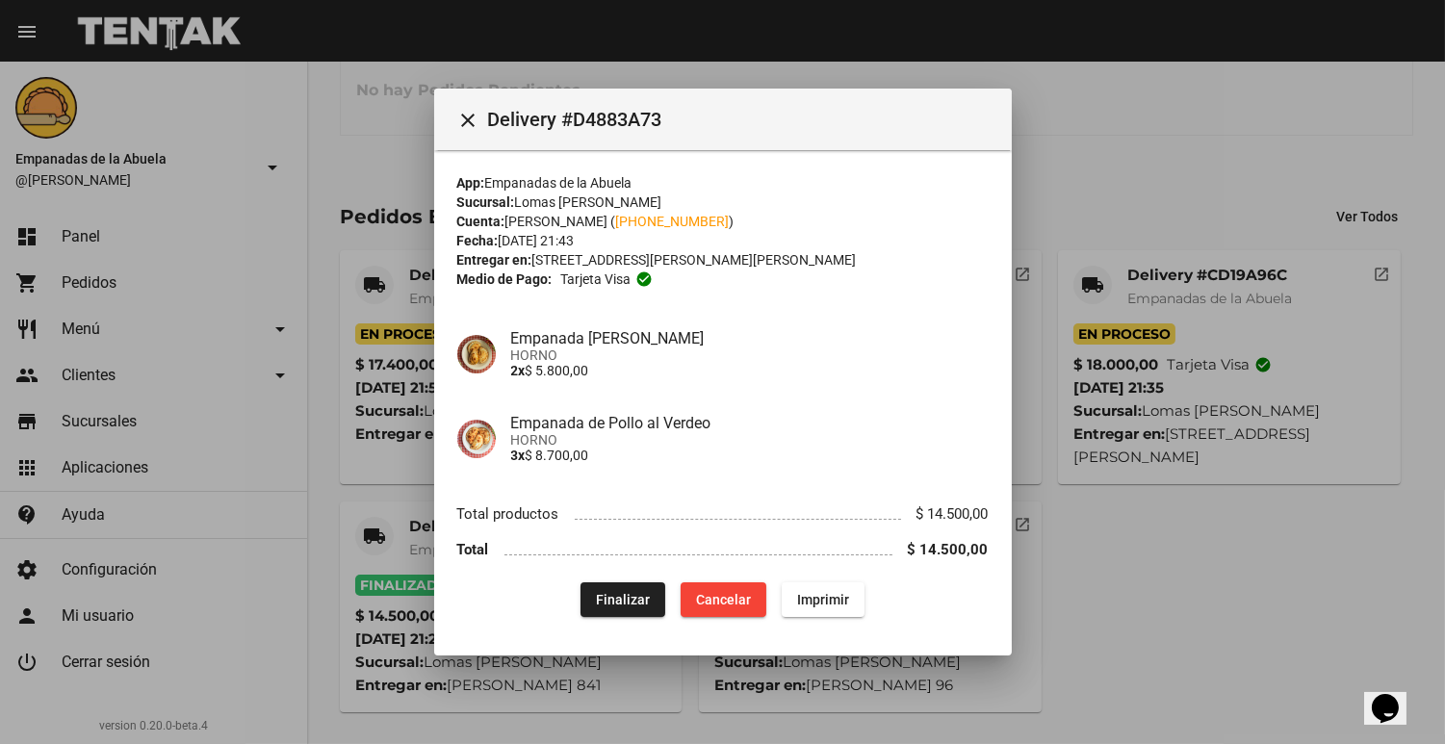
click at [353, 474] on div at bounding box center [722, 372] width 1445 height 744
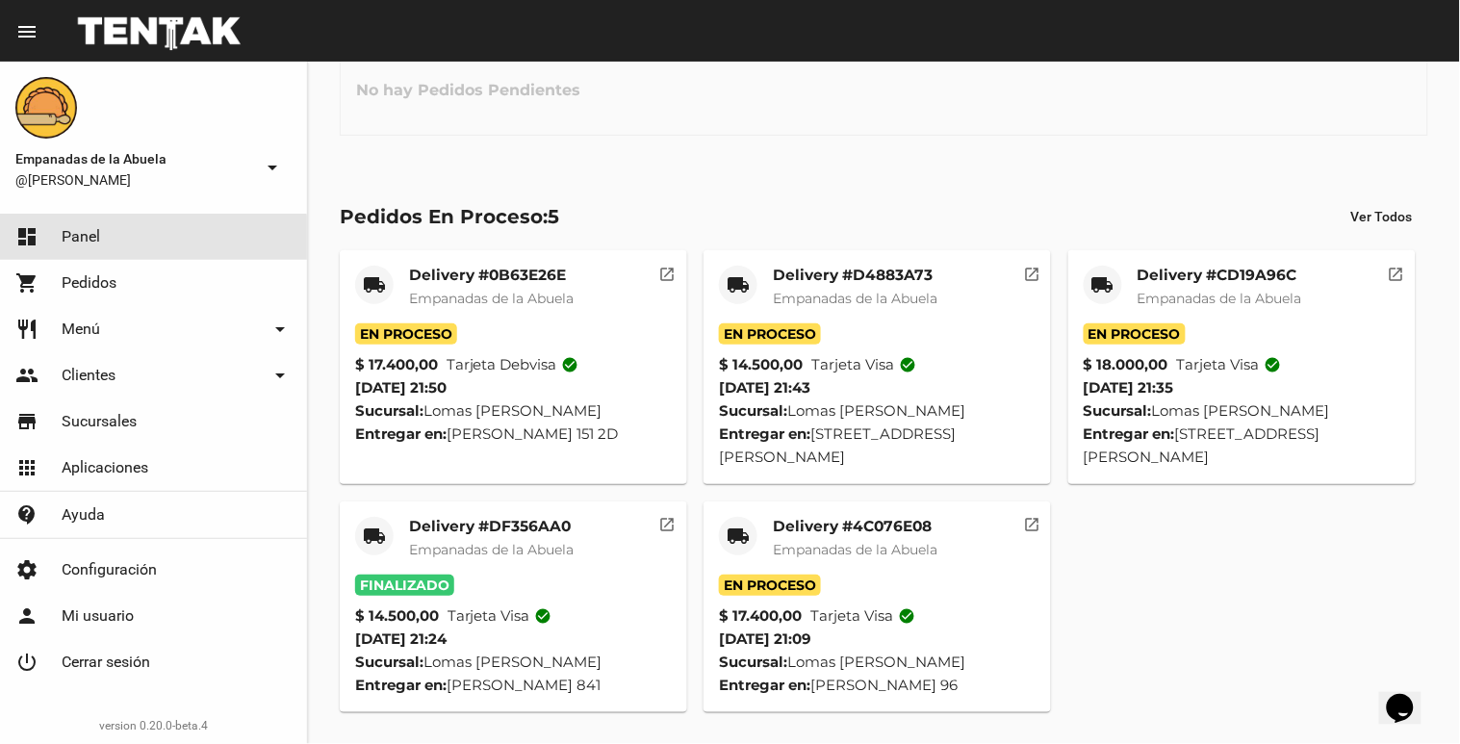
click at [146, 245] on link "dashboard Panel" at bounding box center [153, 237] width 307 height 46
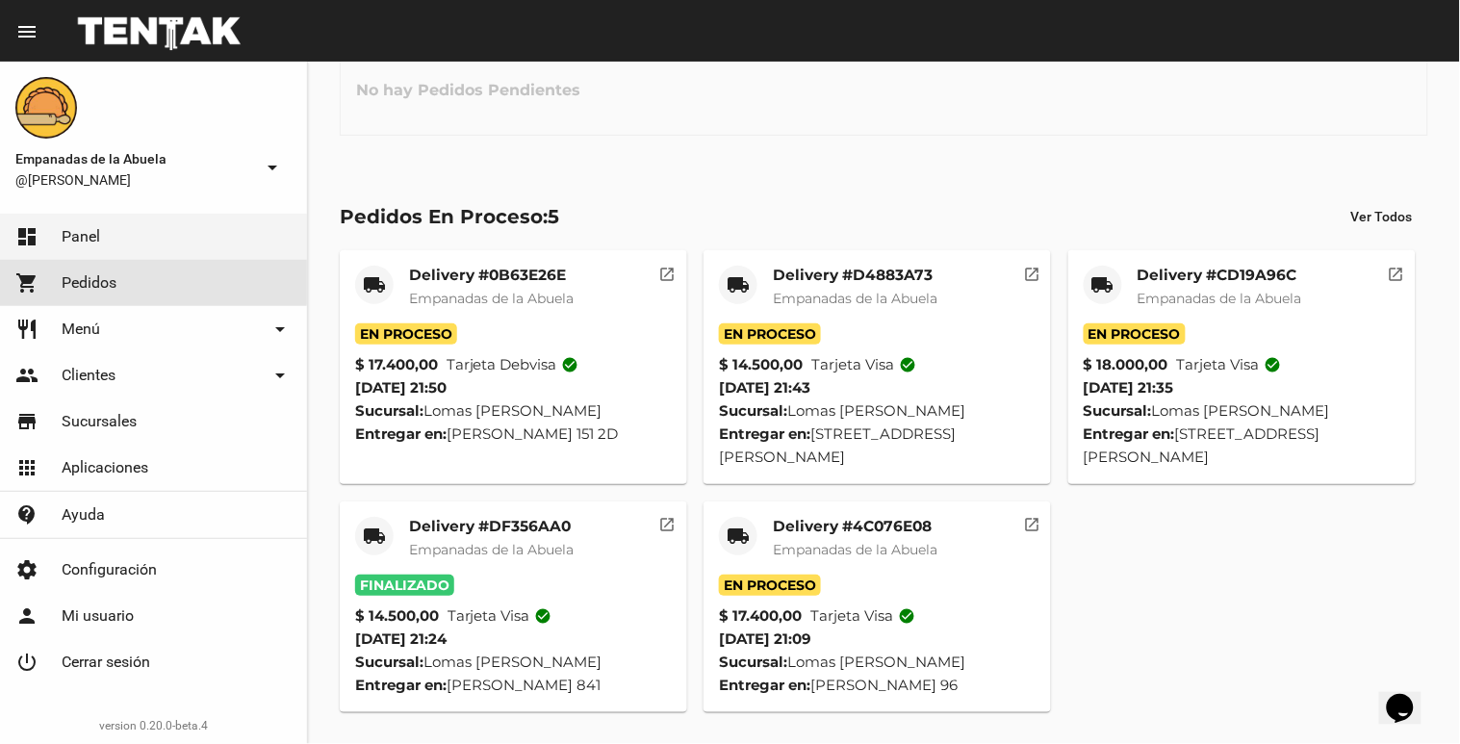
click at [144, 280] on link "shopping_cart Pedidos" at bounding box center [153, 283] width 307 height 46
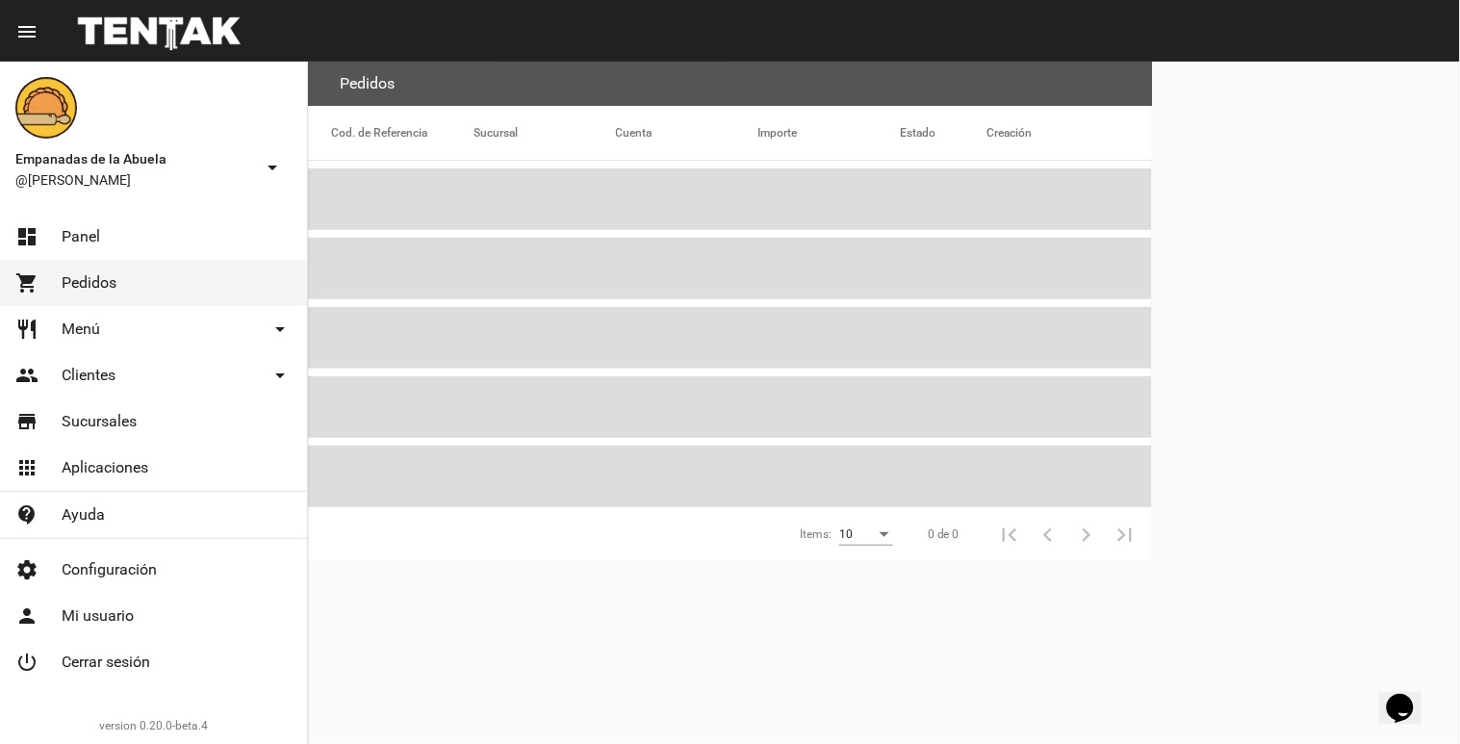
click at [170, 234] on link "dashboard Panel" at bounding box center [153, 237] width 307 height 46
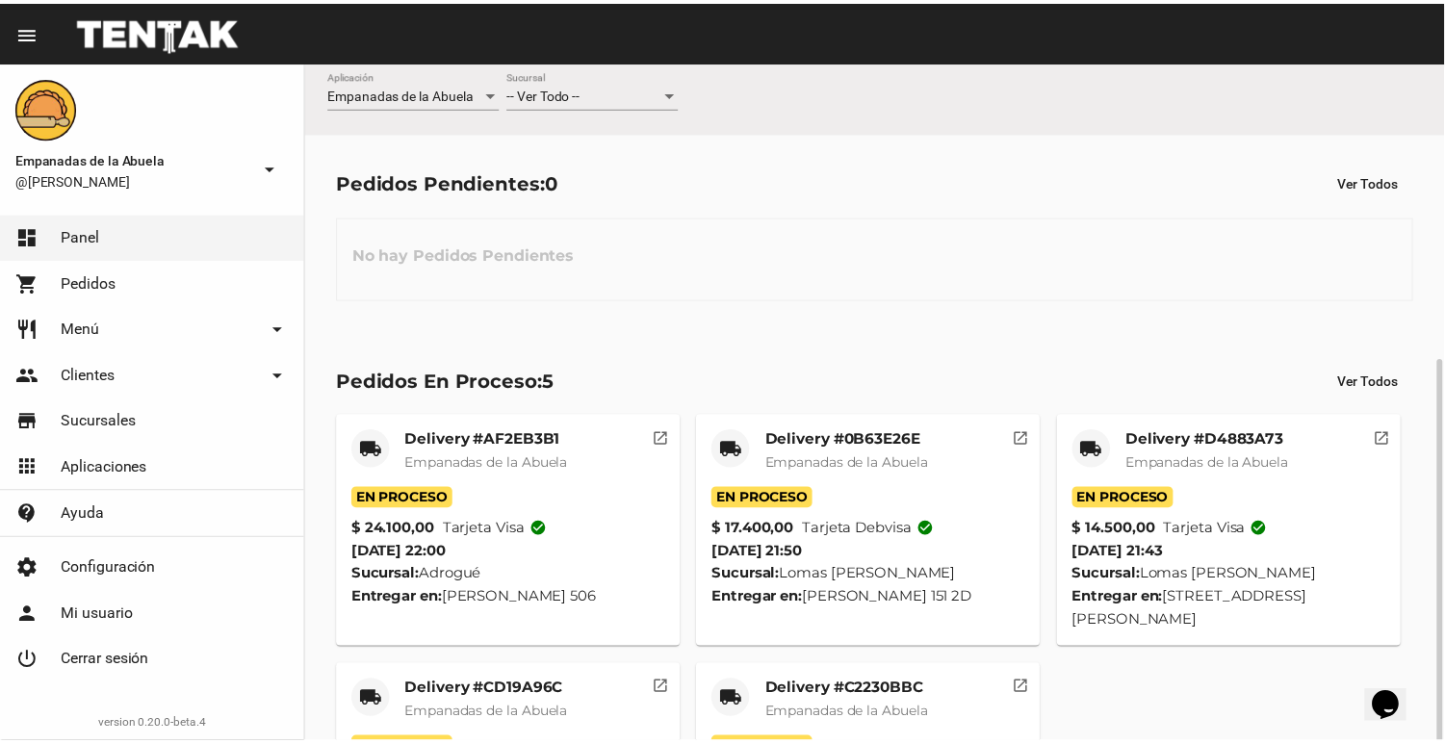
scroll to position [165, 0]
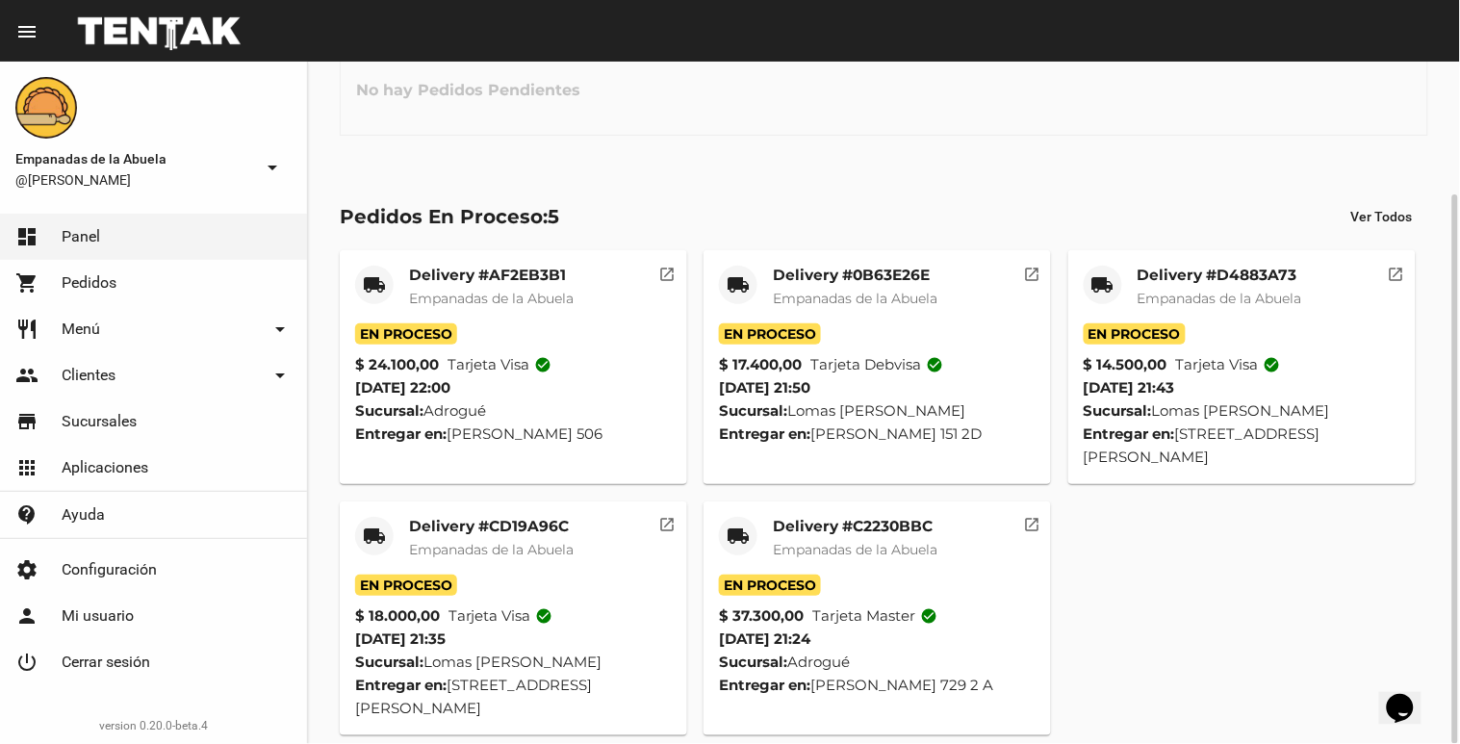
click at [839, 536] on div "Delivery #C2230BBC Empanadas de la Abuela" at bounding box center [855, 546] width 165 height 58
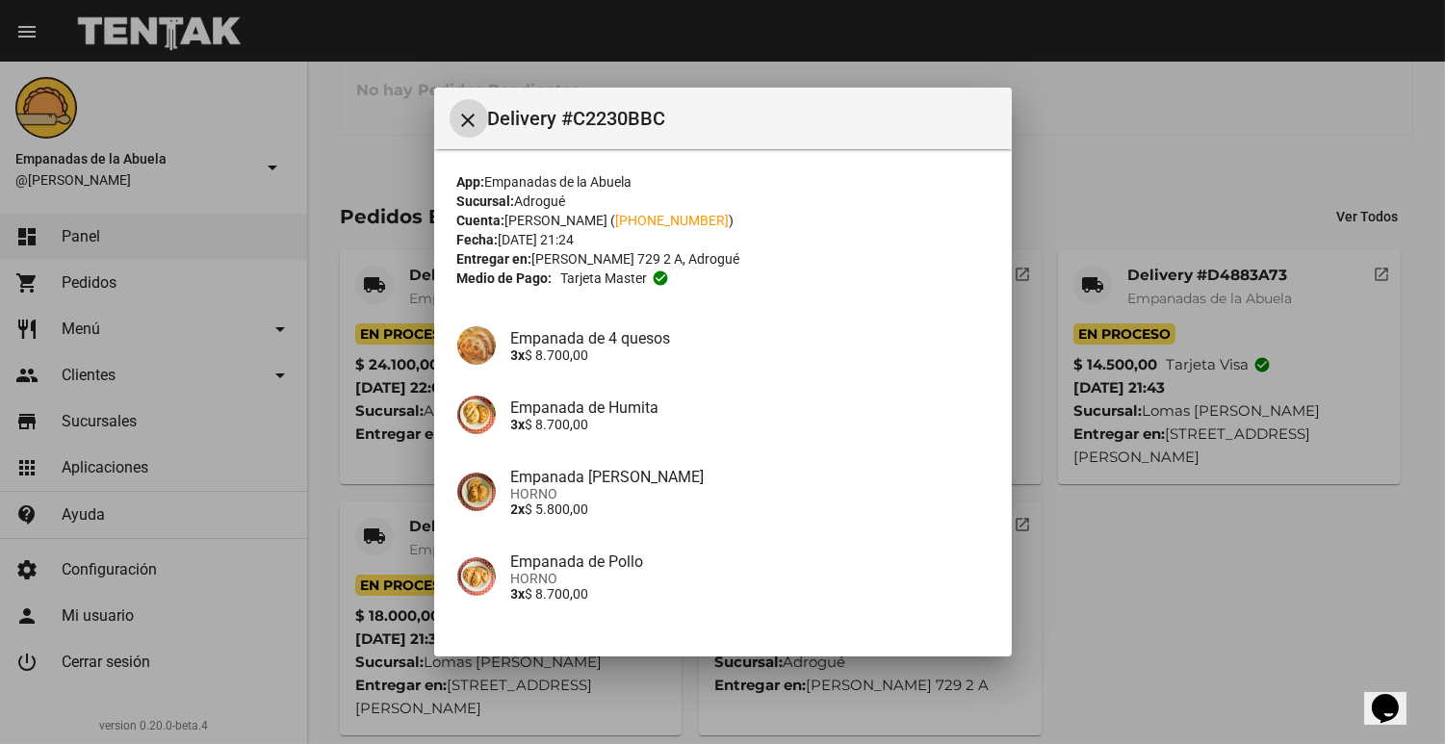
scroll to position [207, 0]
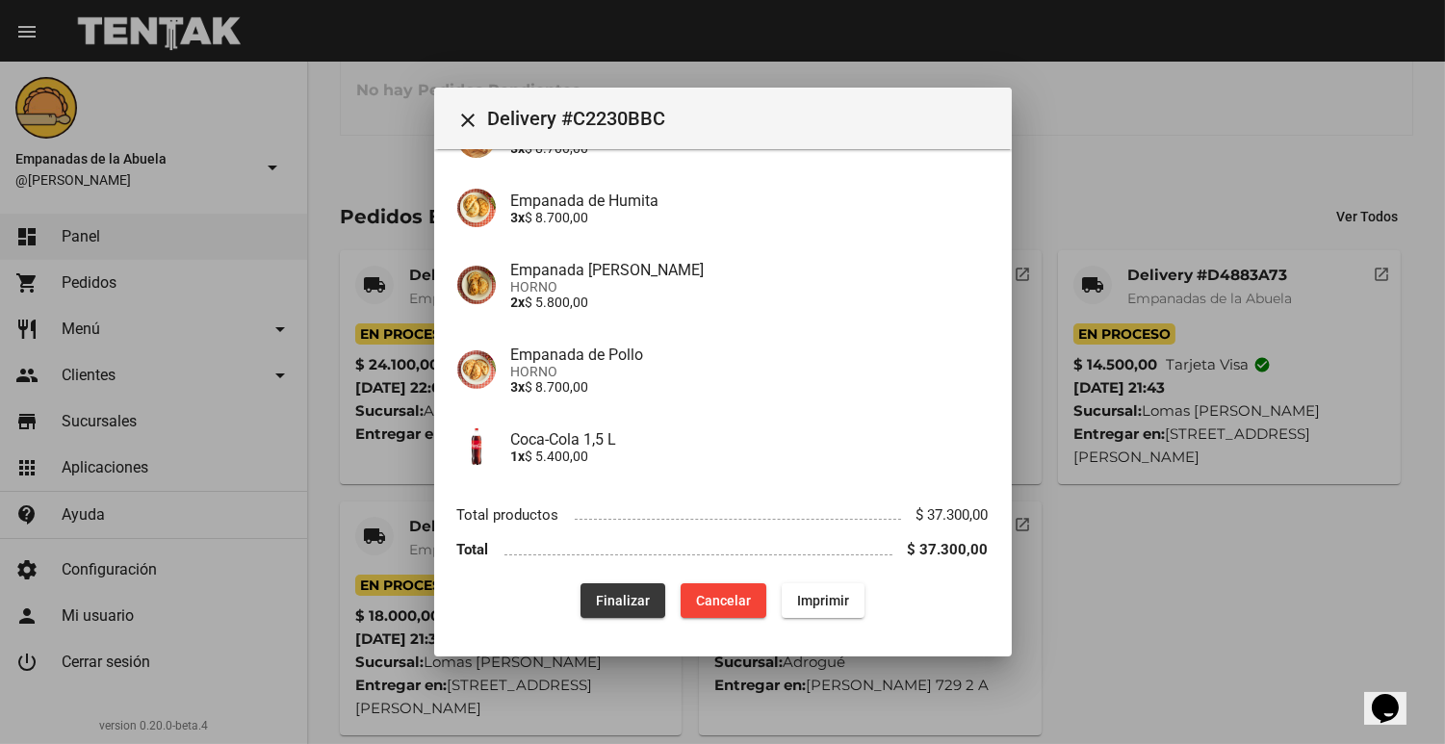
click at [607, 599] on span "Finalizar" at bounding box center [623, 600] width 54 height 15
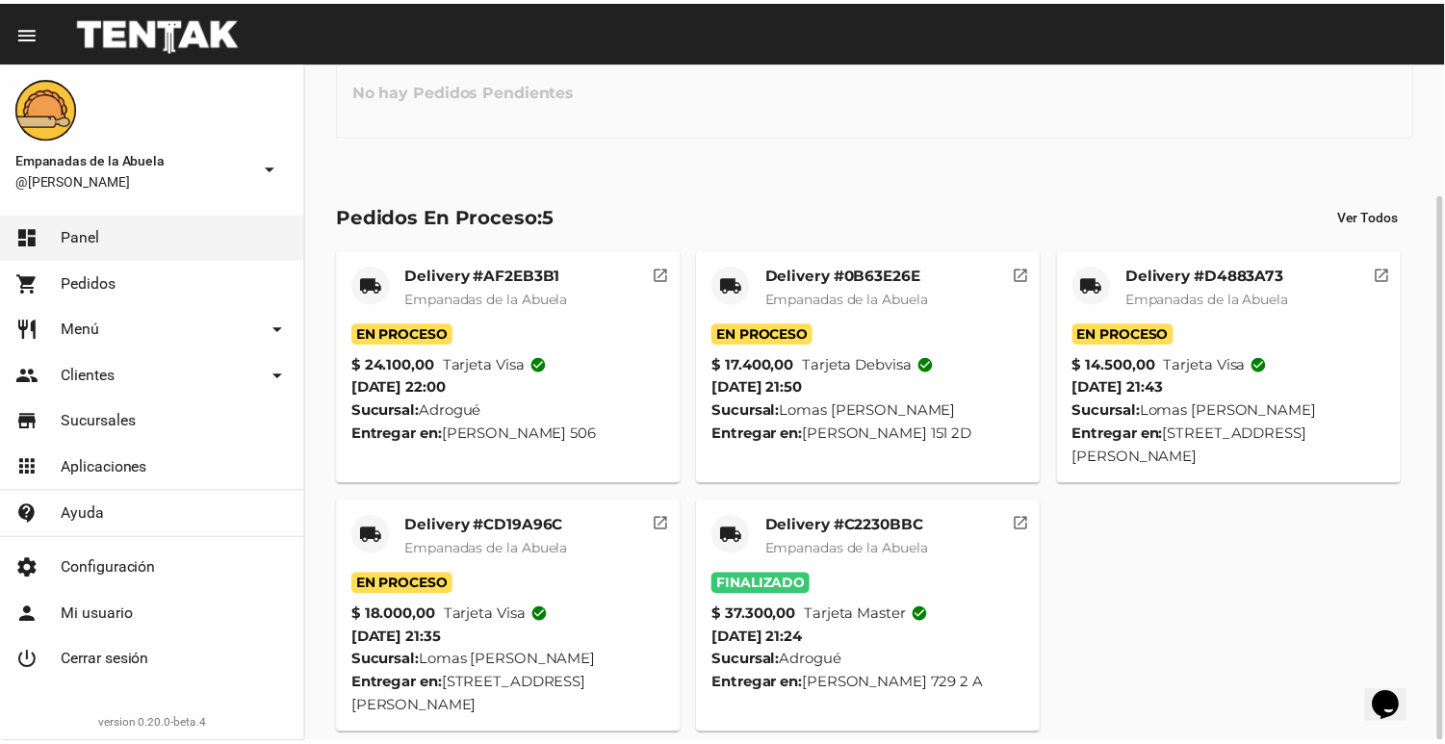
scroll to position [0, 0]
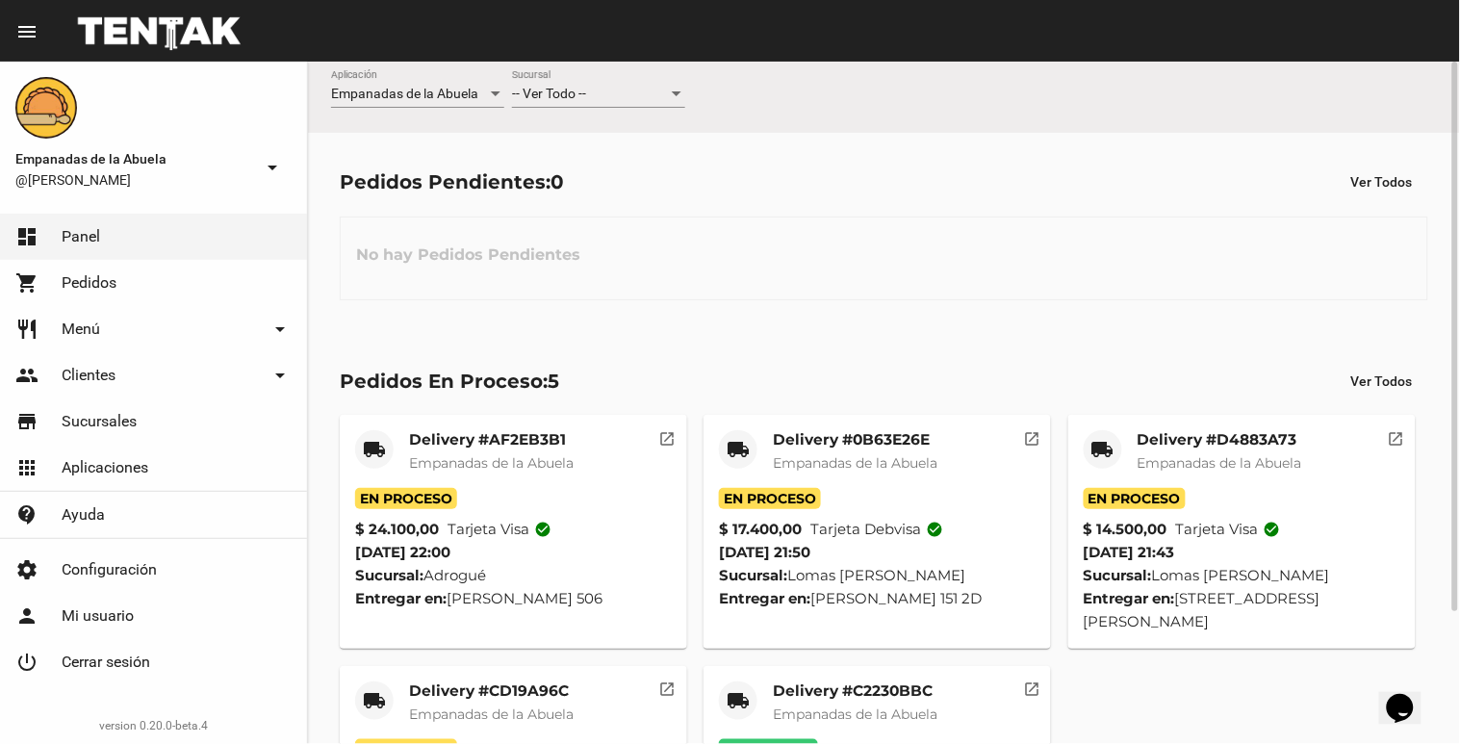
click at [590, 96] on div "-- Ver Todo --" at bounding box center [590, 94] width 156 height 15
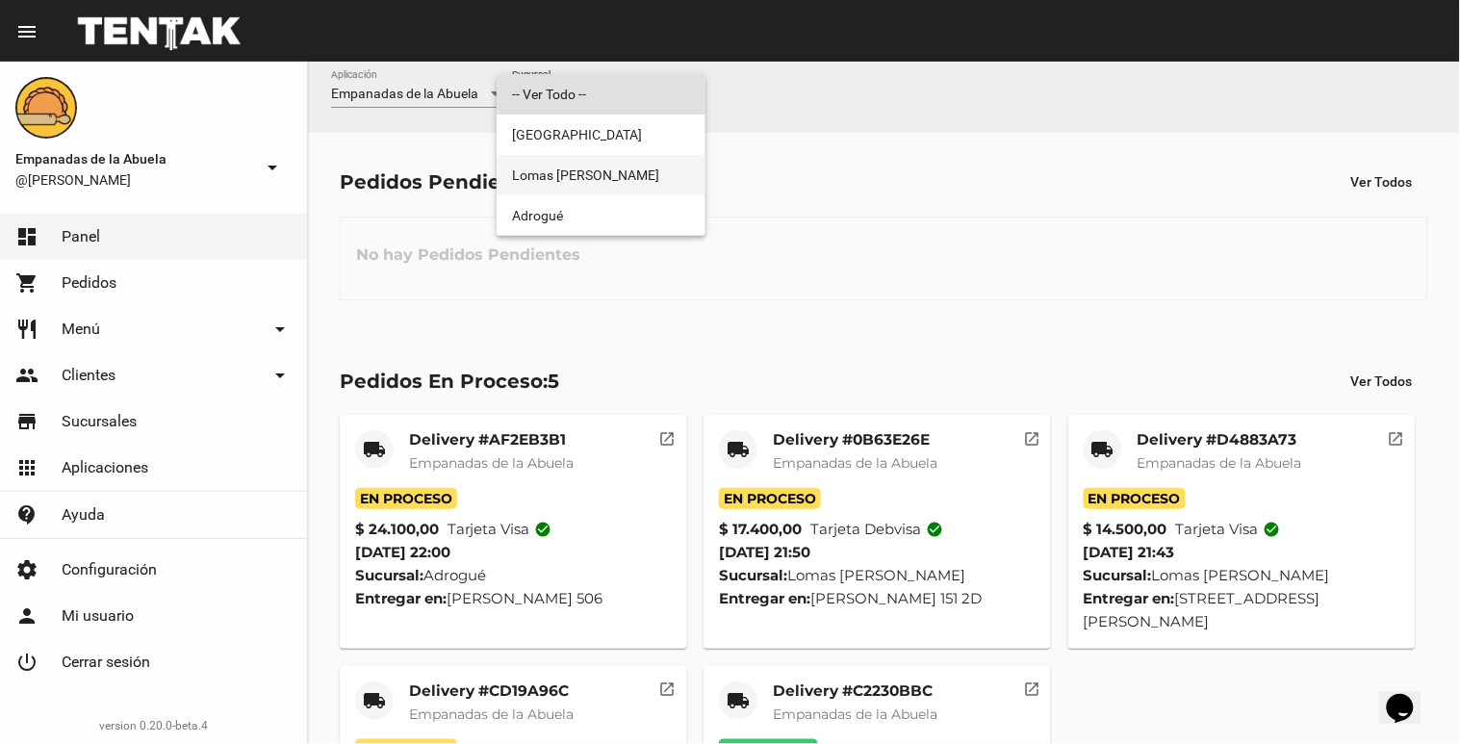
click at [573, 176] on span "Lomas [PERSON_NAME]" at bounding box center [601, 175] width 178 height 40
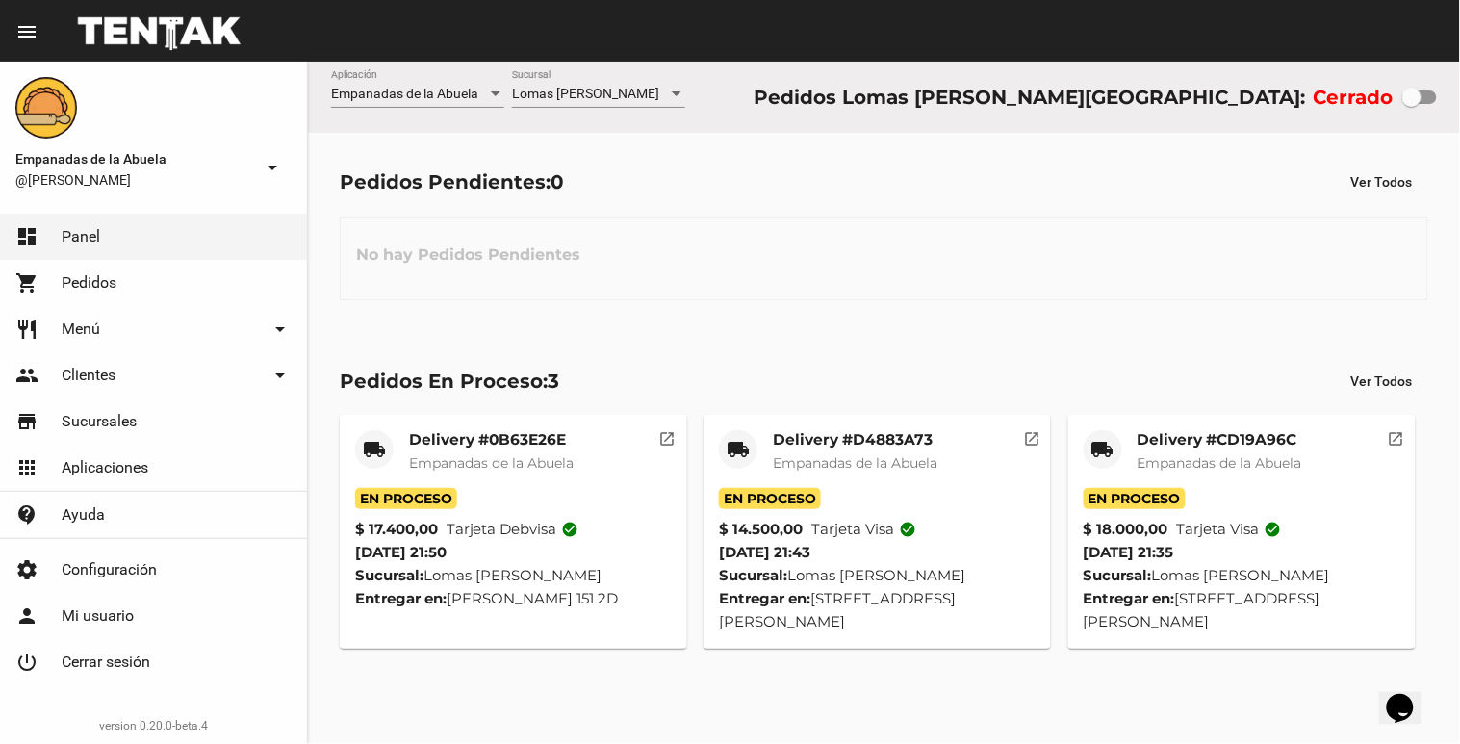
click at [1192, 449] on mat-card-title "Delivery #CD19A96C" at bounding box center [1220, 439] width 165 height 19
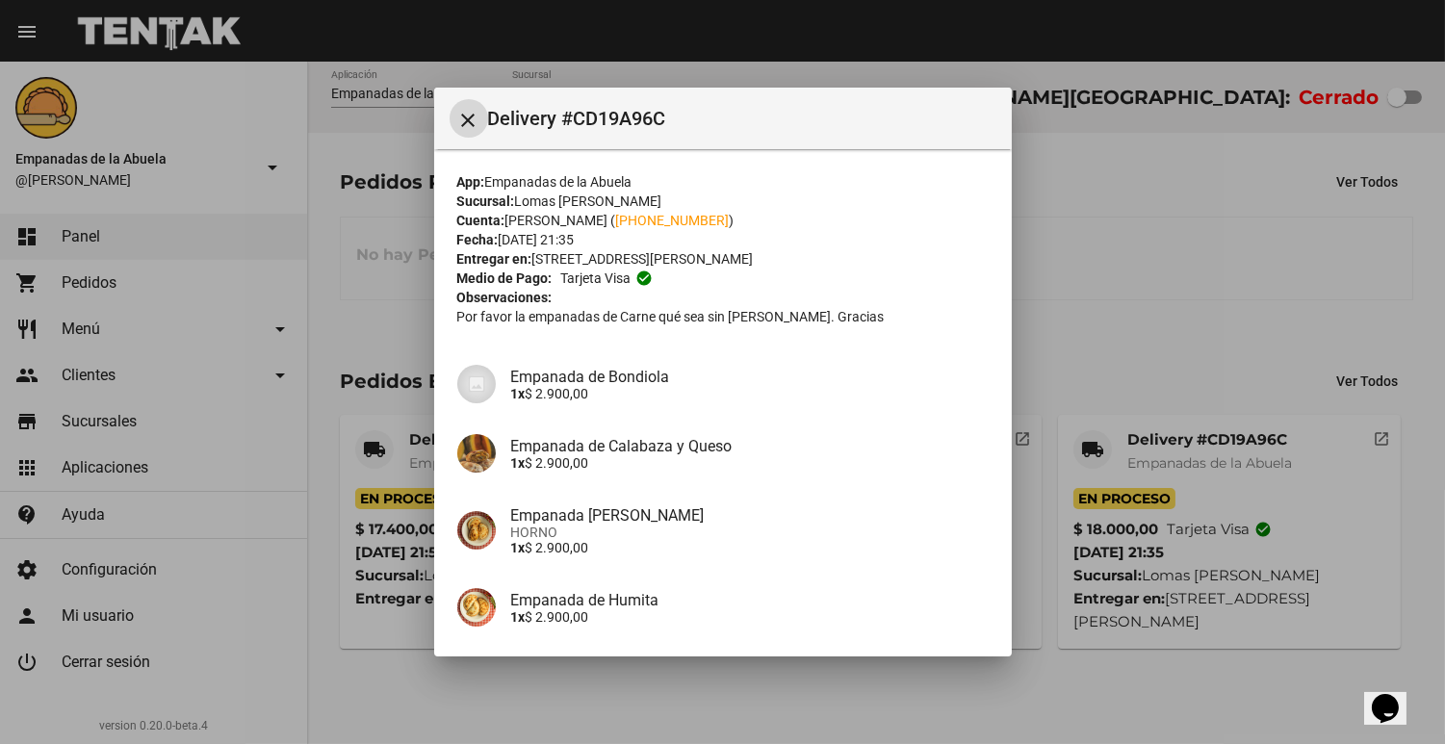
scroll to position [229, 0]
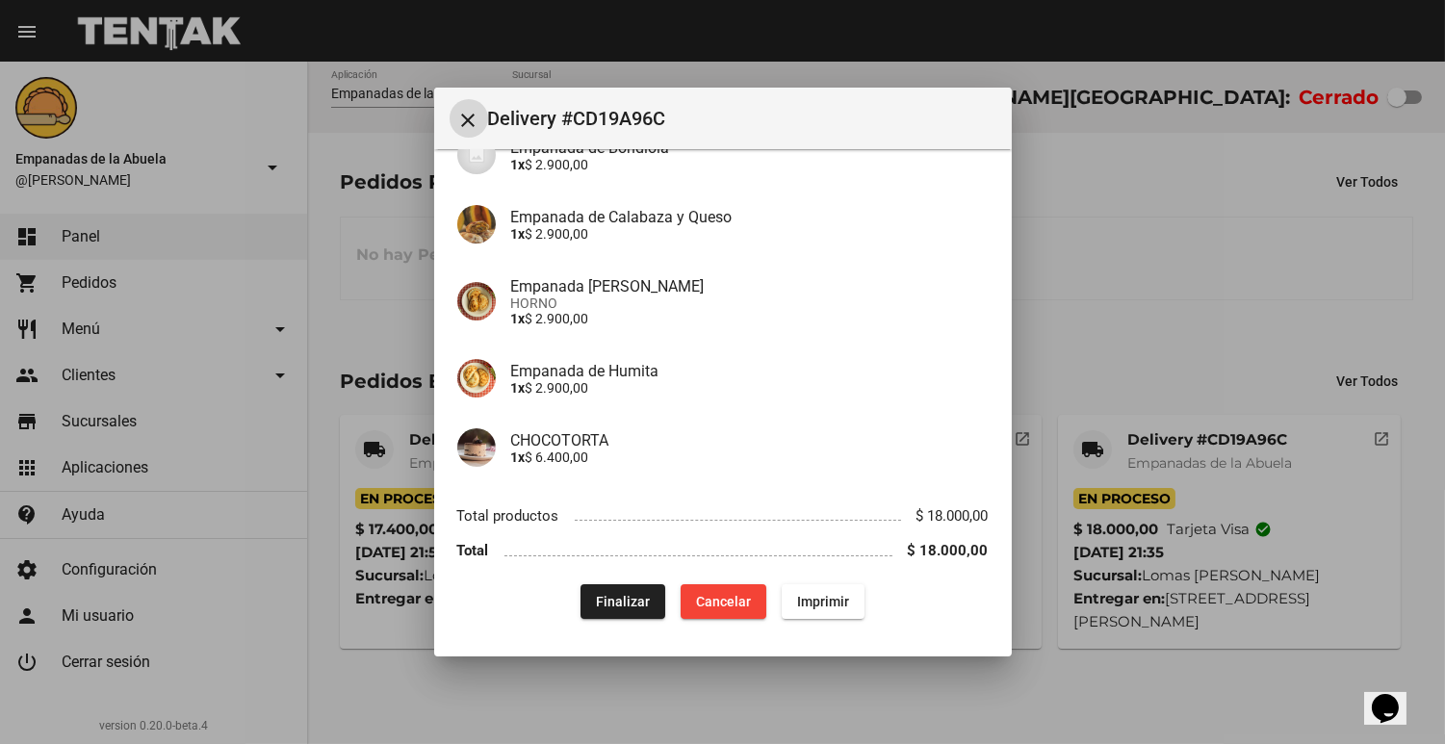
click at [623, 609] on button "Finalizar" at bounding box center [622, 601] width 85 height 35
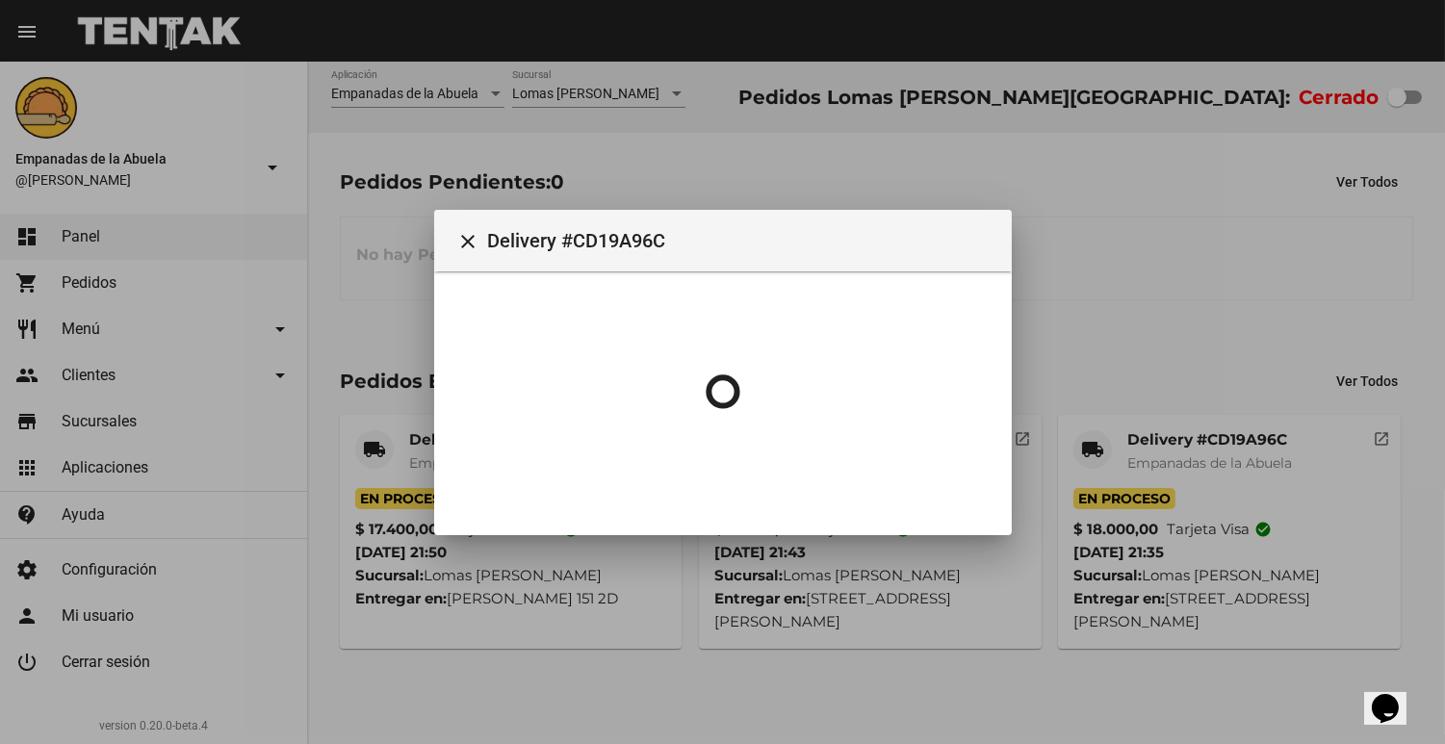
scroll to position [0, 0]
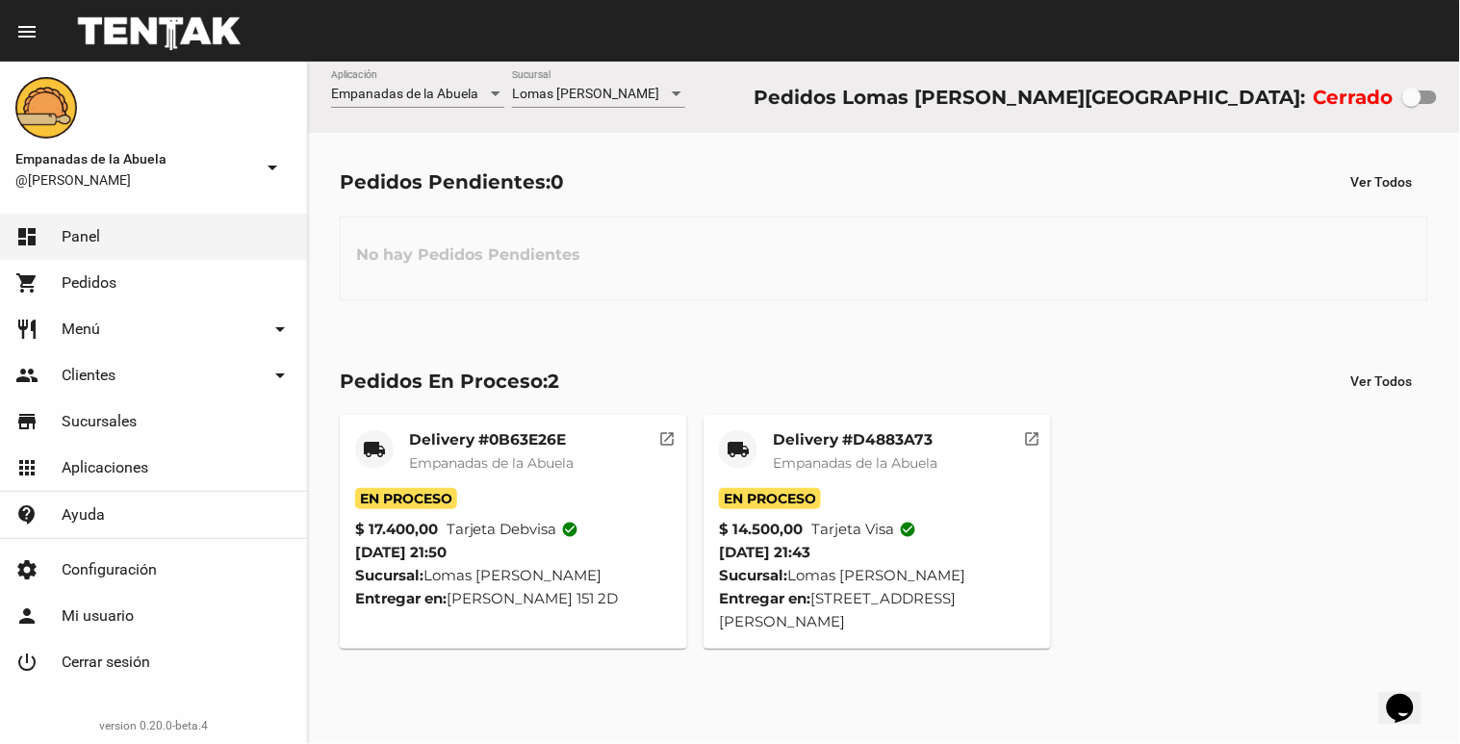
click at [858, 441] on mat-card-title "Delivery #D4883A73" at bounding box center [855, 439] width 165 height 19
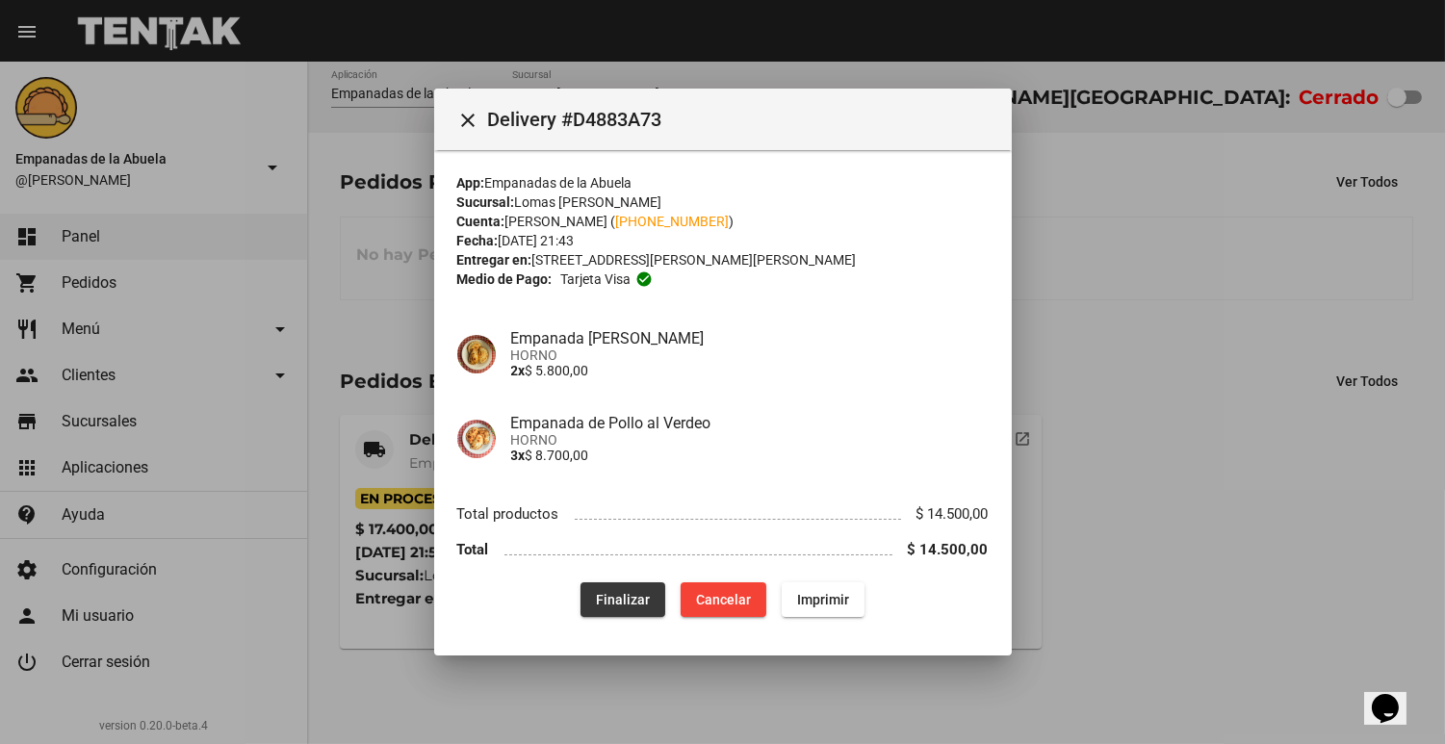
click at [626, 601] on span "Finalizar" at bounding box center [623, 599] width 54 height 15
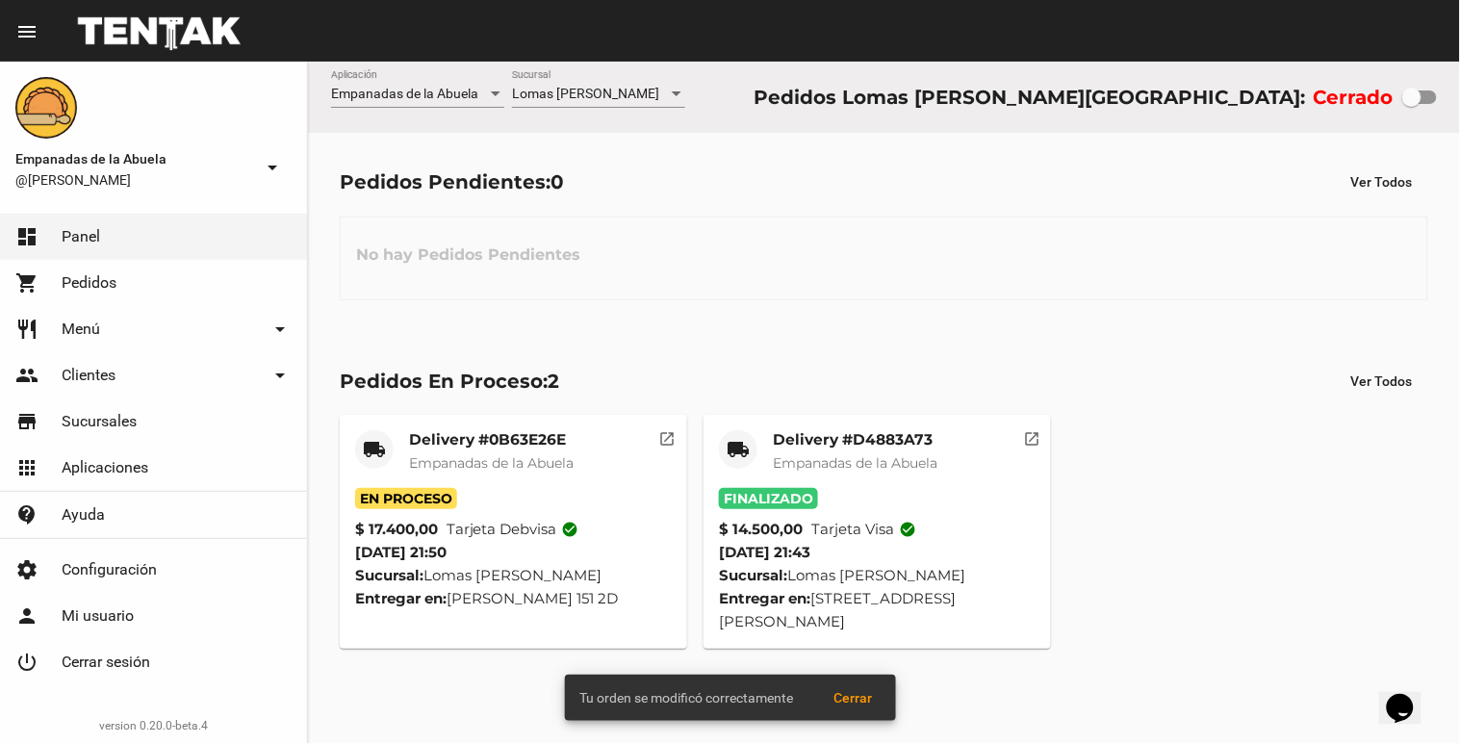
click at [446, 439] on mat-card-title "Delivery #0B63E26E" at bounding box center [491, 439] width 165 height 19
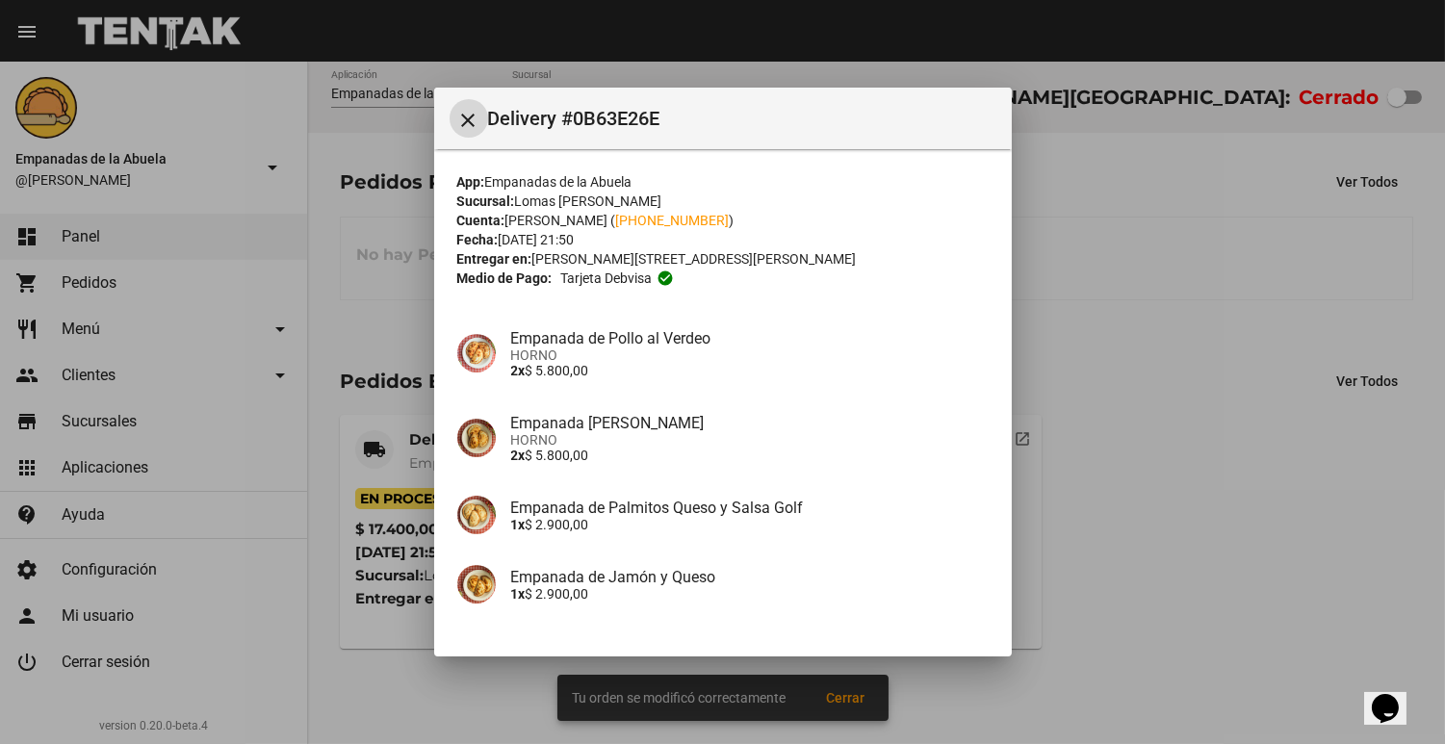
scroll to position [138, 0]
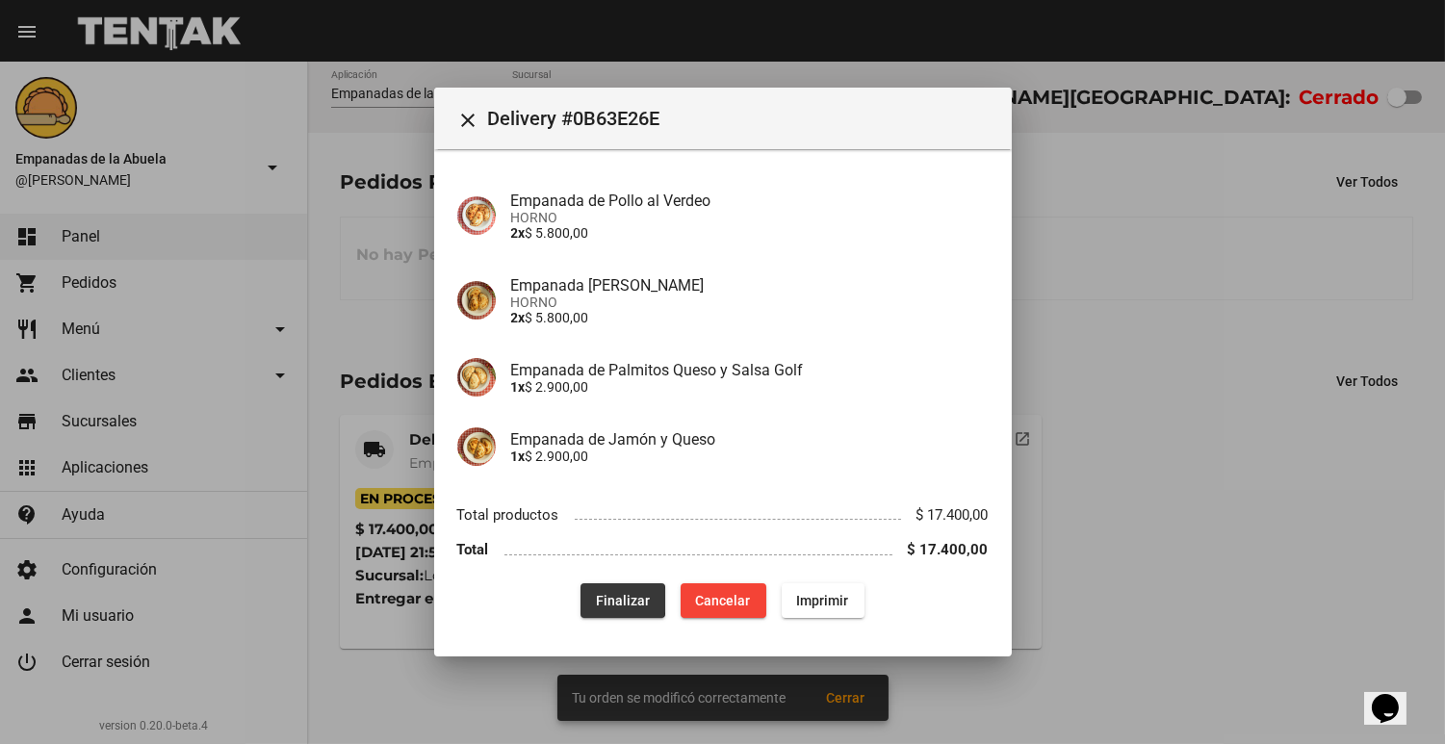
click at [597, 600] on span "Finalizar" at bounding box center [623, 600] width 54 height 15
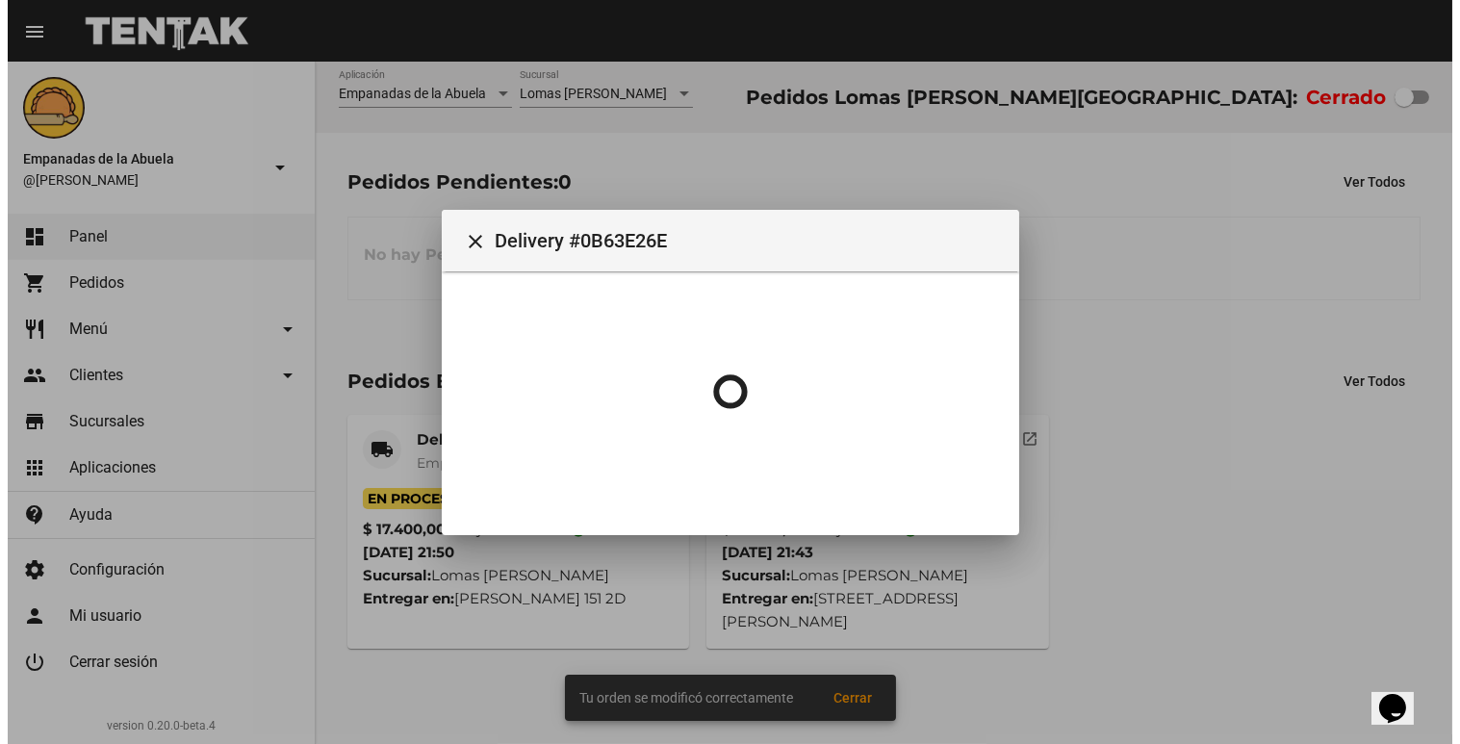
scroll to position [0, 0]
